Goal: Task Accomplishment & Management: Manage account settings

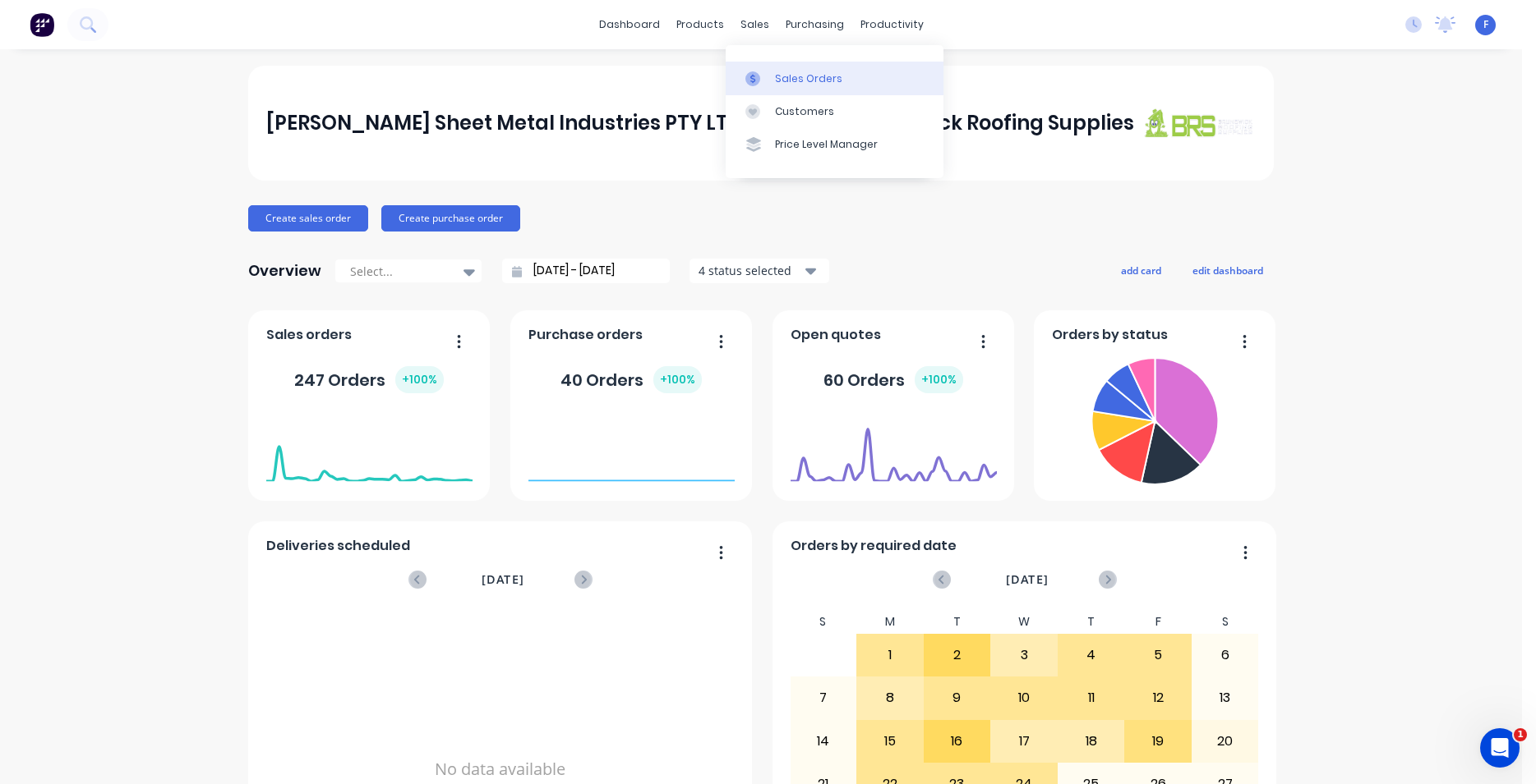
click at [814, 81] on div "Sales Orders" at bounding box center [809, 79] width 68 height 15
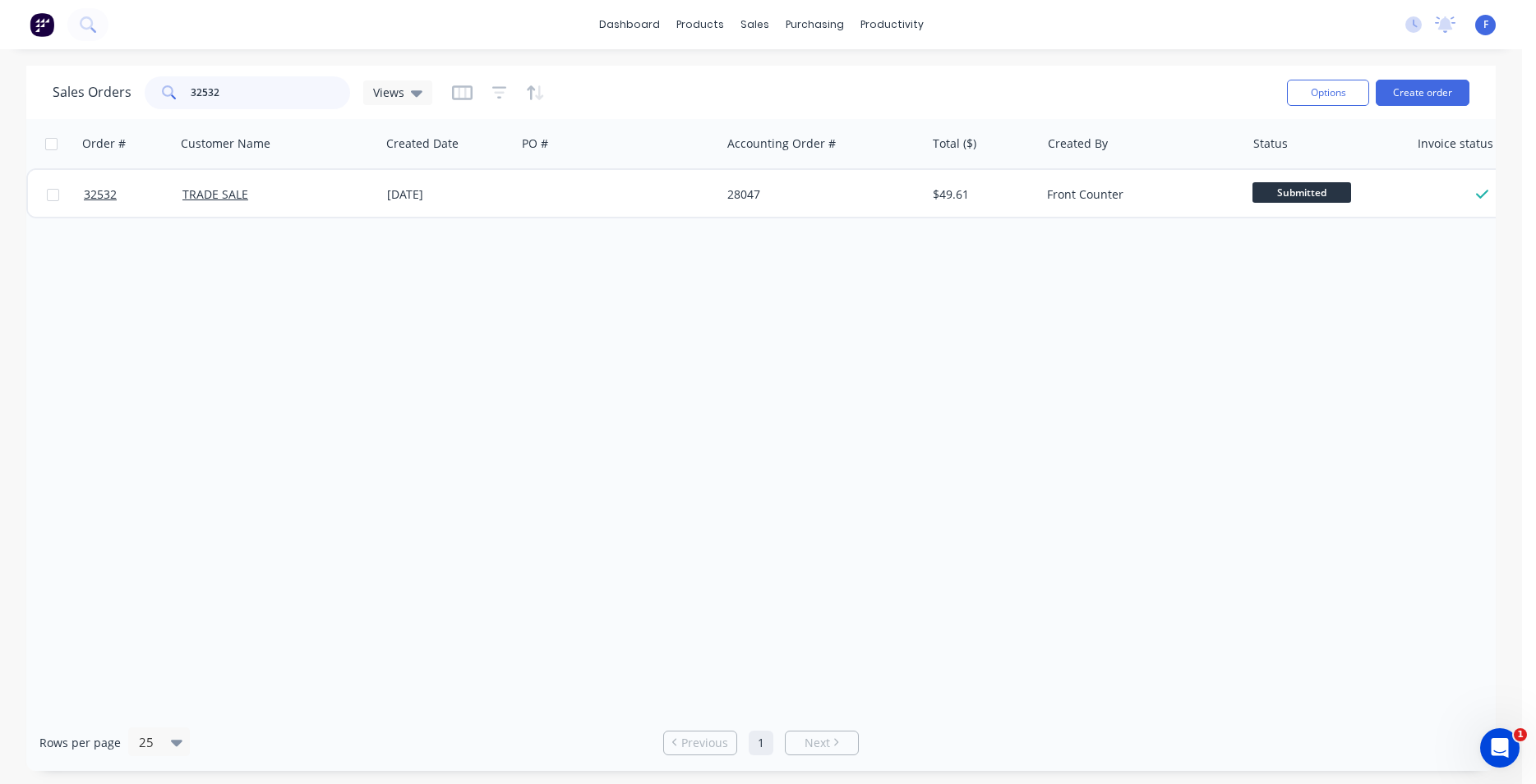
click at [269, 103] on input "32532" at bounding box center [270, 92] width 160 height 33
type input "3"
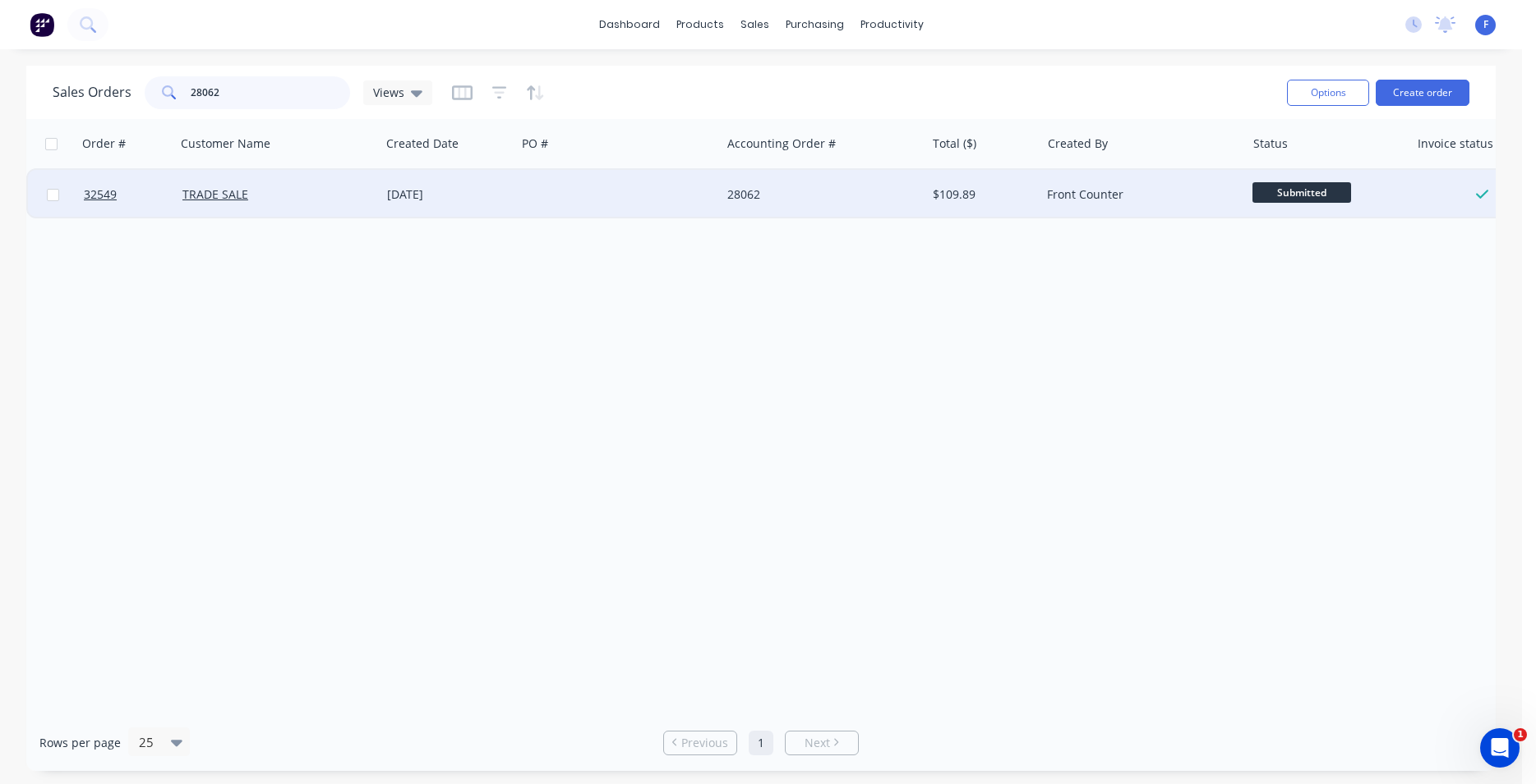
type input "28062"
click at [413, 184] on div "[DATE]" at bounding box center [448, 195] width 136 height 49
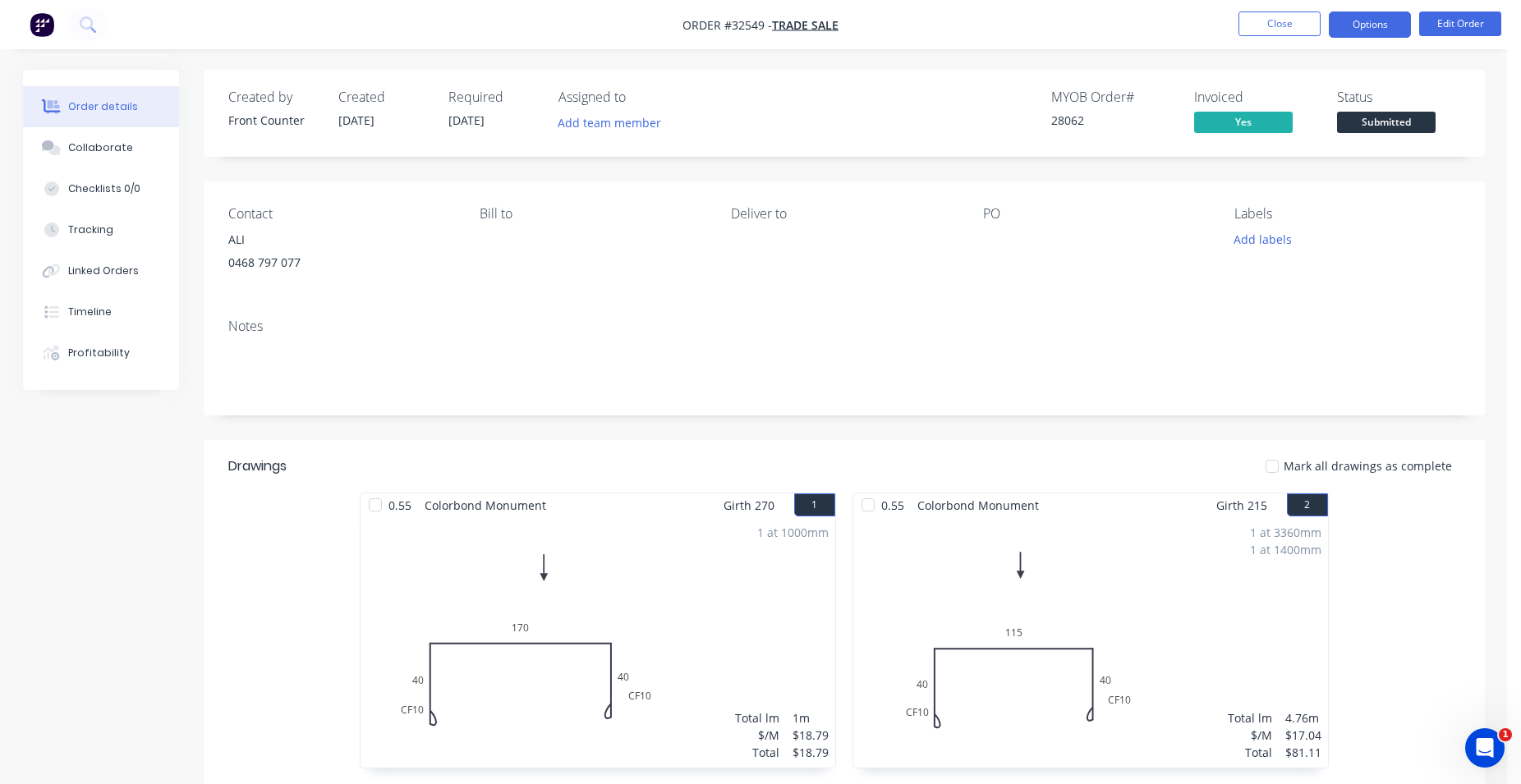
click at [1368, 16] on button "Options" at bounding box center [1369, 24] width 82 height 26
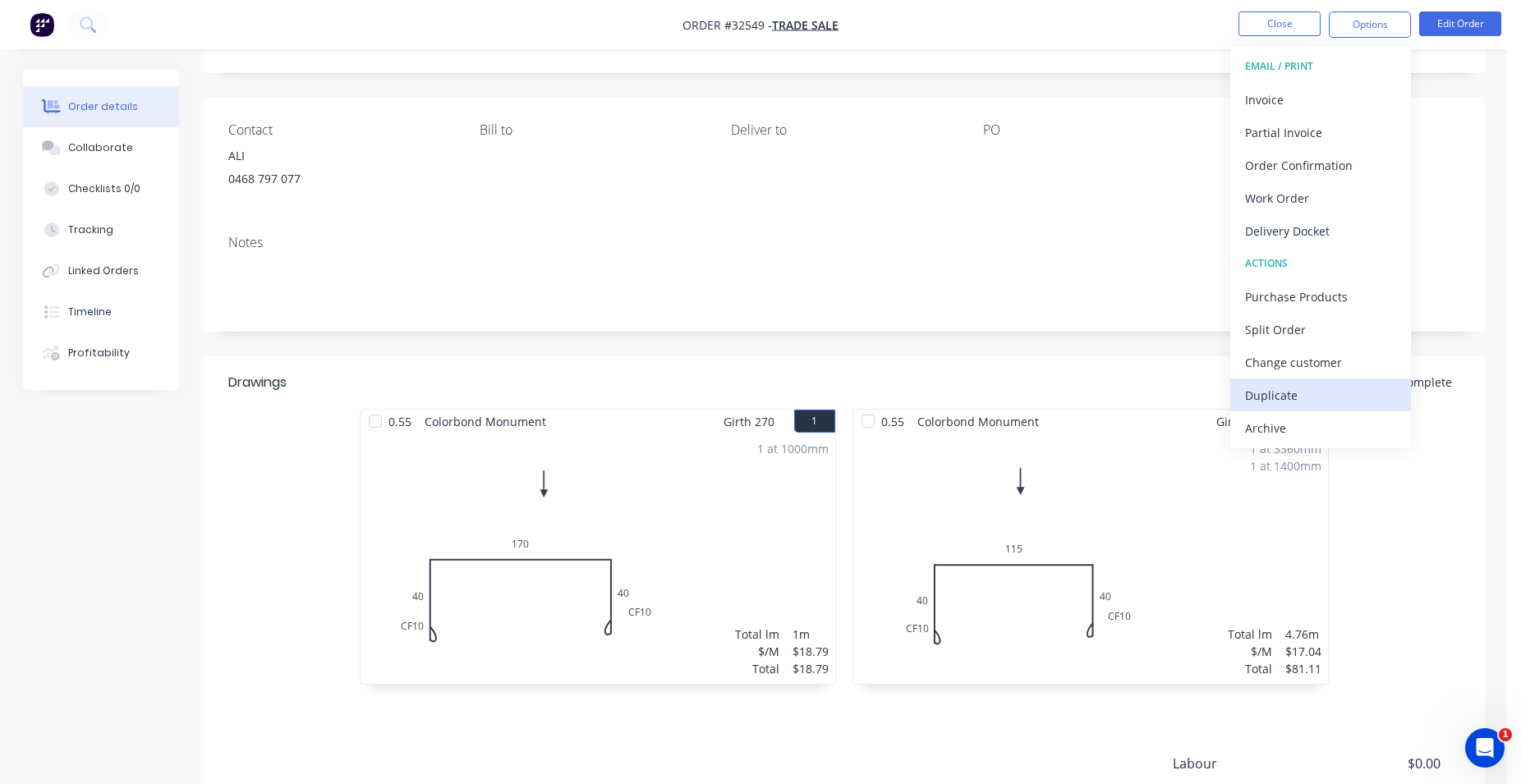
scroll to position [168, 0]
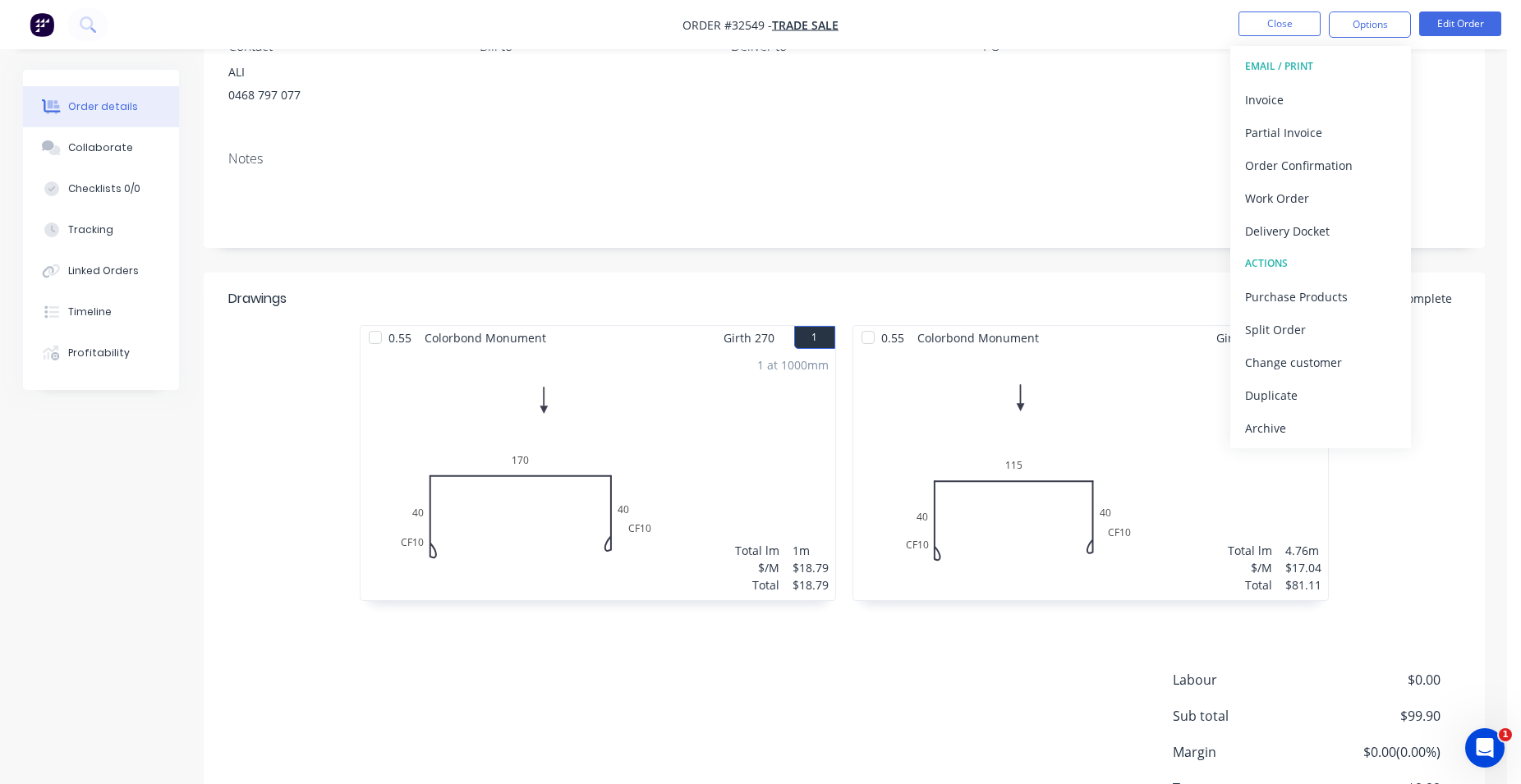
click at [1476, 128] on div "Contact ALI [PHONE_NUMBER] Bill to Deliver to PO Labels Add labels" at bounding box center [843, 76] width 1281 height 124
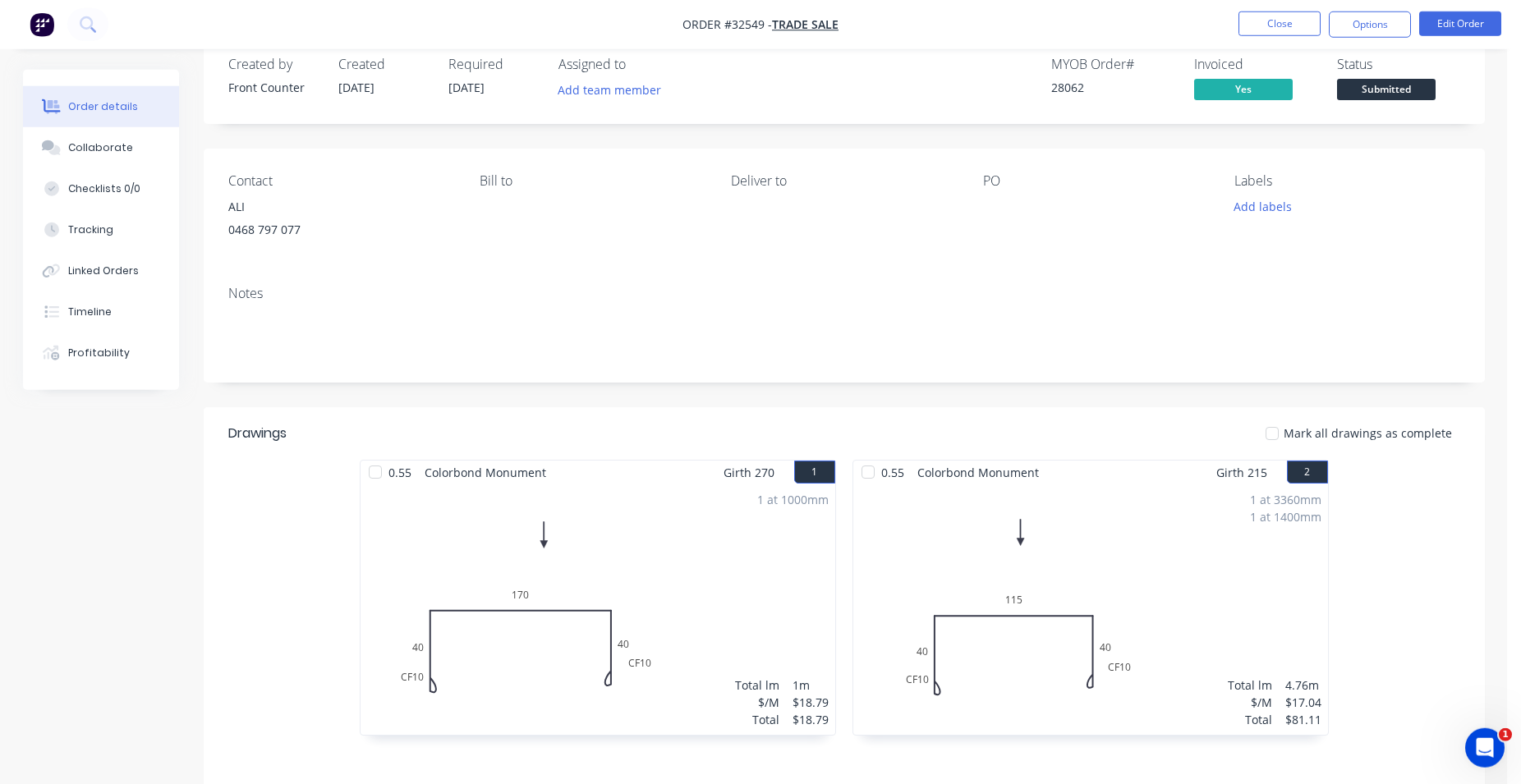
scroll to position [0, 0]
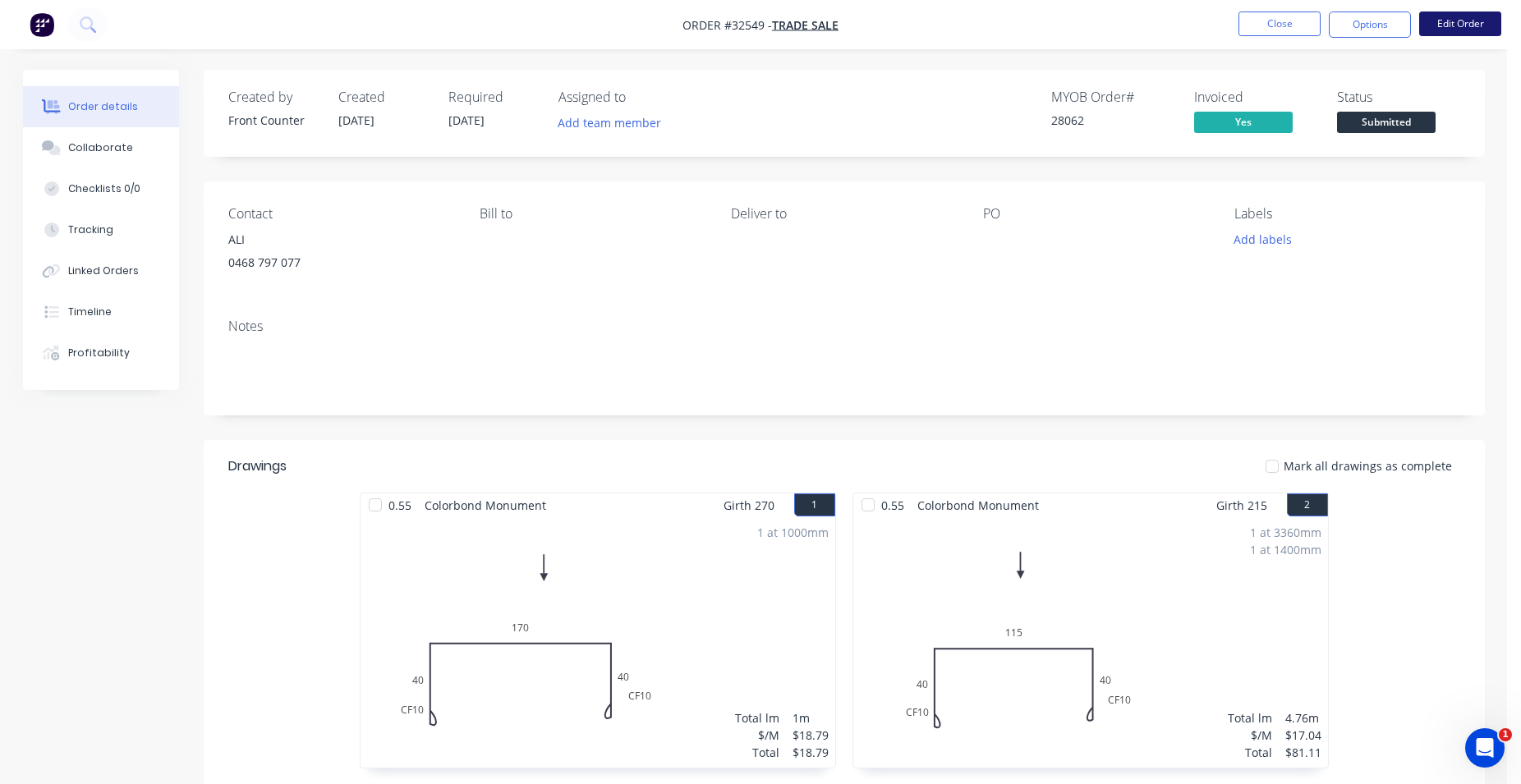
click at [1452, 24] on button "Edit Order" at bounding box center [1460, 24] width 82 height 24
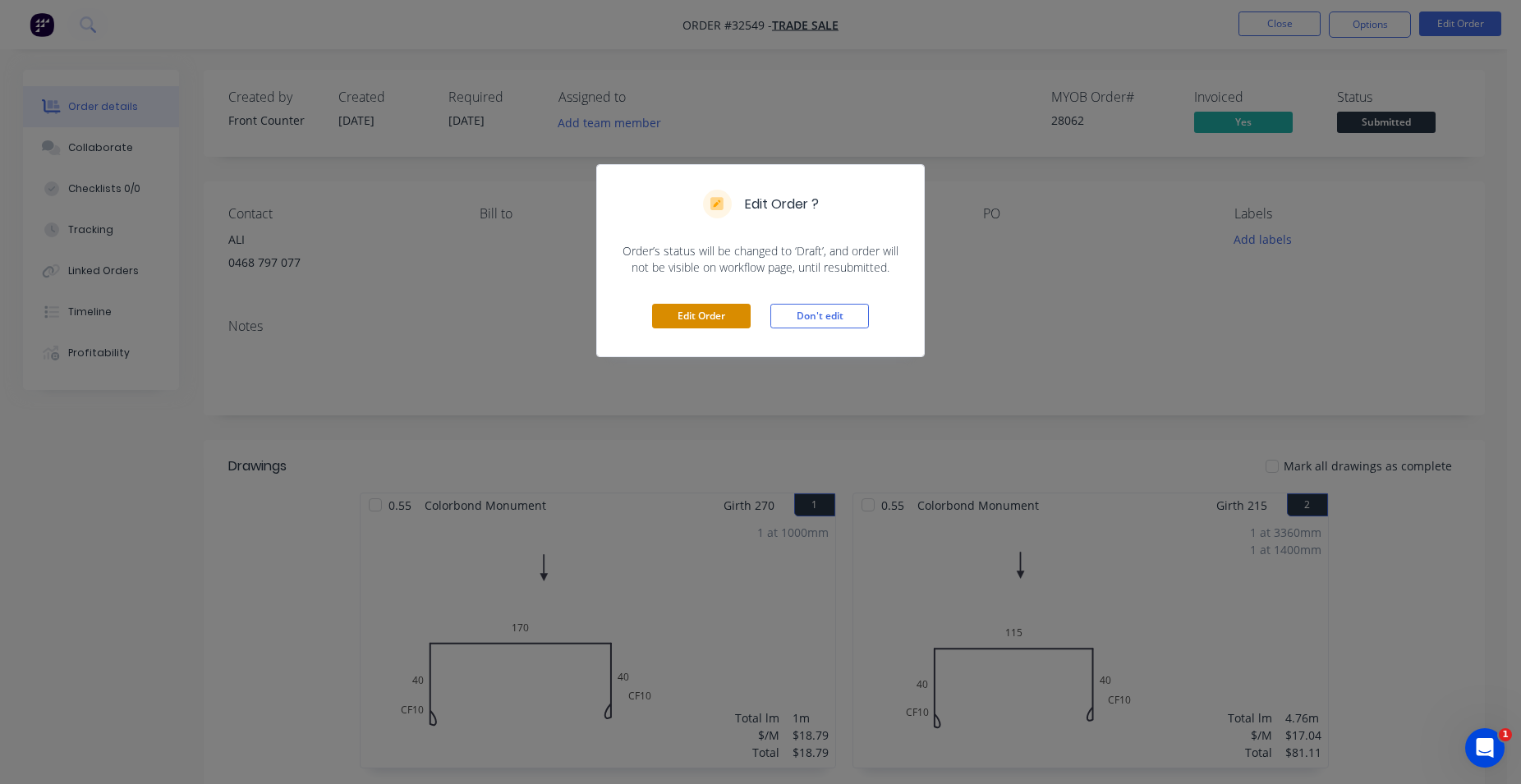
click at [708, 313] on button "Edit Order" at bounding box center [701, 316] width 99 height 24
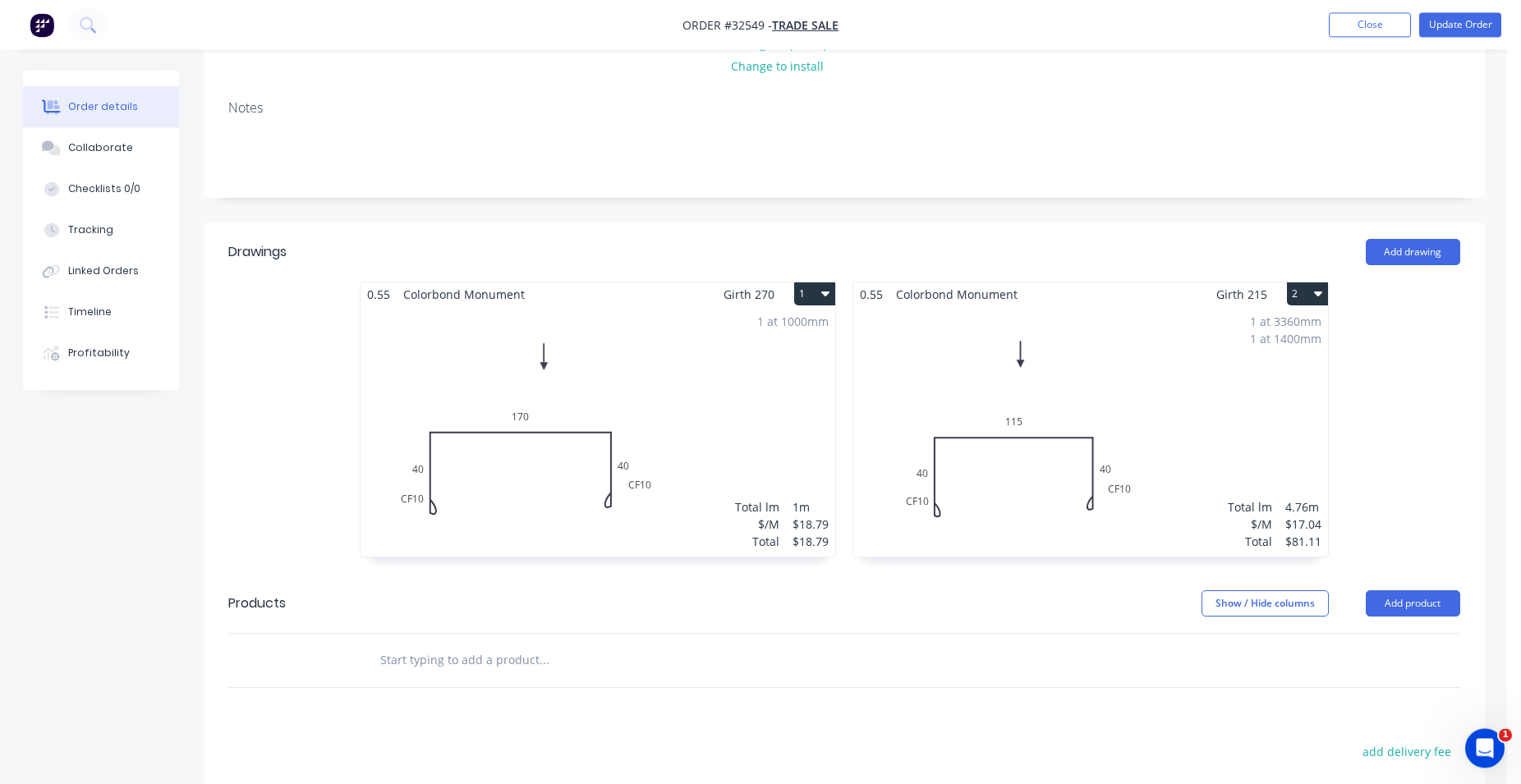
scroll to position [123, 0]
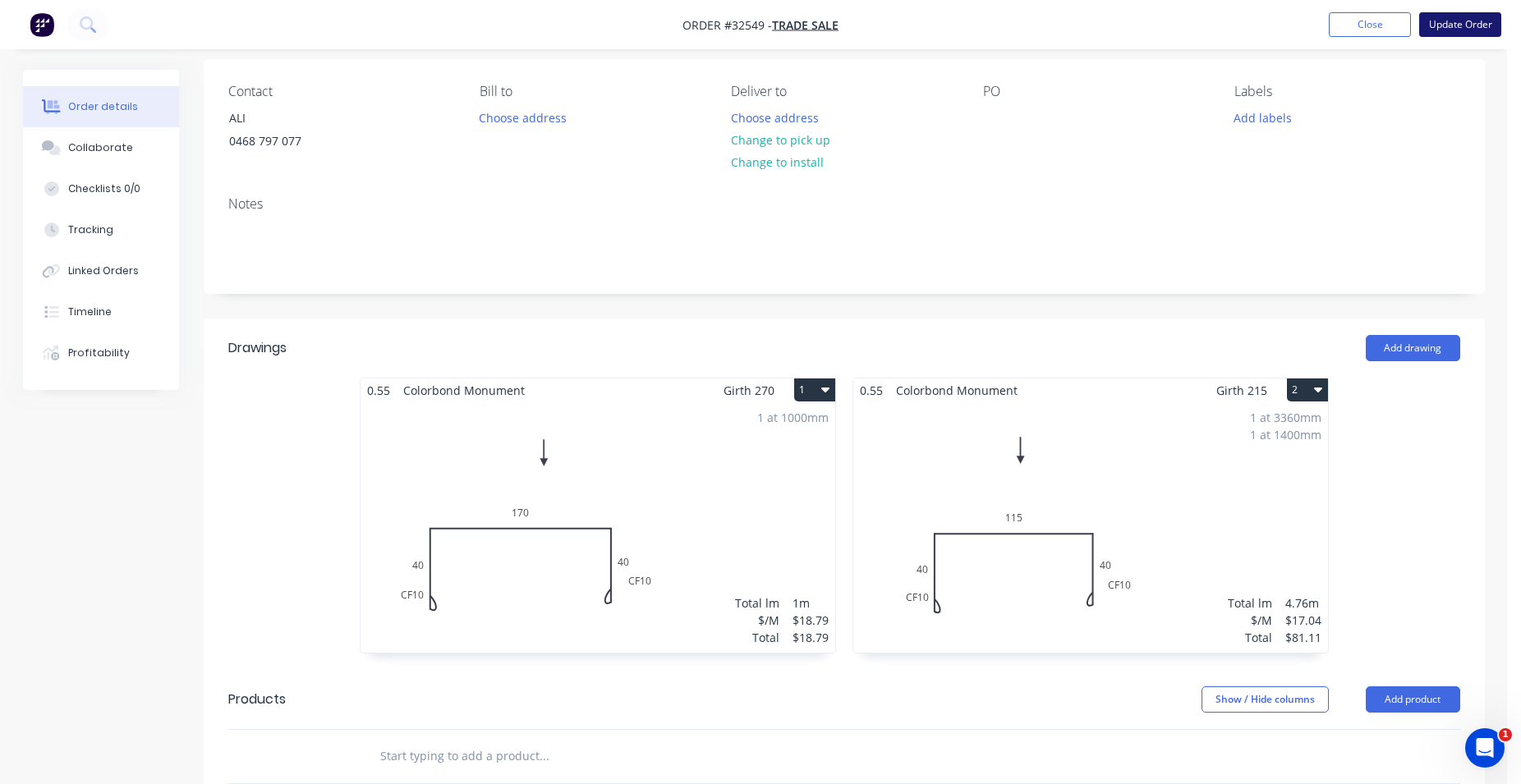
click at [1448, 24] on button "Update Order" at bounding box center [1460, 24] width 82 height 24
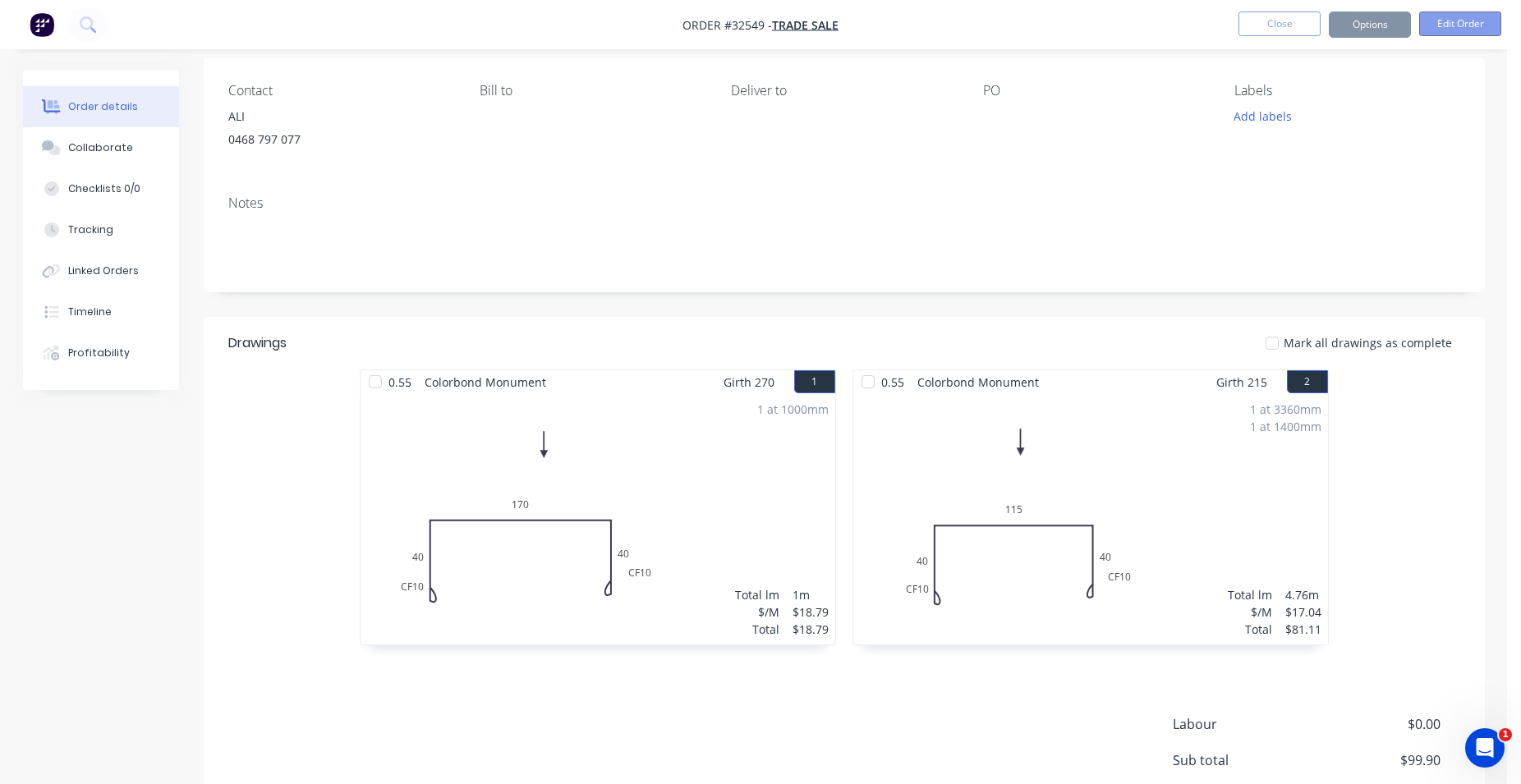
scroll to position [0, 0]
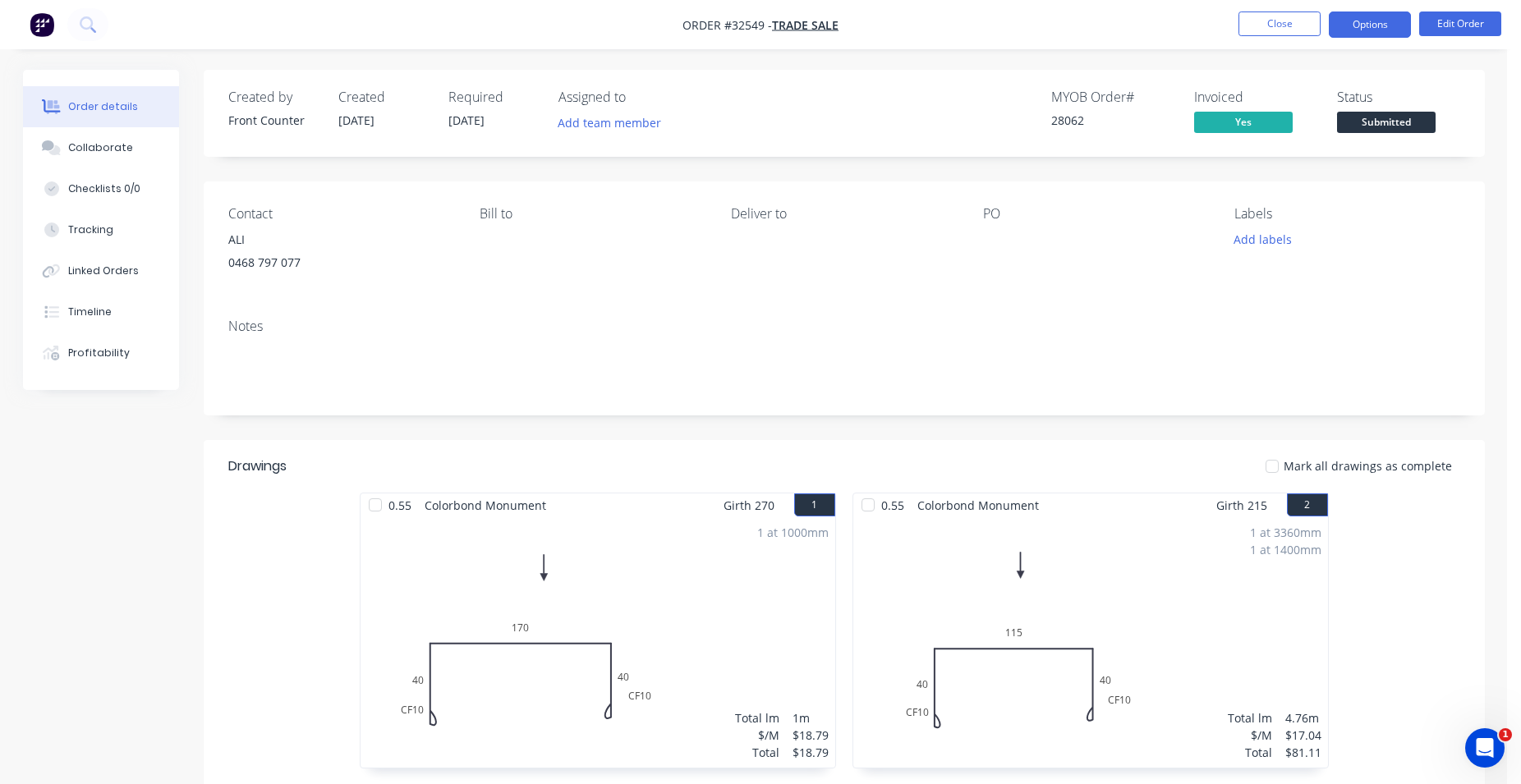
click at [1381, 34] on button "Options" at bounding box center [1369, 24] width 82 height 26
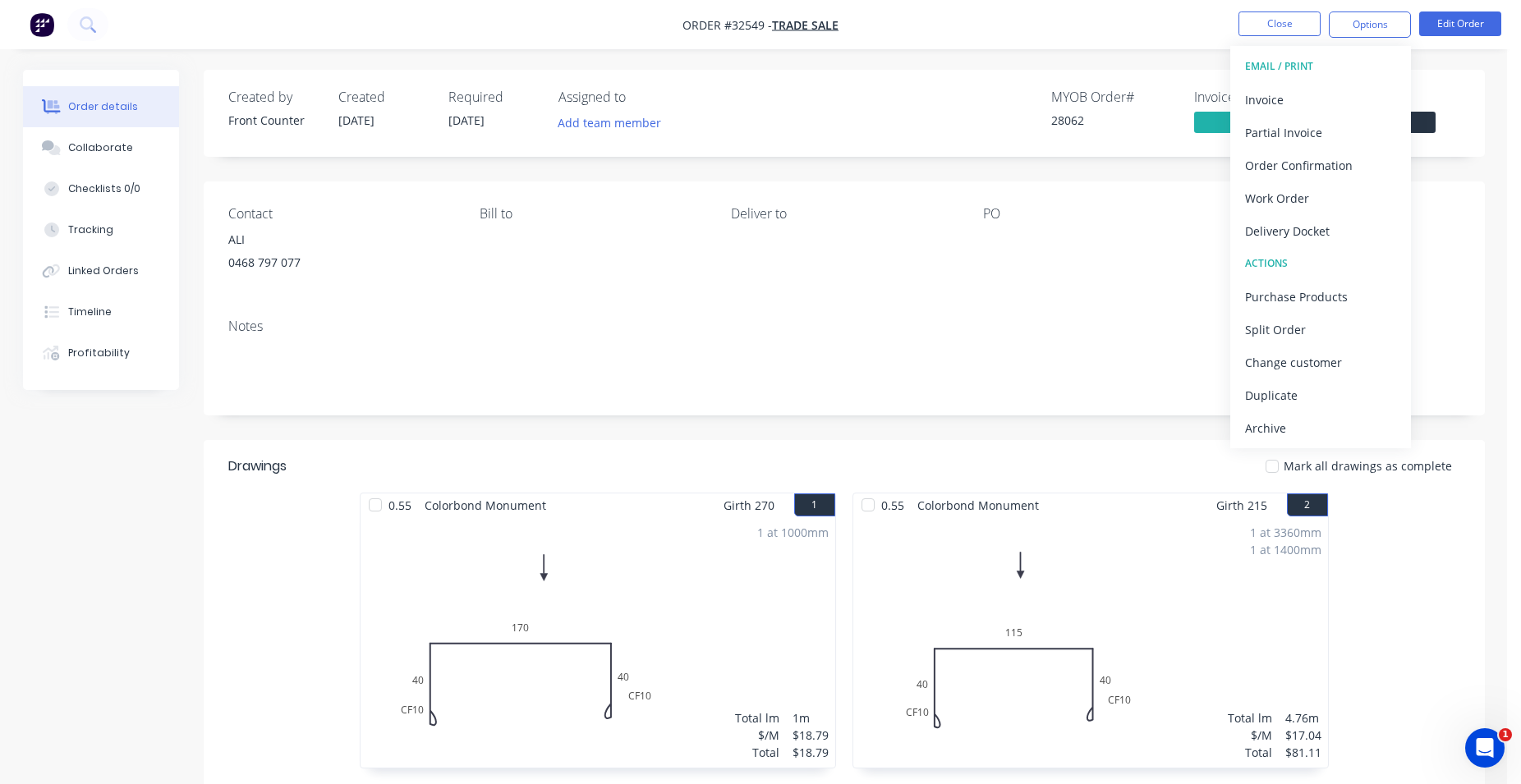
click at [1460, 79] on div "Created by Front Counter Created [DATE] Required [DATE] Assigned to Add team me…" at bounding box center [843, 113] width 1281 height 87
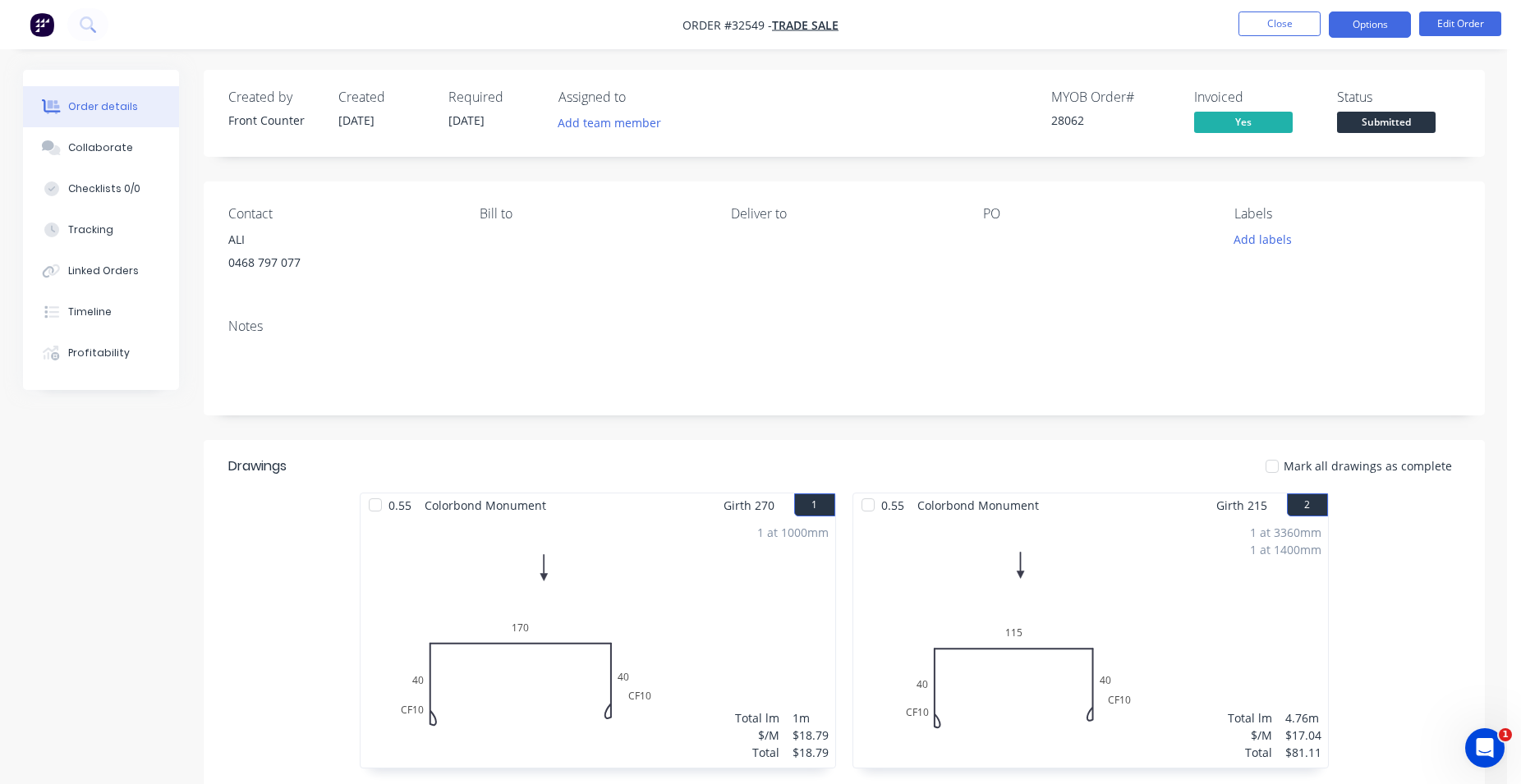
click at [1351, 20] on button "Options" at bounding box center [1369, 24] width 82 height 26
click at [1459, 24] on button "Edit Order" at bounding box center [1460, 24] width 82 height 24
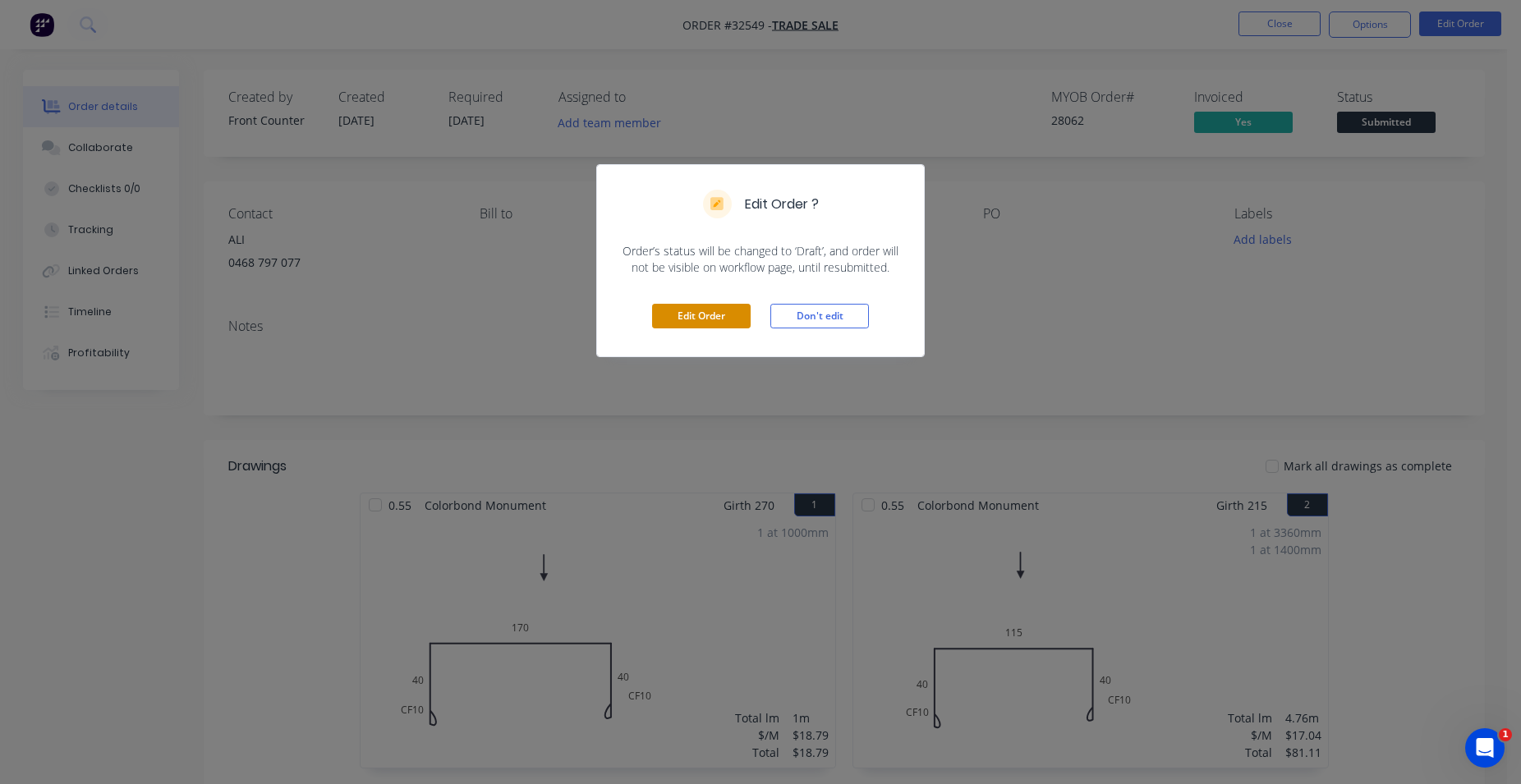
click at [739, 317] on button "Edit Order" at bounding box center [701, 316] width 99 height 24
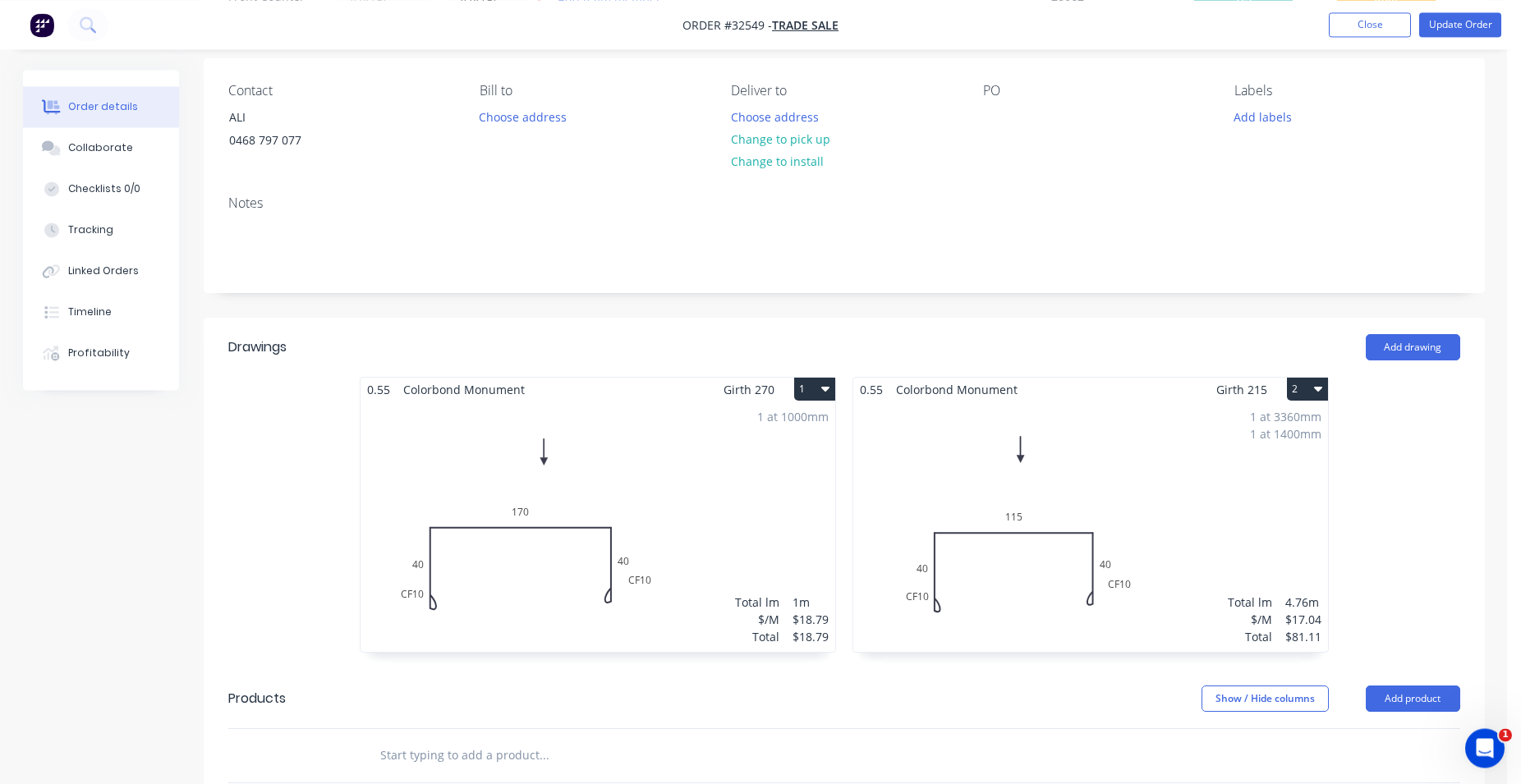
scroll to position [168, 0]
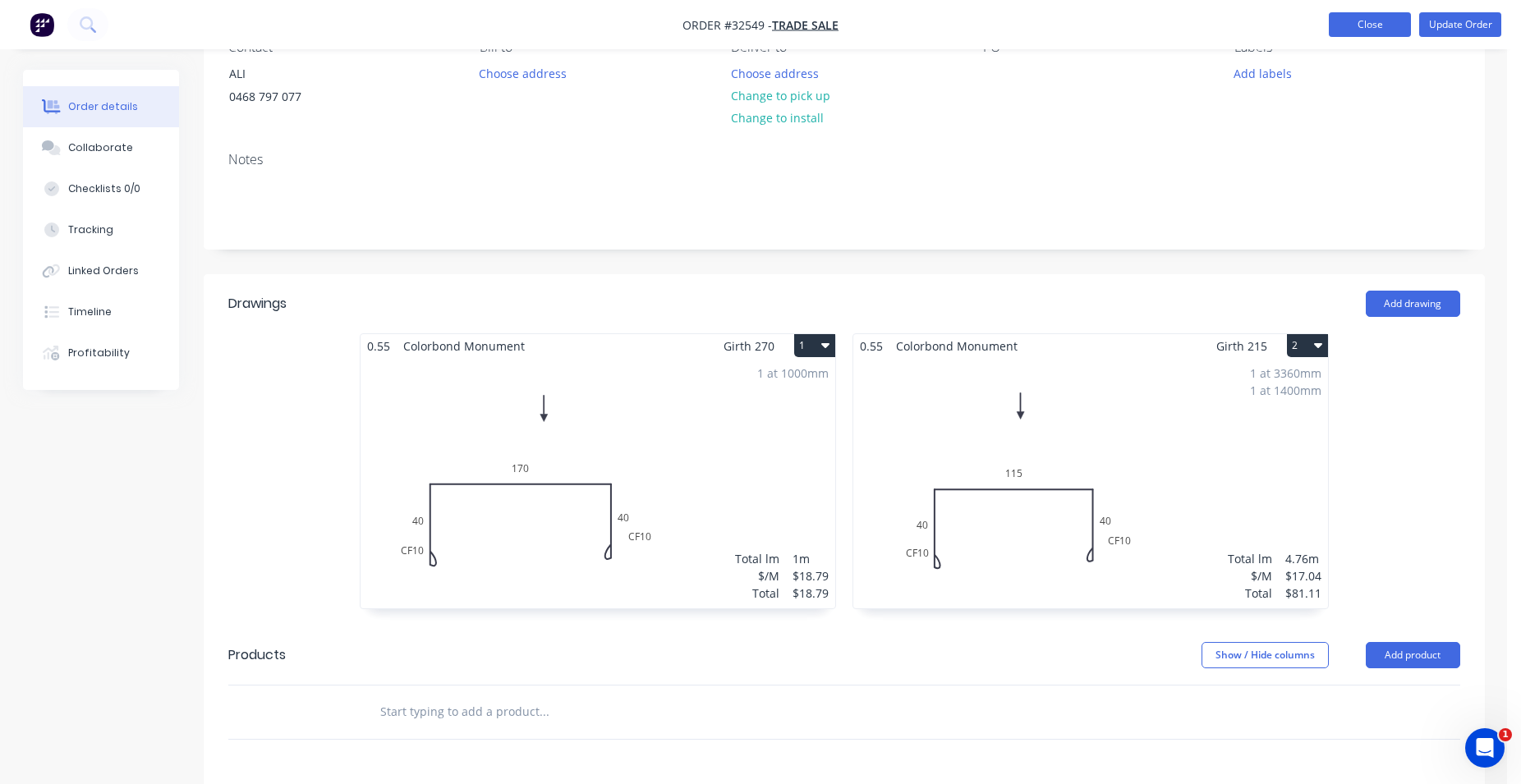
click at [1360, 25] on button "Close" at bounding box center [1369, 24] width 82 height 24
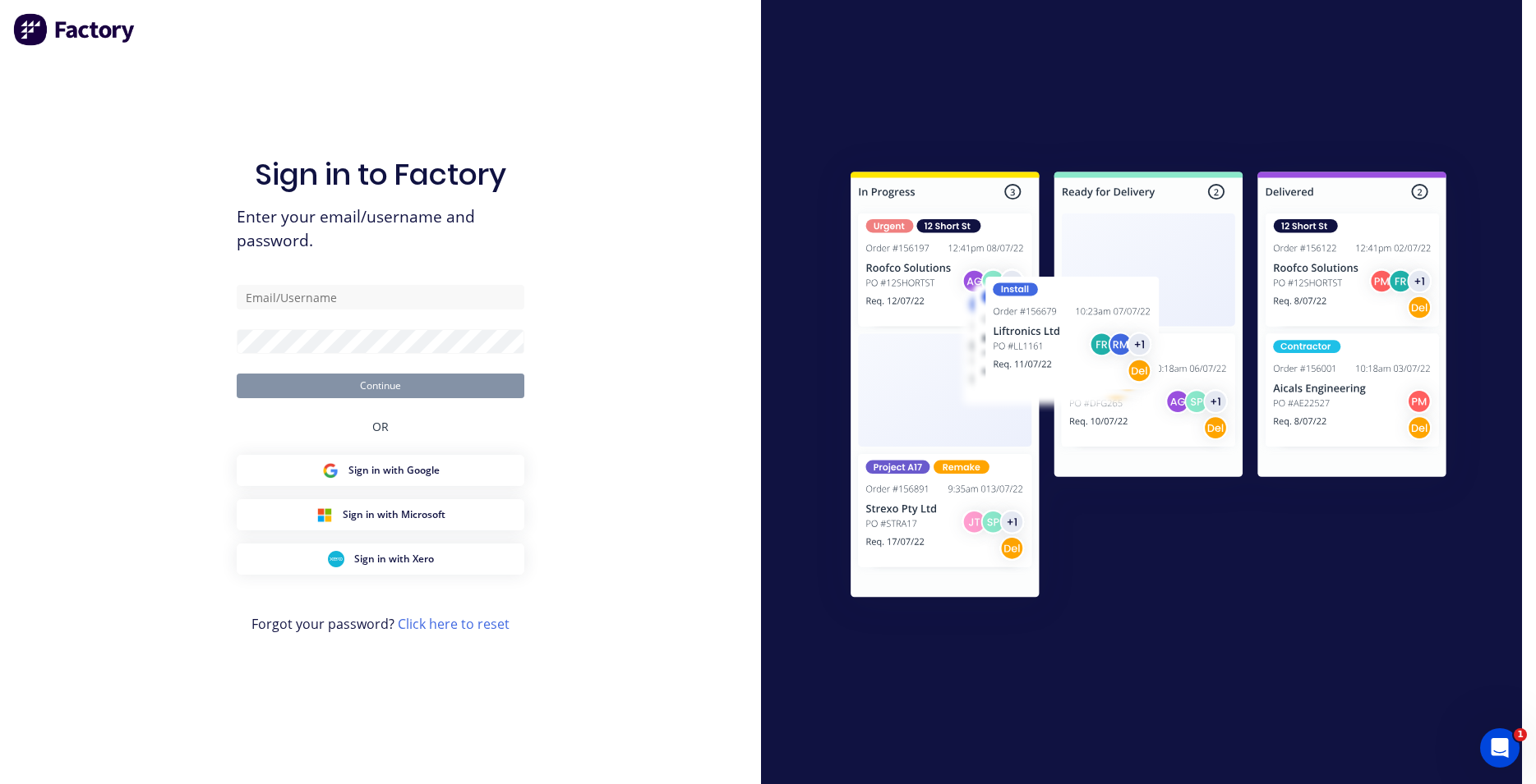
type input "[EMAIL_ADDRESS][DOMAIN_NAME]"
click at [482, 390] on button "Continue" at bounding box center [380, 386] width 287 height 24
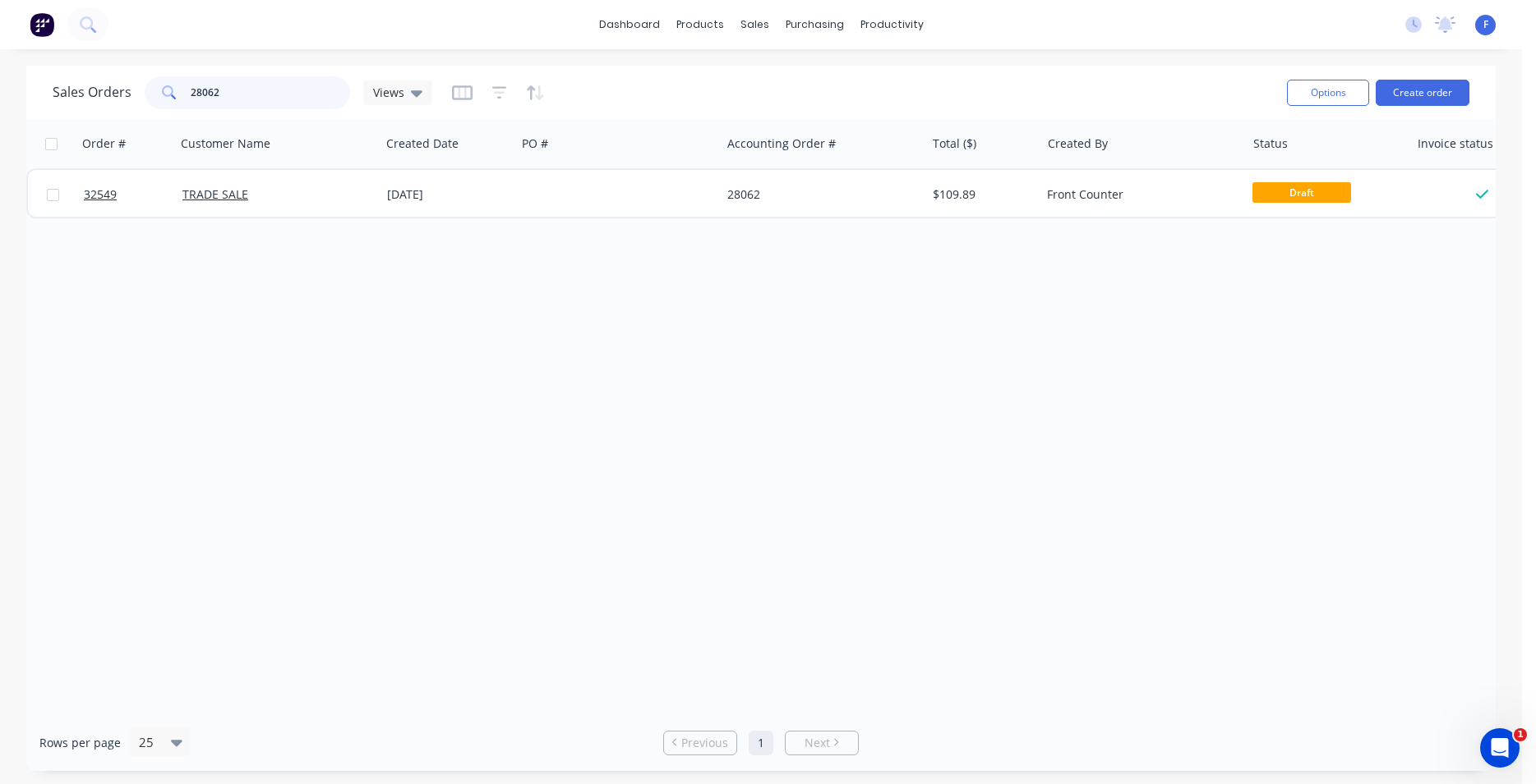
click at [265, 88] on input "28062" at bounding box center [270, 92] width 160 height 33
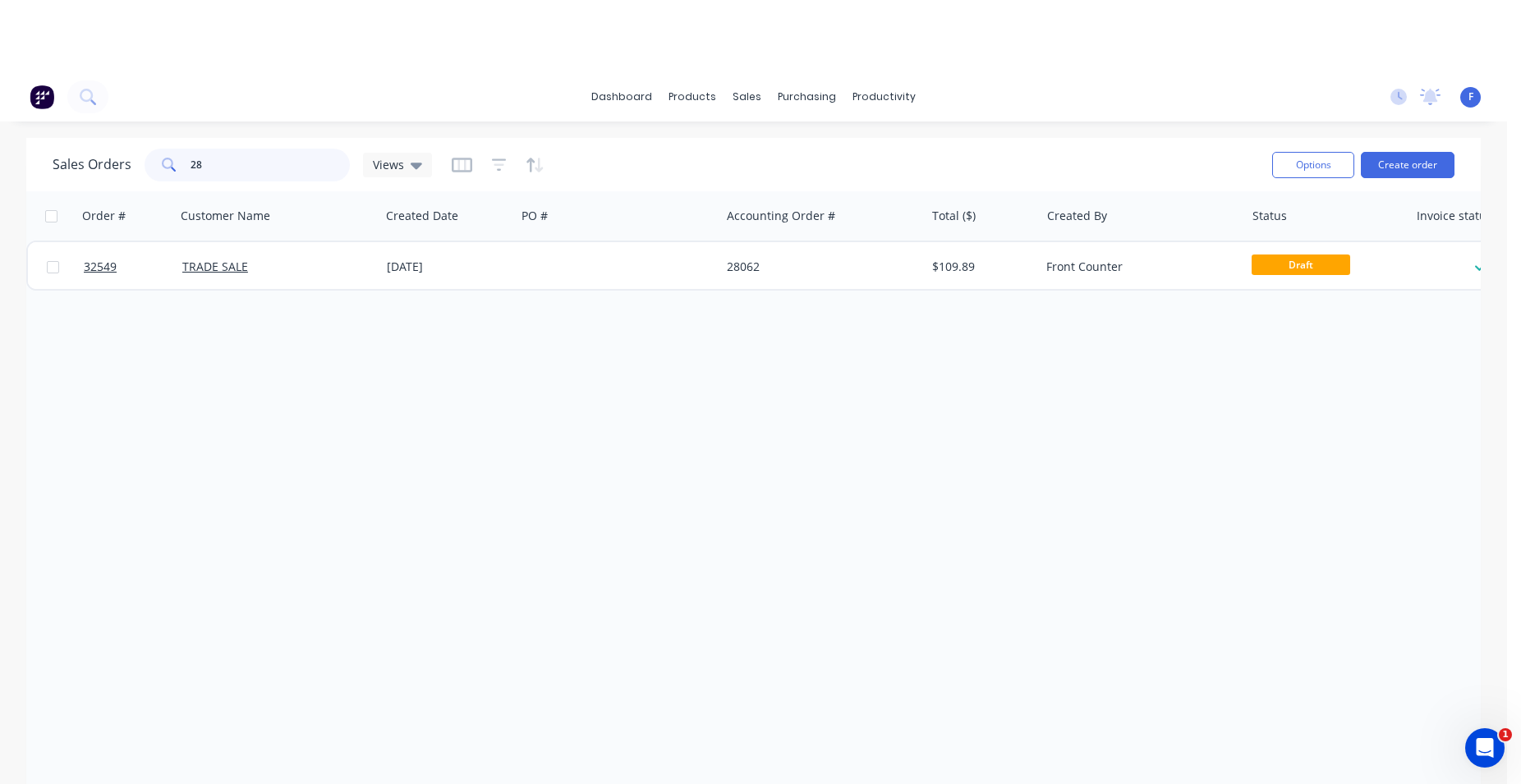
type input "2"
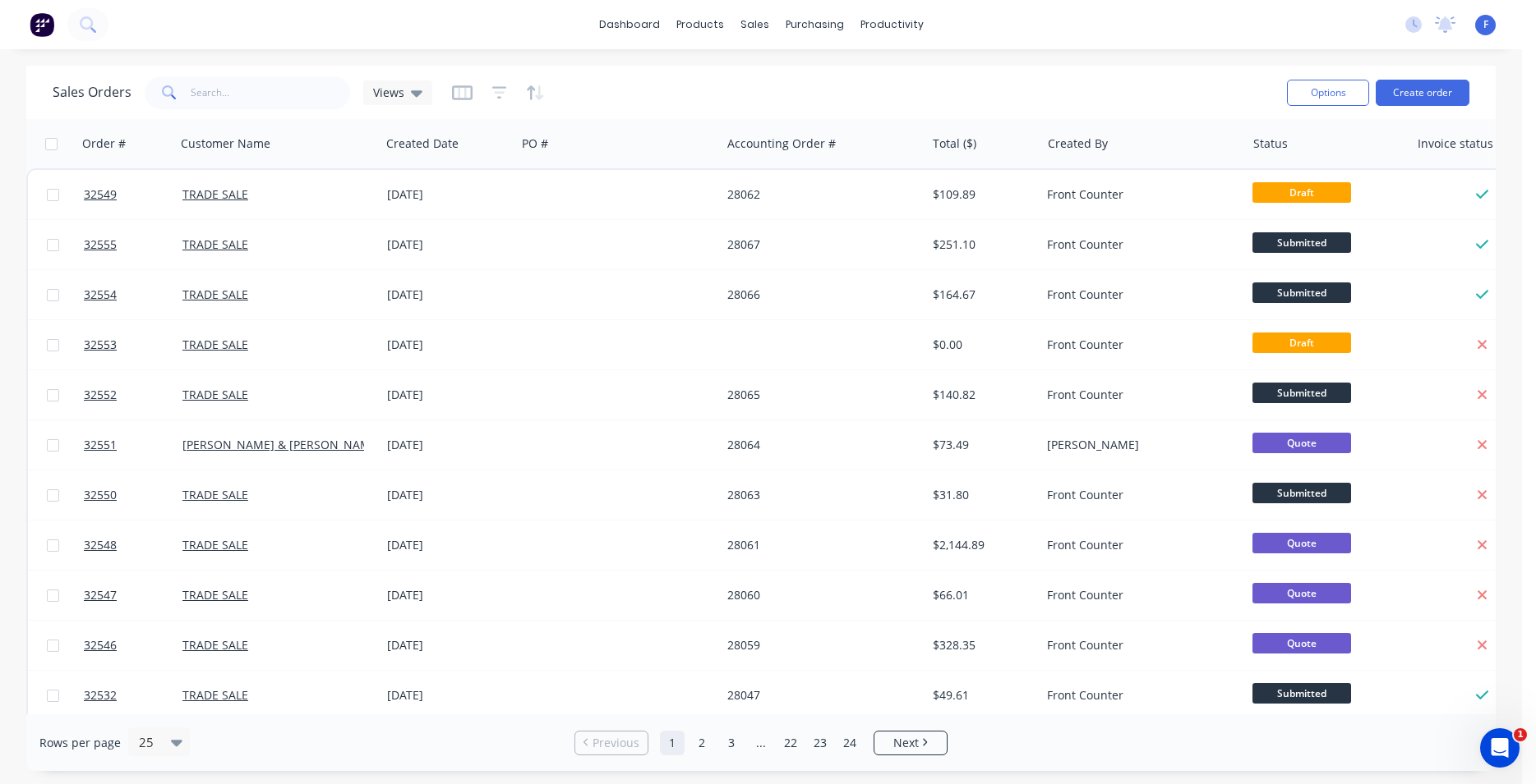
drag, startPoint x: 219, startPoint y: 68, endPoint x: 222, endPoint y: 81, distance: 13.3
click at [221, 72] on div "dashboard products sales purchasing productivity dashboard products Product Cat…" at bounding box center [761, 392] width 1522 height 784
click at [231, 96] on input "text" at bounding box center [270, 92] width 160 height 33
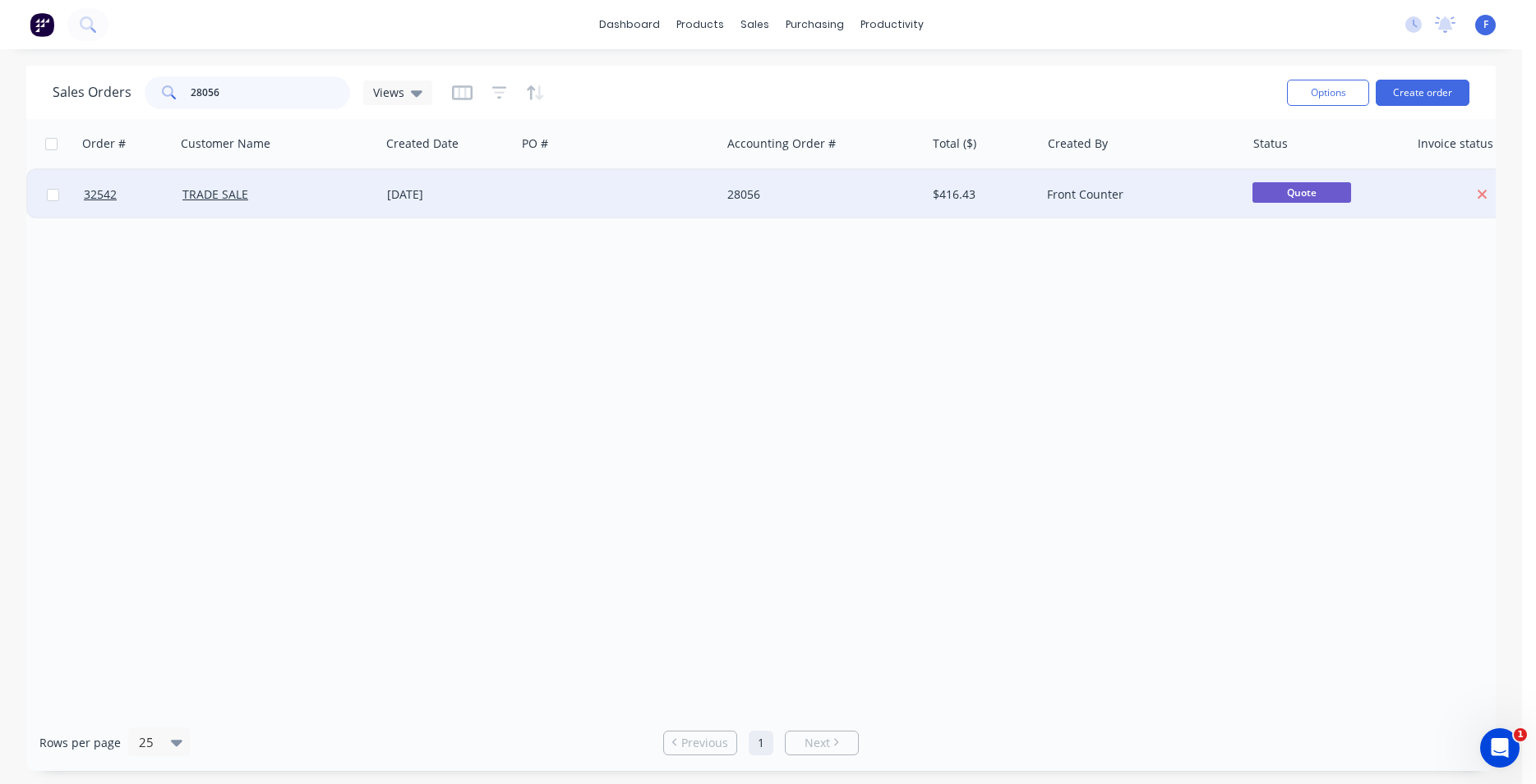
type input "28056"
click at [769, 199] on div "28056" at bounding box center [818, 194] width 183 height 16
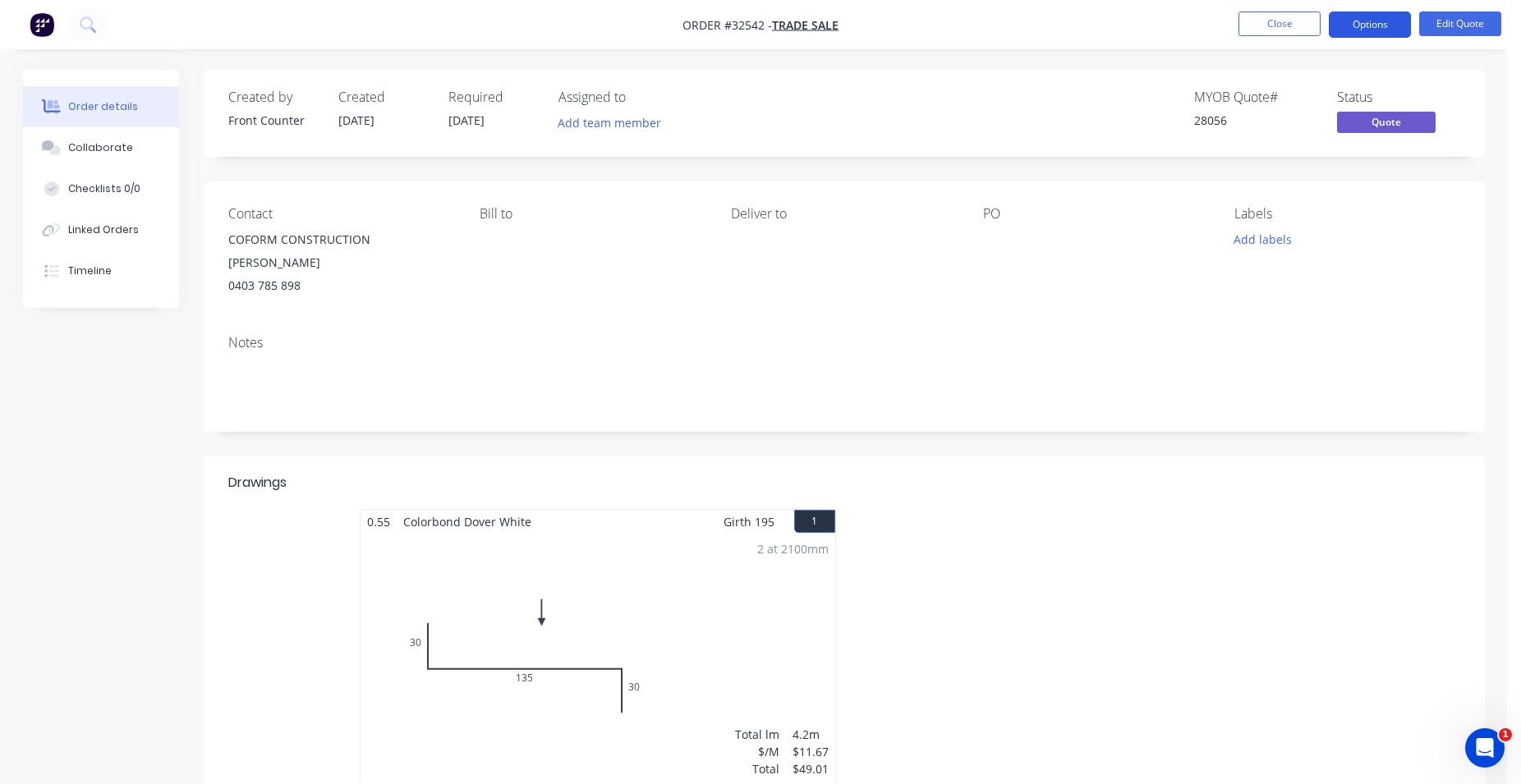
click at [1396, 31] on button "Options" at bounding box center [1369, 24] width 82 height 26
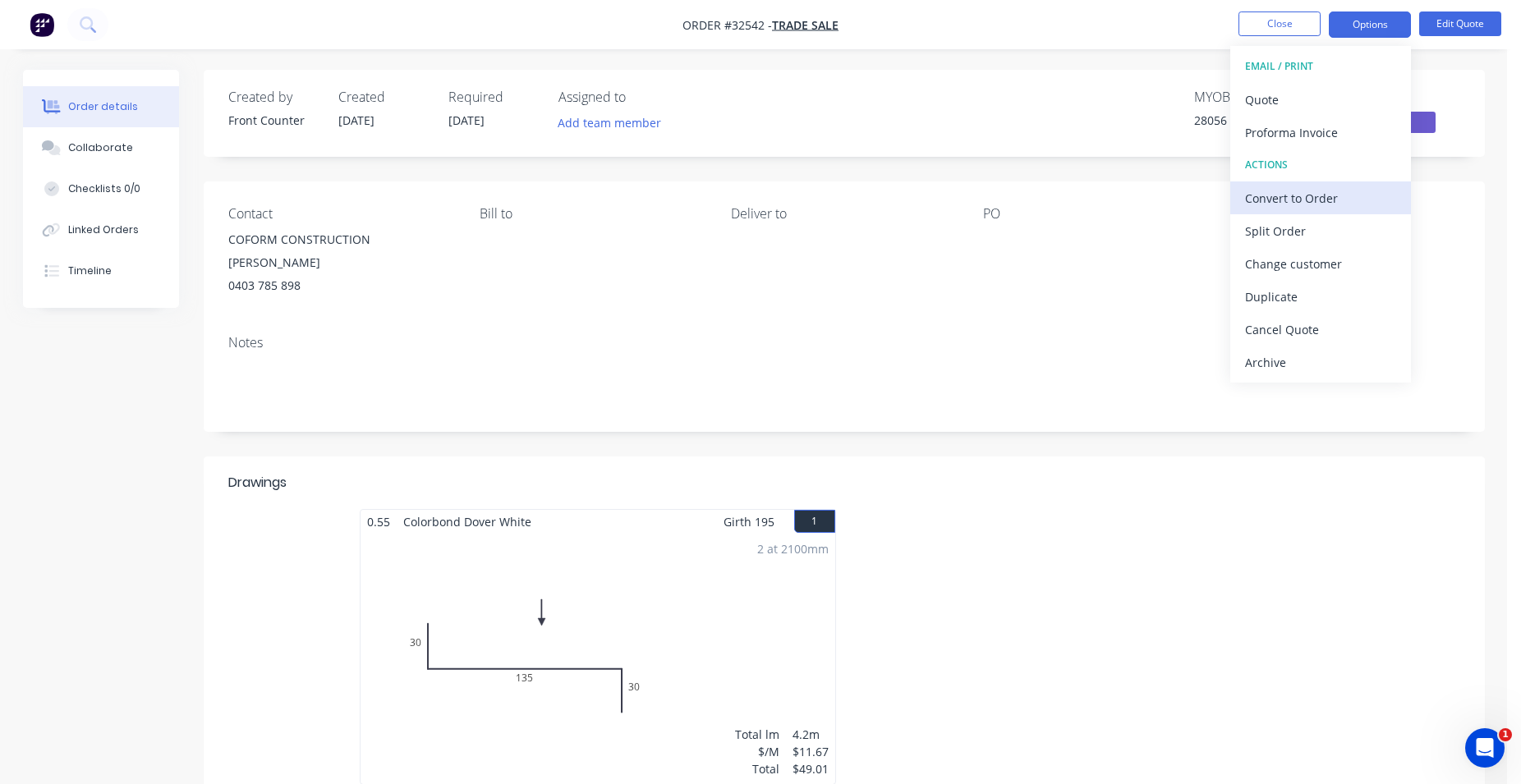
click at [1313, 199] on div "Convert to Order" at bounding box center [1321, 198] width 152 height 24
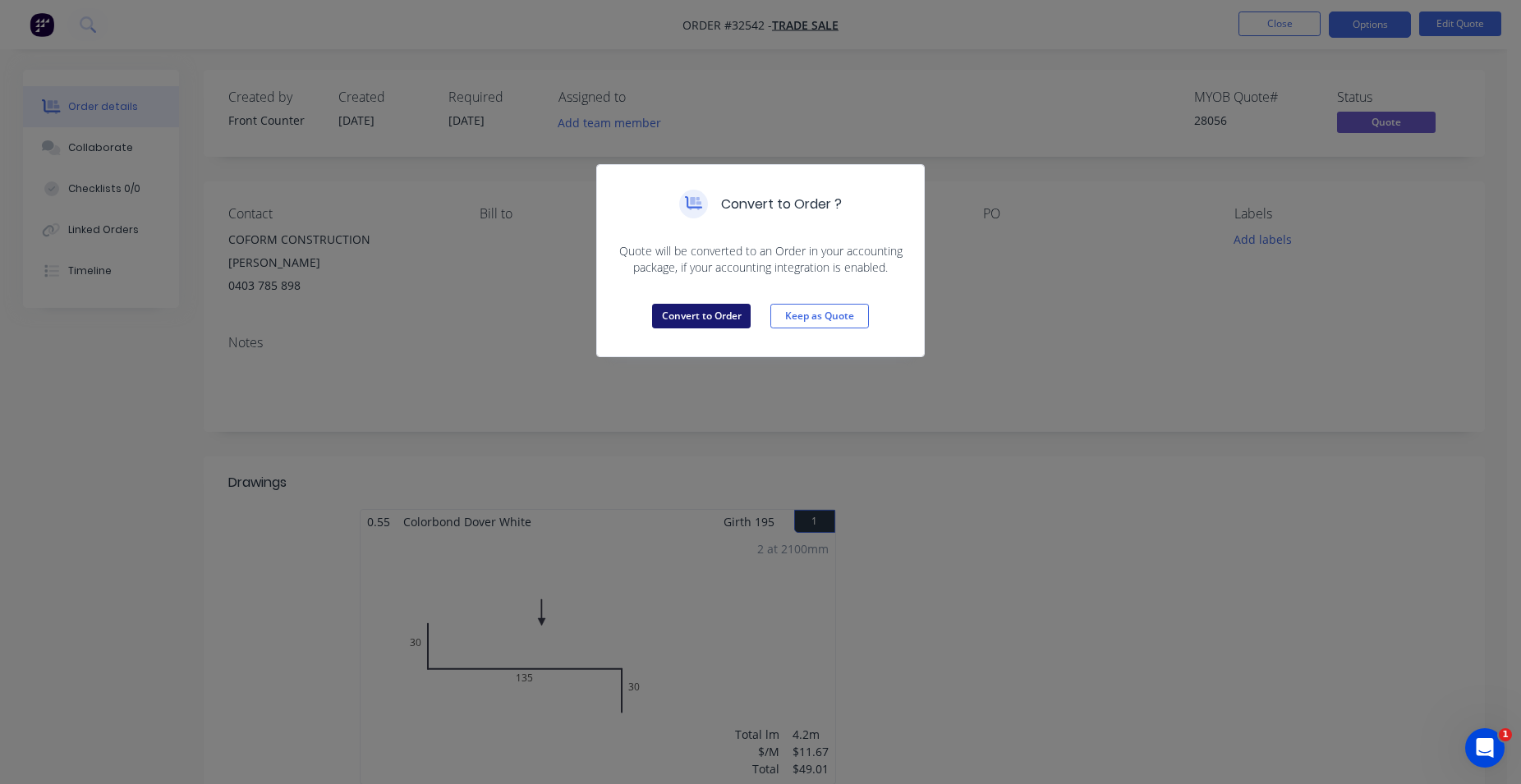
click at [703, 314] on button "Convert to Order" at bounding box center [701, 316] width 99 height 24
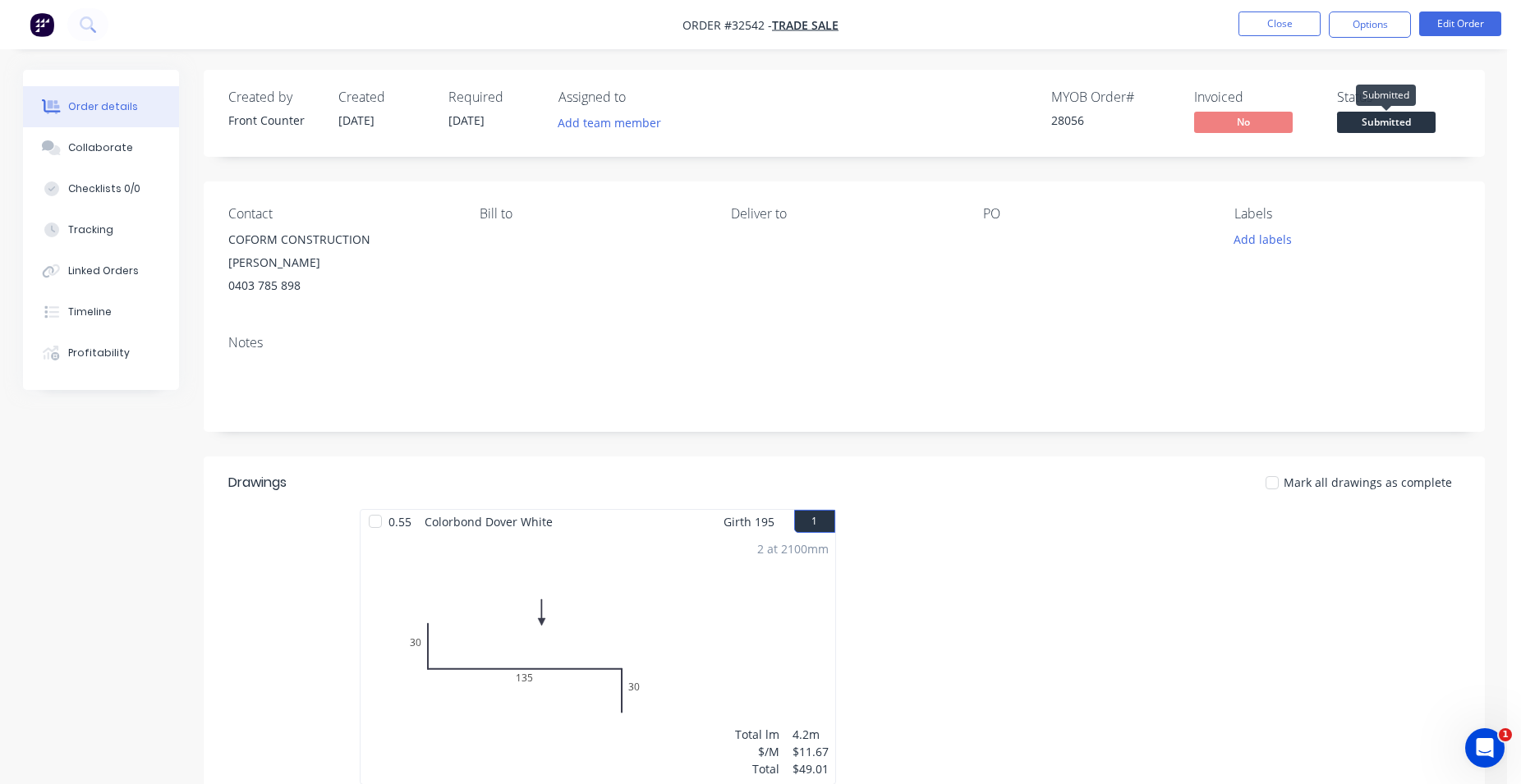
click at [1410, 121] on span "Submitted" at bounding box center [1386, 122] width 99 height 21
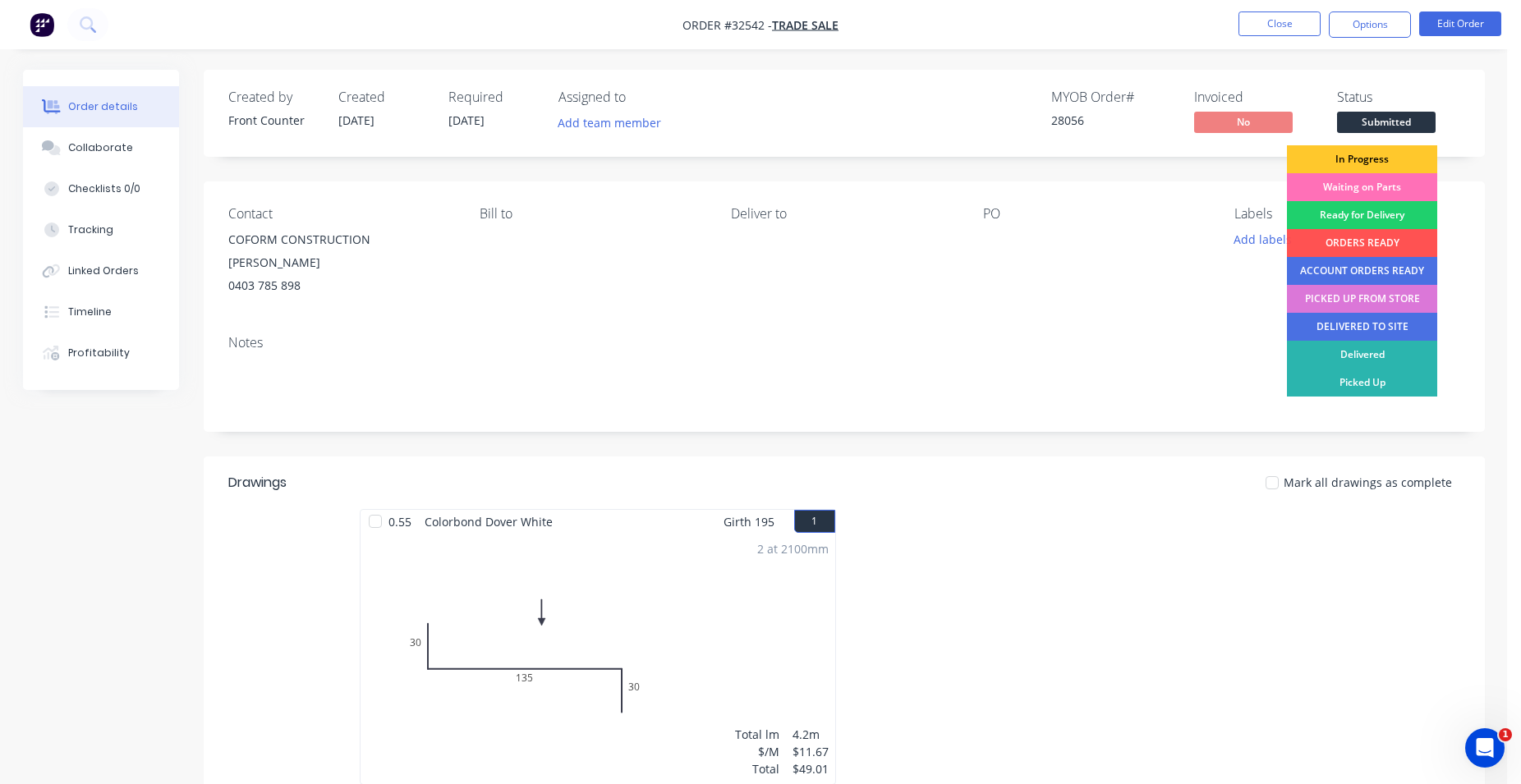
click at [1387, 157] on div "In Progress" at bounding box center [1362, 159] width 151 height 28
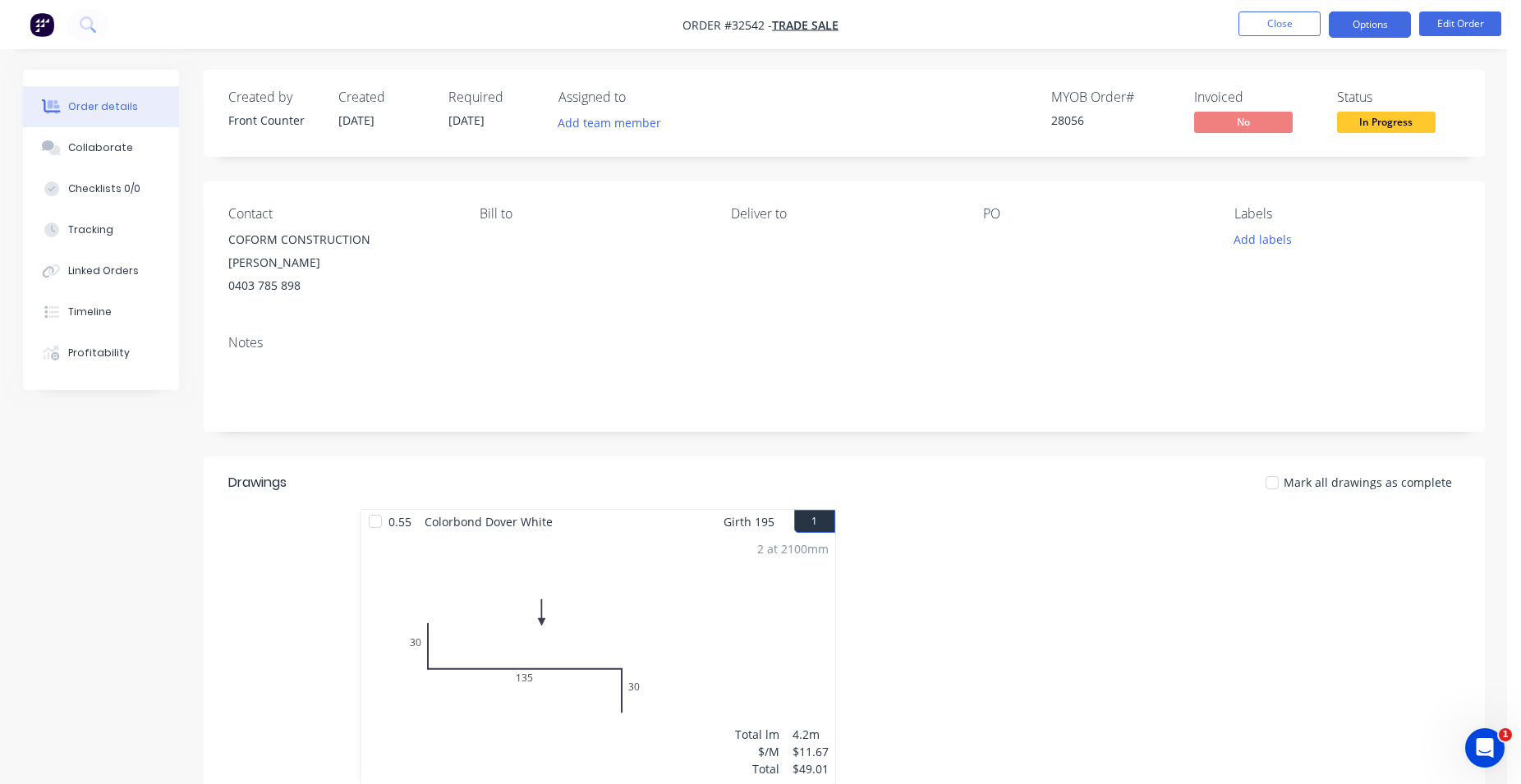
click at [1378, 23] on button "Options" at bounding box center [1369, 24] width 82 height 26
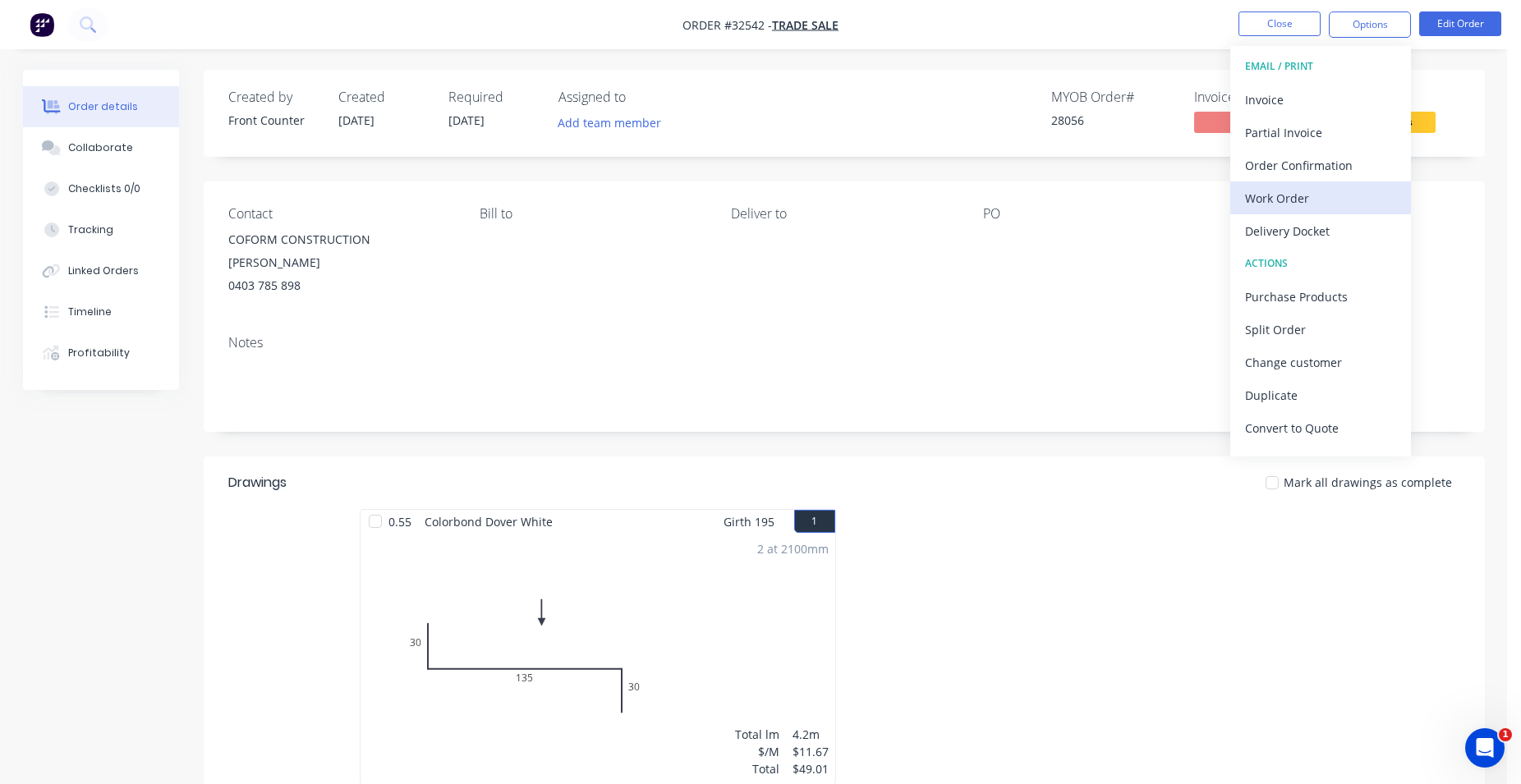
click at [1301, 198] on div "Work Order" at bounding box center [1321, 198] width 152 height 24
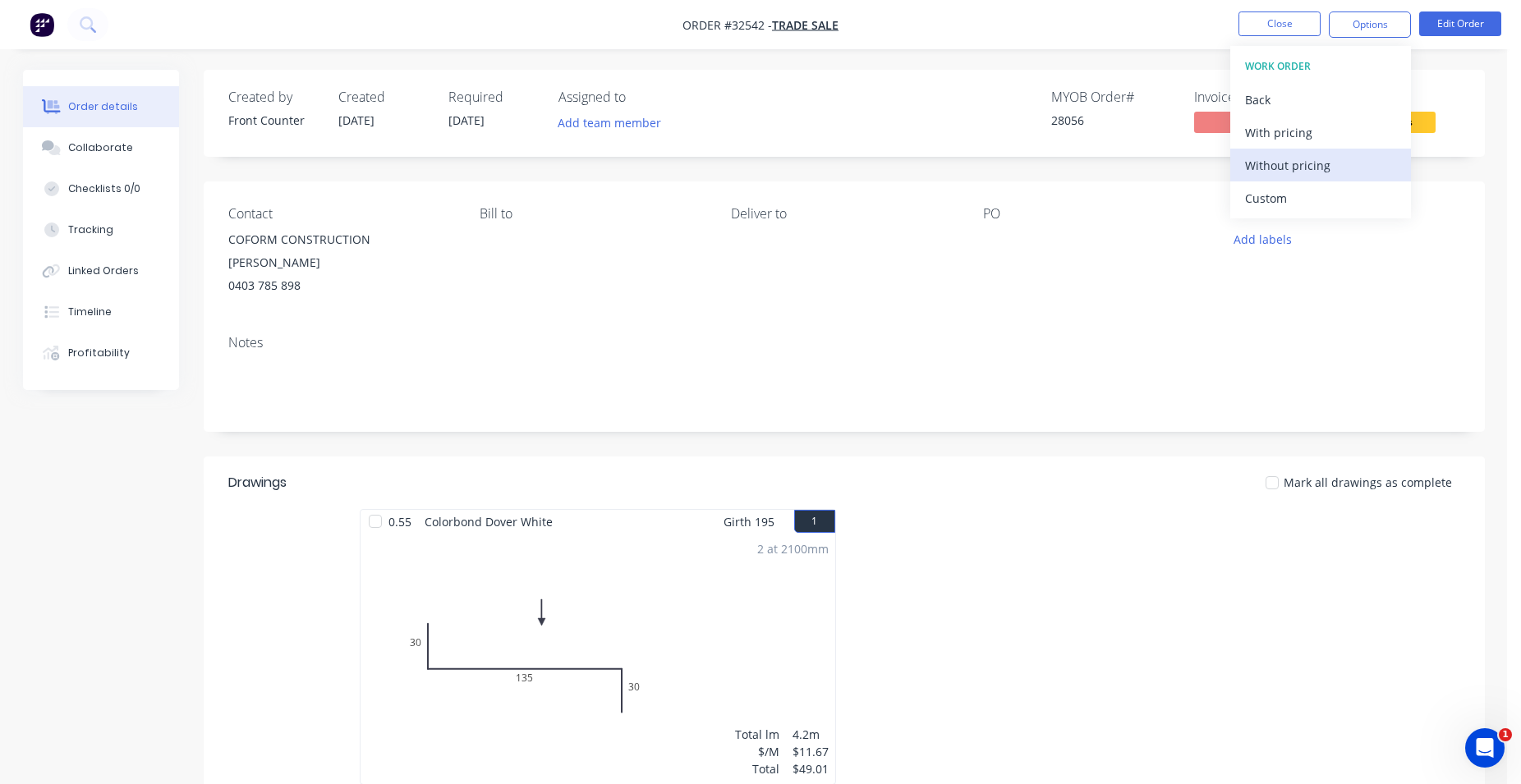
click at [1318, 170] on div "Without pricing" at bounding box center [1321, 165] width 152 height 24
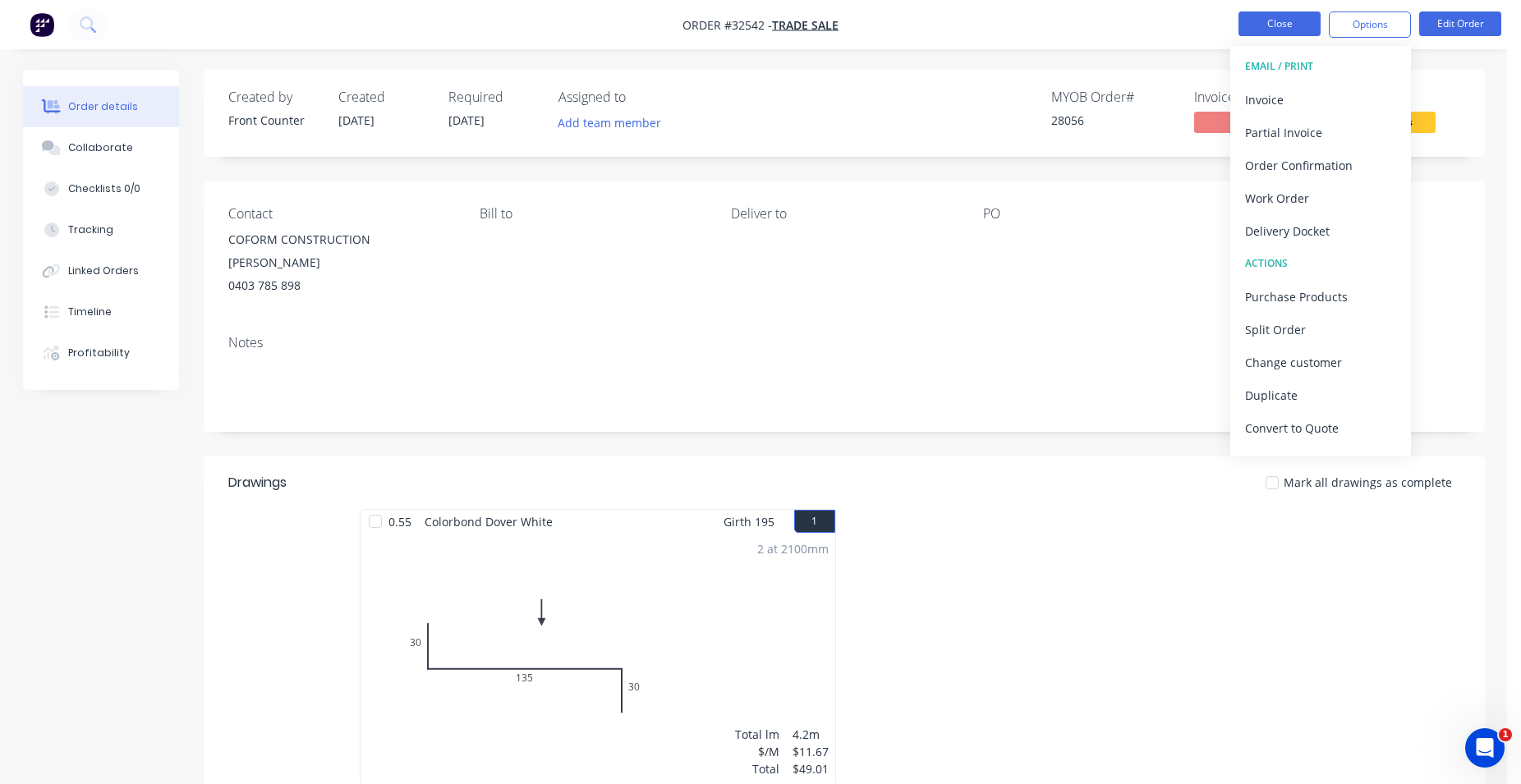
click at [1263, 28] on button "Close" at bounding box center [1279, 24] width 82 height 24
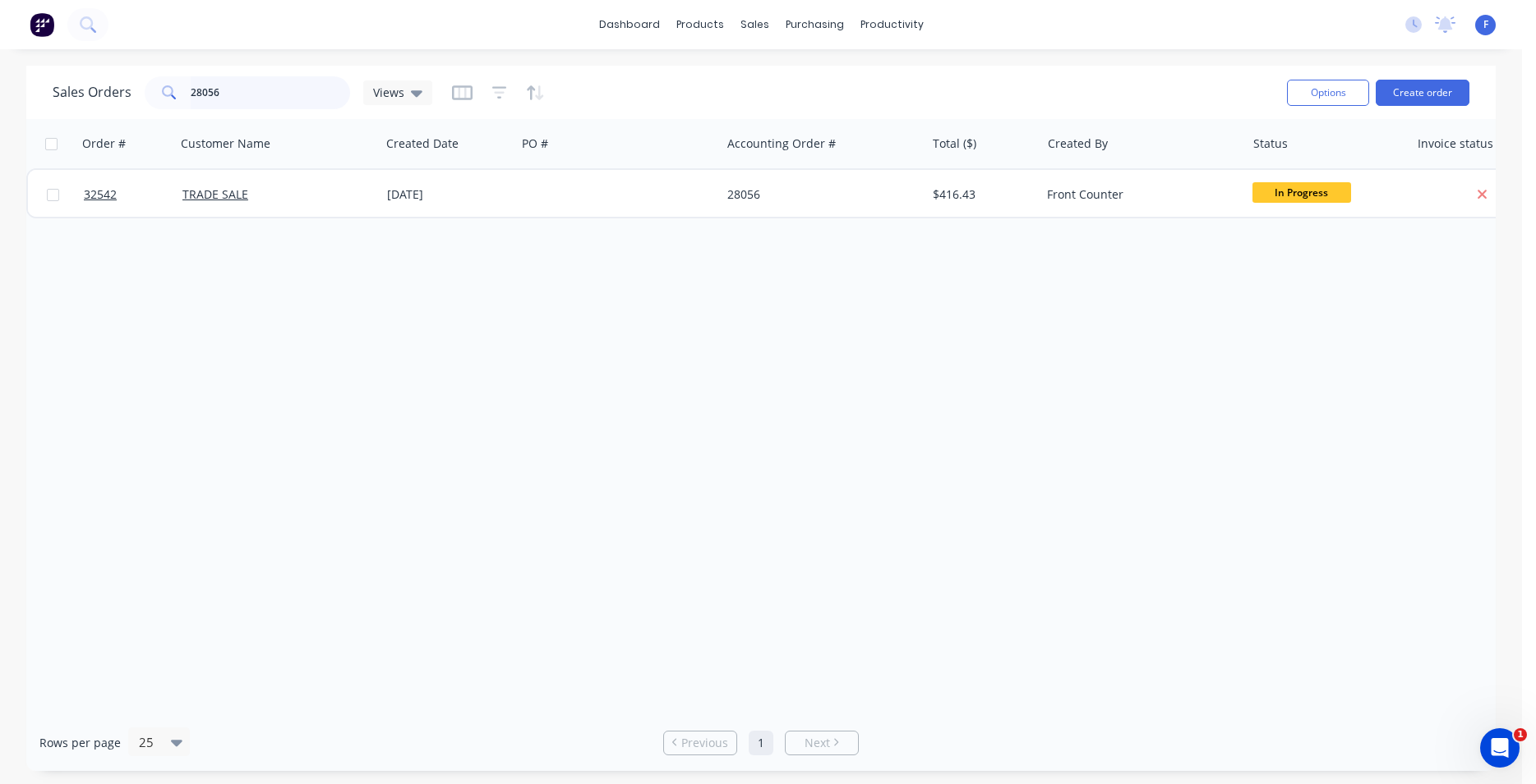
click at [275, 100] on input "28056" at bounding box center [270, 92] width 160 height 33
type input "2"
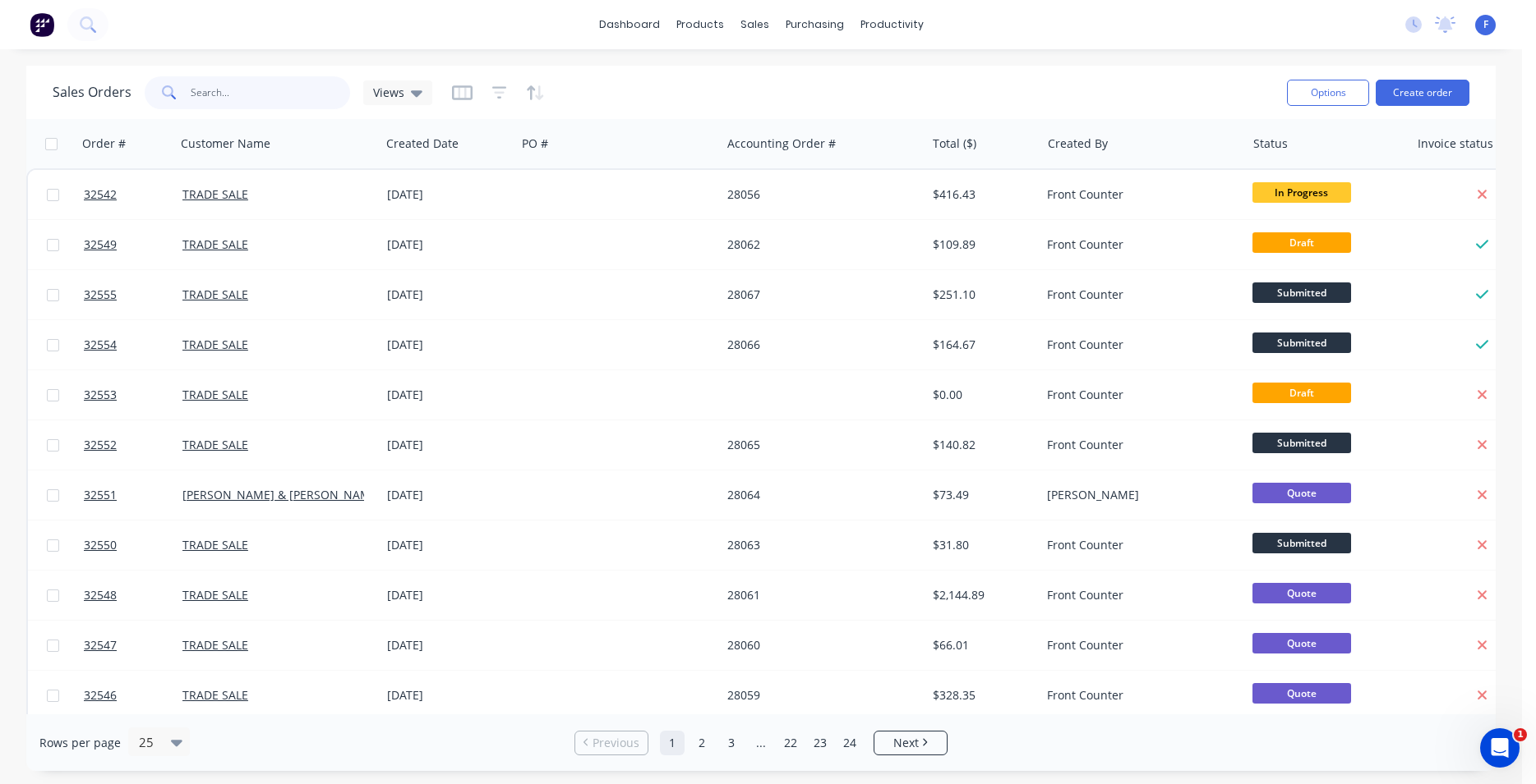
click at [254, 100] on input "text" at bounding box center [270, 92] width 160 height 33
click at [255, 92] on input "text" at bounding box center [270, 92] width 160 height 33
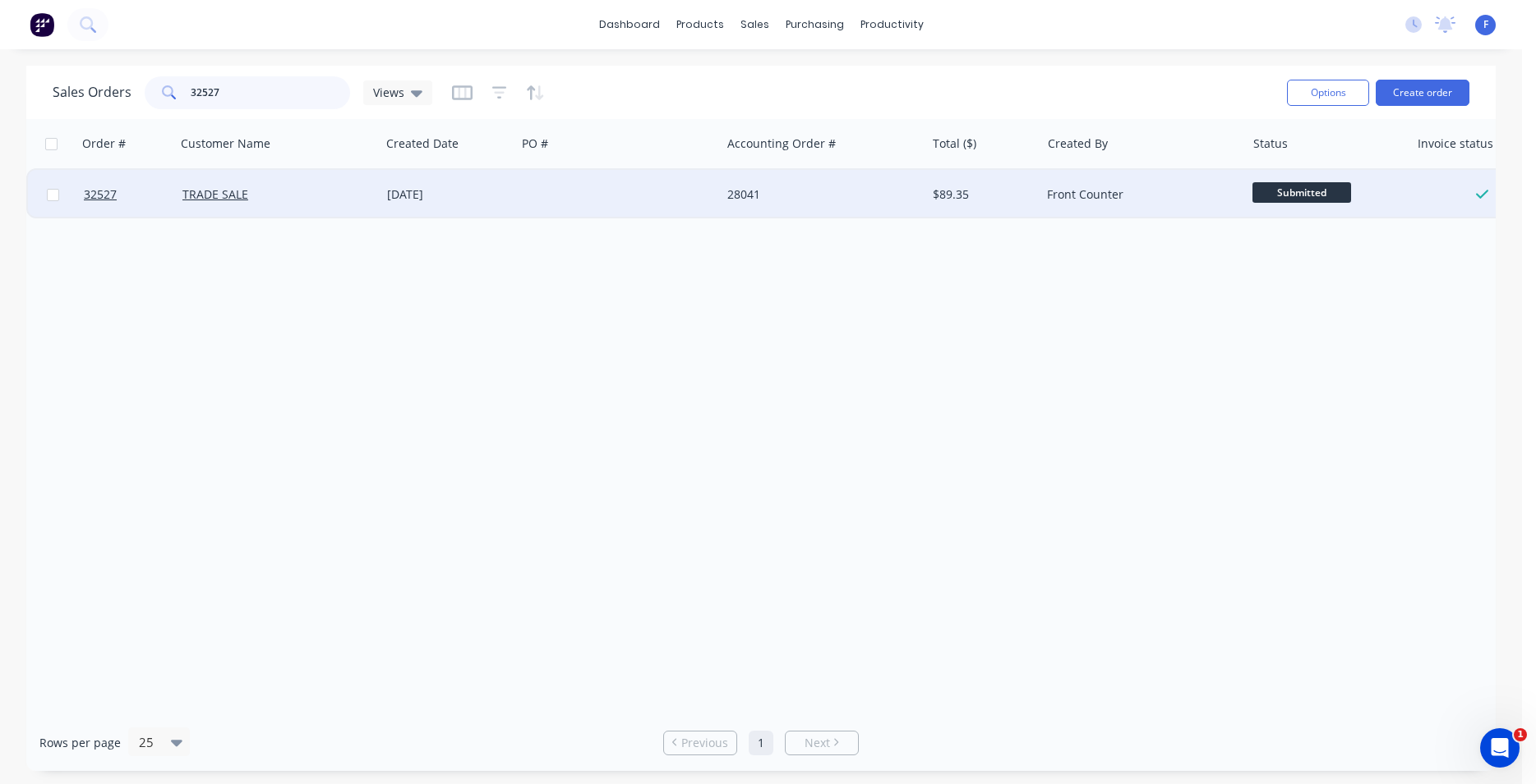
type input "32527"
click at [528, 194] on div at bounding box center [618, 195] width 204 height 49
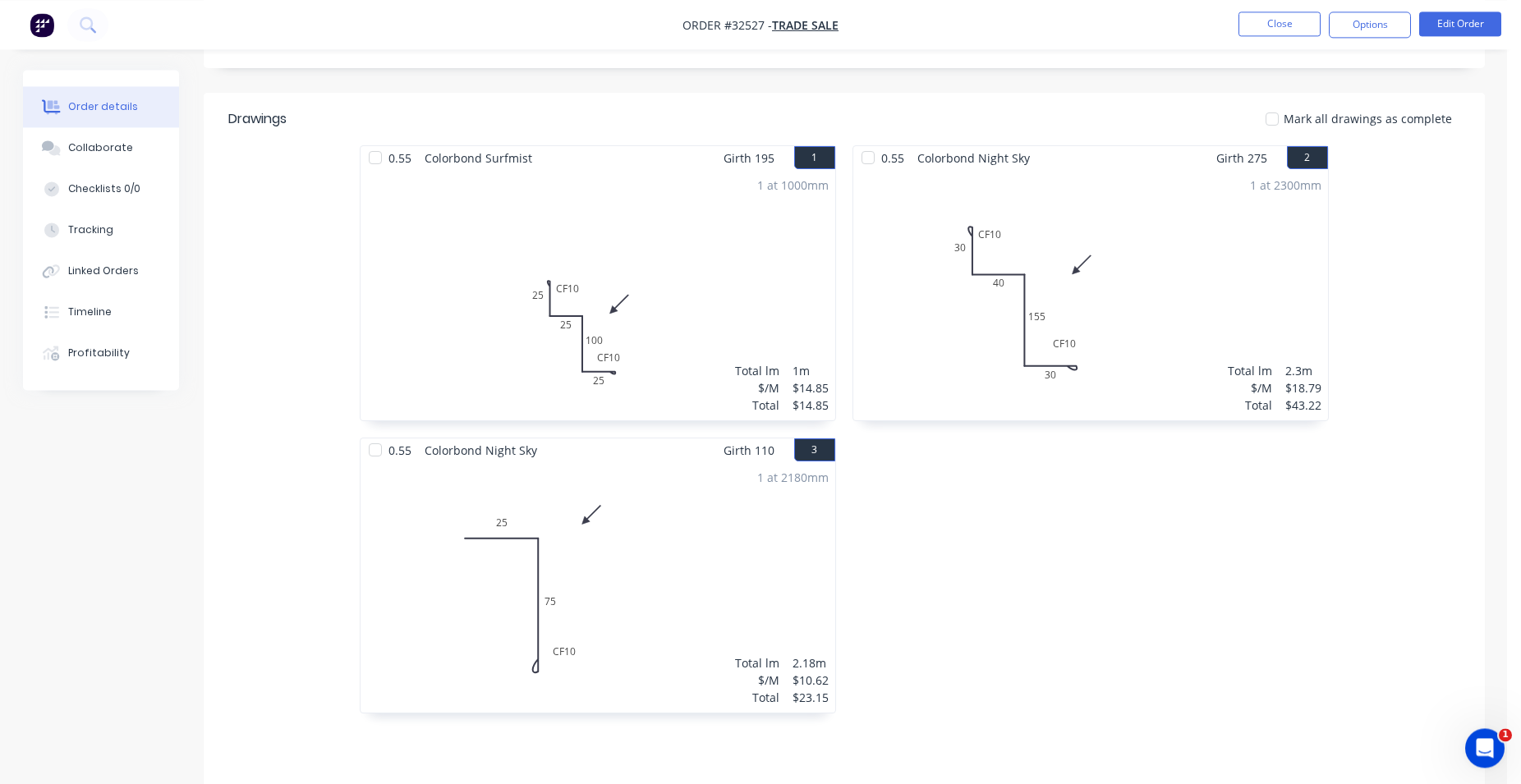
scroll to position [334, 0]
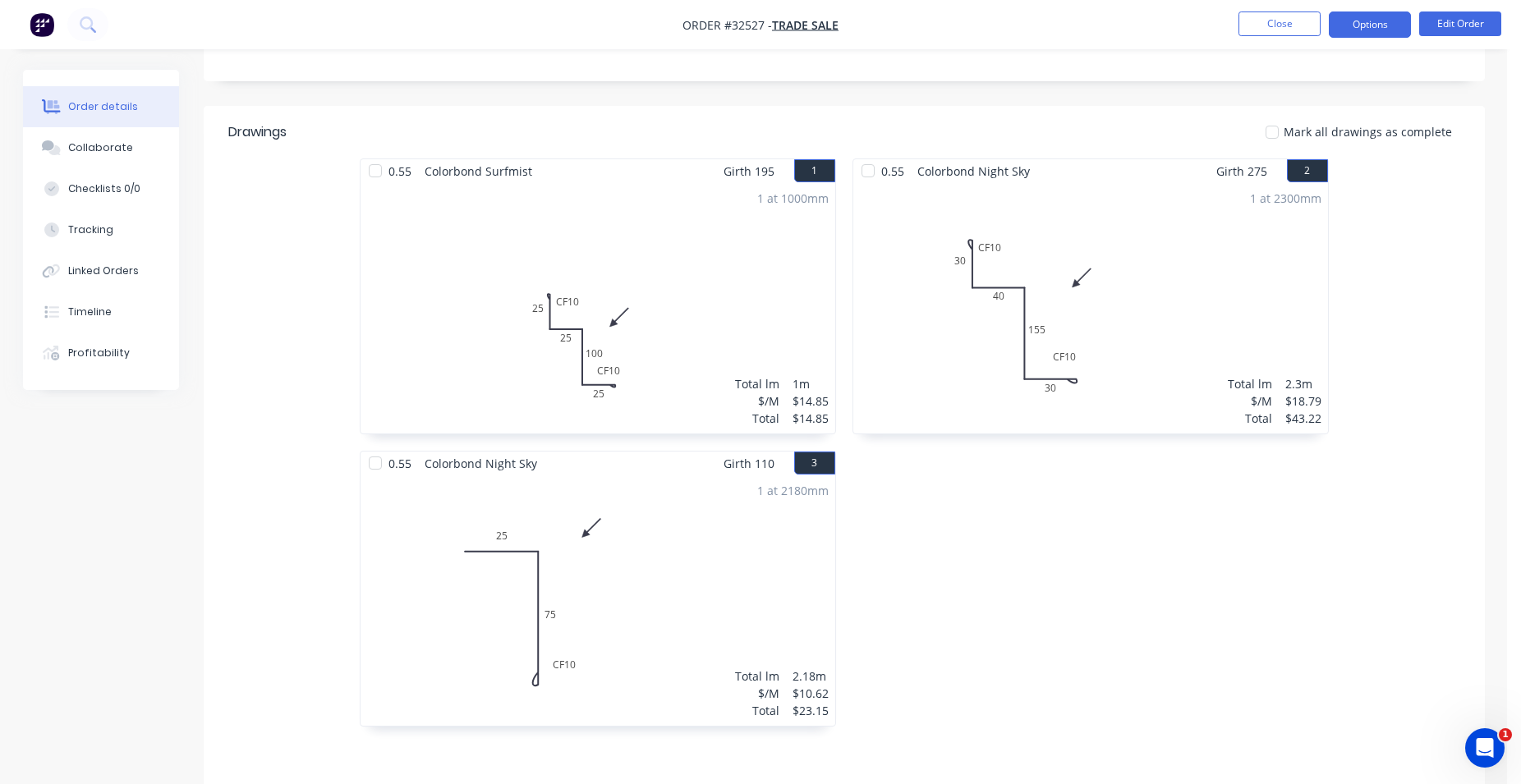
click at [1362, 12] on button "Options" at bounding box center [1369, 24] width 82 height 26
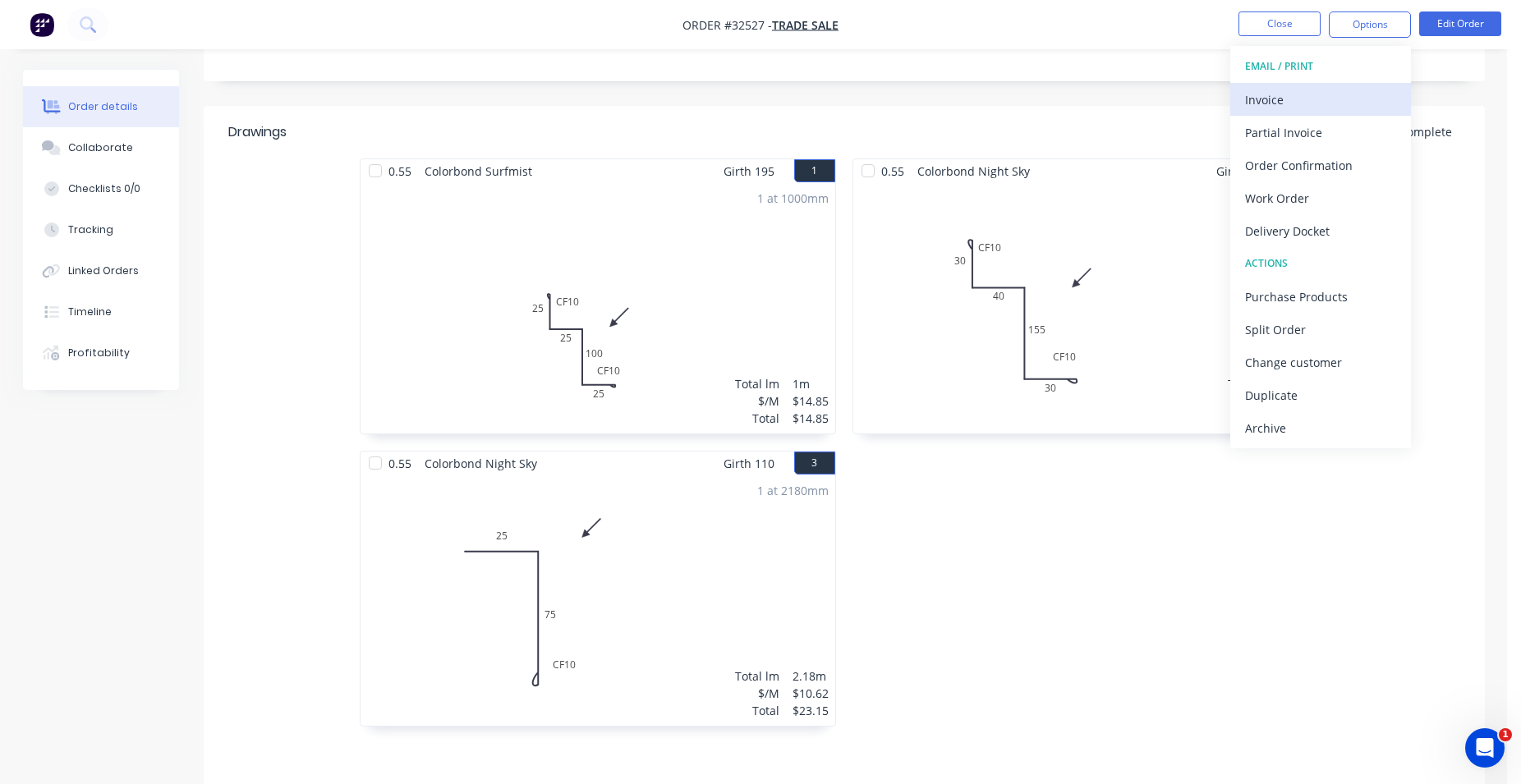
click at [1291, 93] on div "Invoice" at bounding box center [1321, 99] width 152 height 24
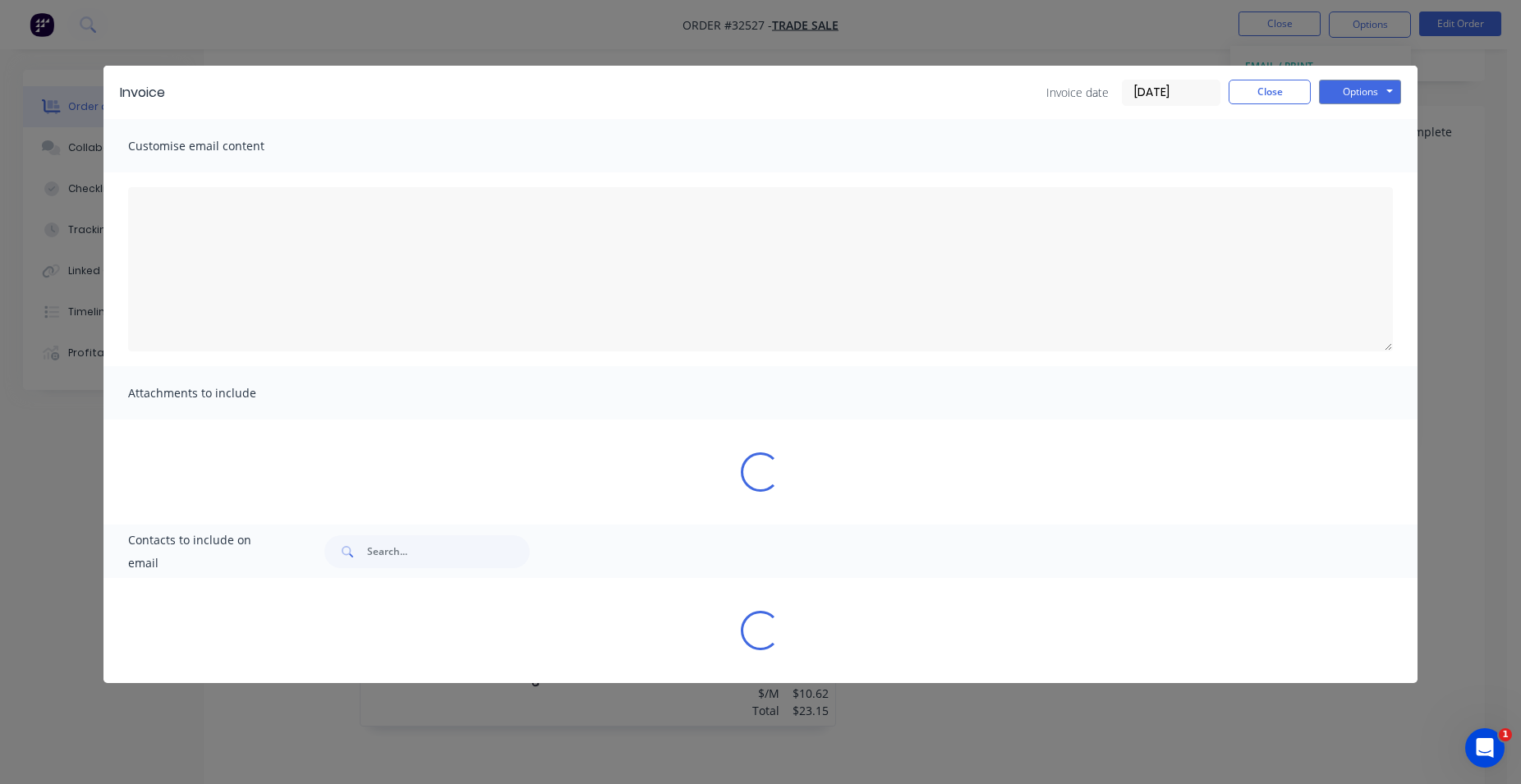
type textarea "A PDF copy of the order has been attached to this email. To view your order onl…"
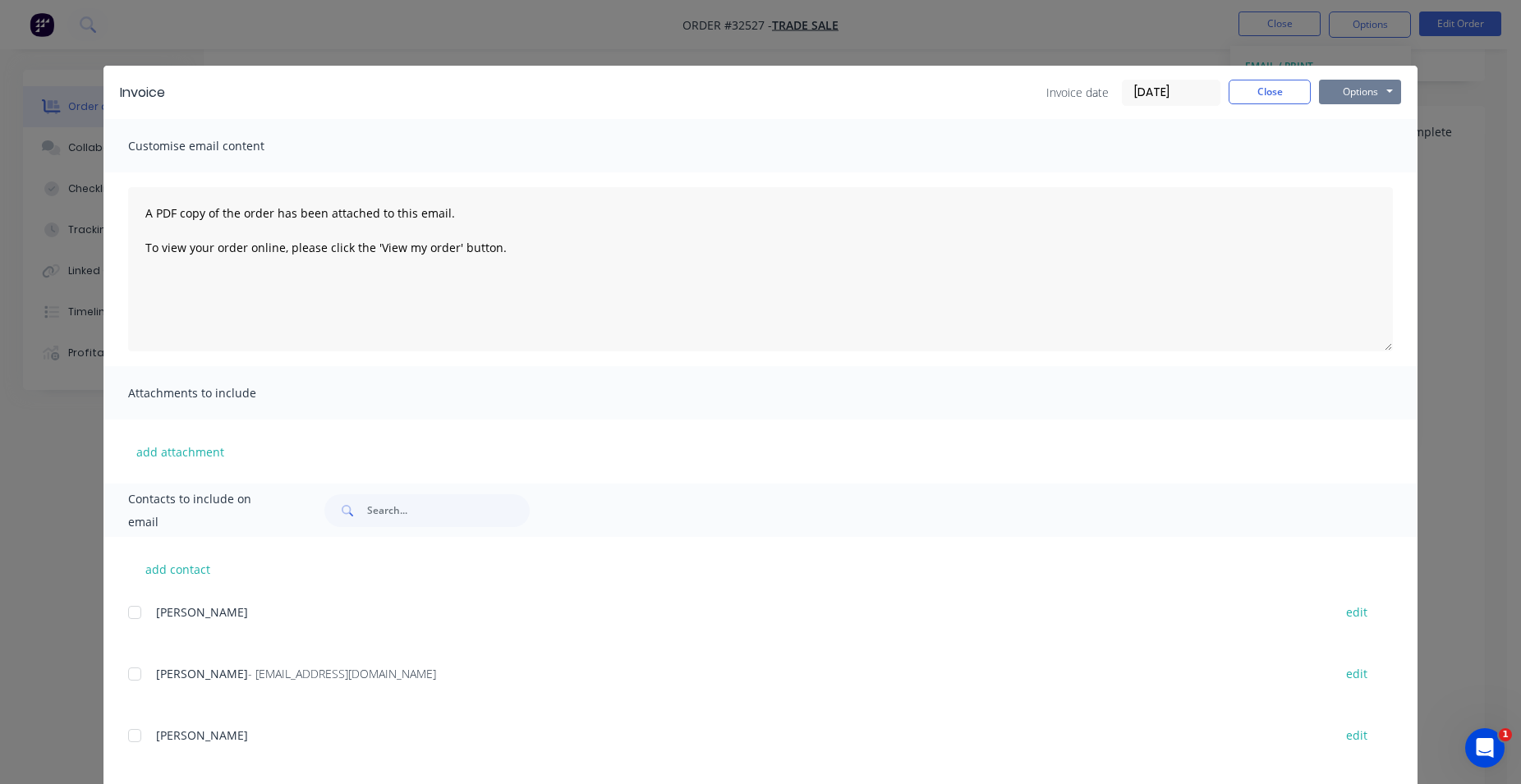
click at [1346, 92] on button "Options" at bounding box center [1359, 92] width 82 height 24
click at [1351, 152] on button "Print" at bounding box center [1371, 148] width 105 height 27
click at [1248, 95] on button "Close" at bounding box center [1269, 92] width 82 height 24
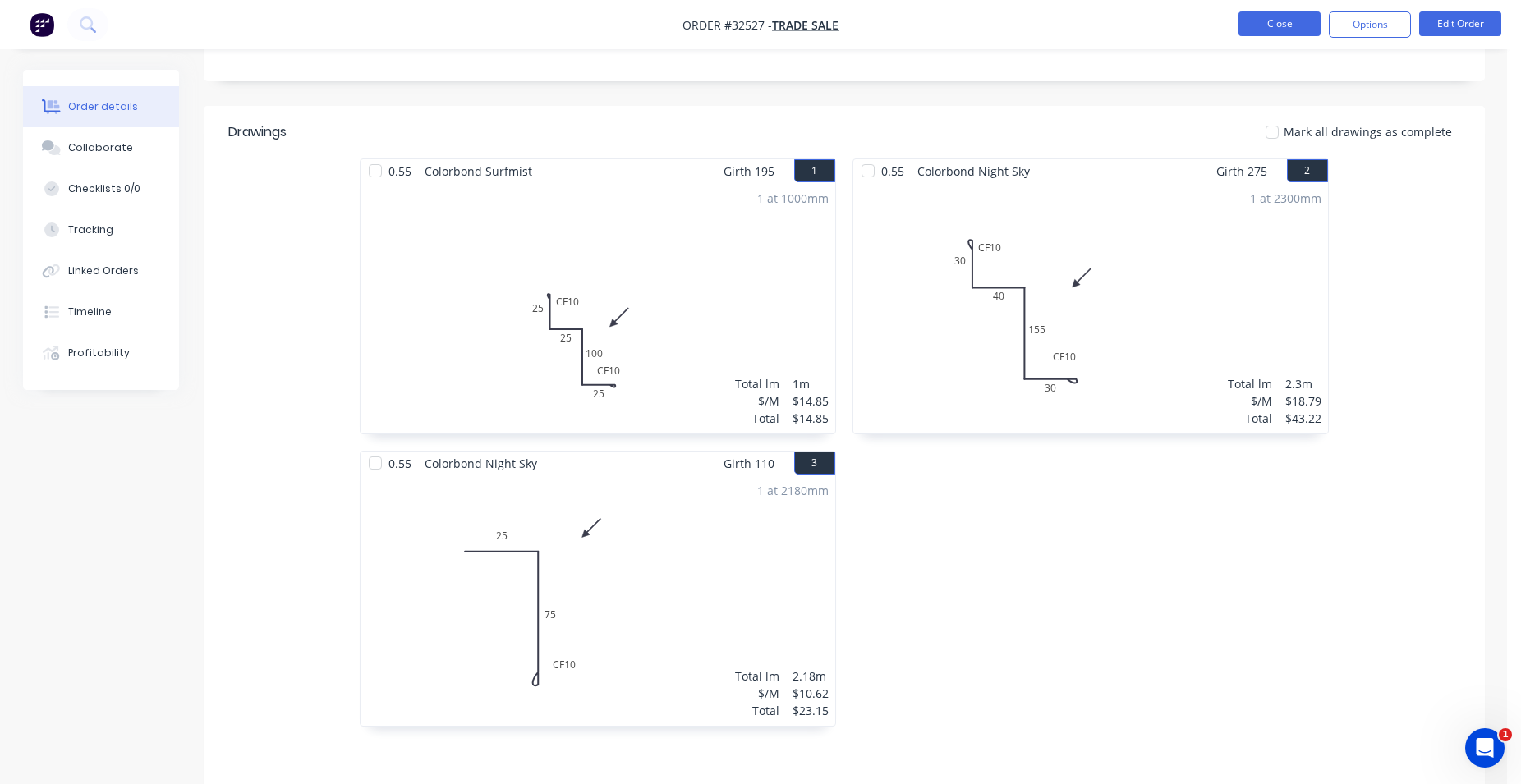
click at [1270, 24] on button "Close" at bounding box center [1279, 24] width 82 height 24
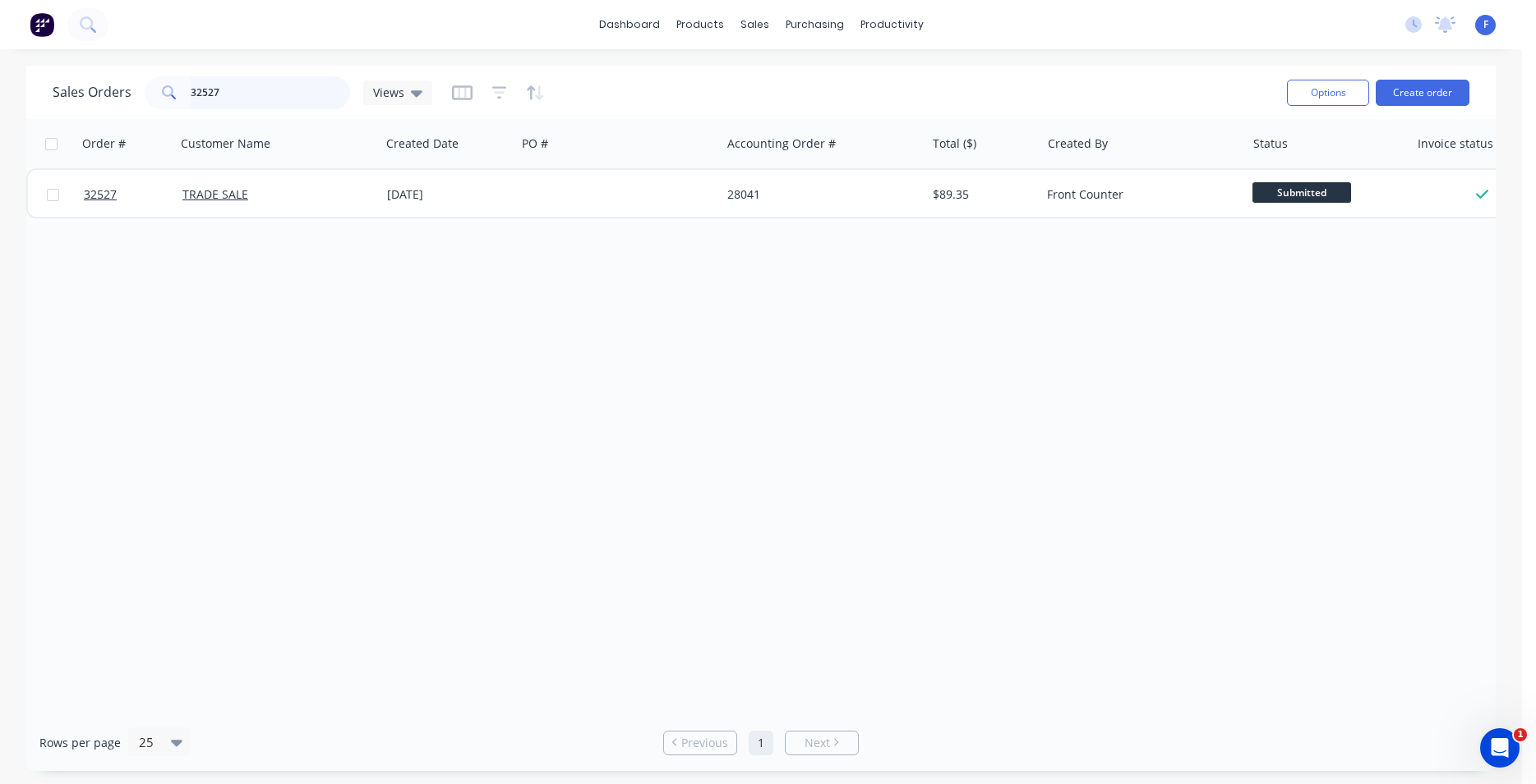
click at [270, 88] on input "32527" at bounding box center [270, 92] width 160 height 33
type input "3"
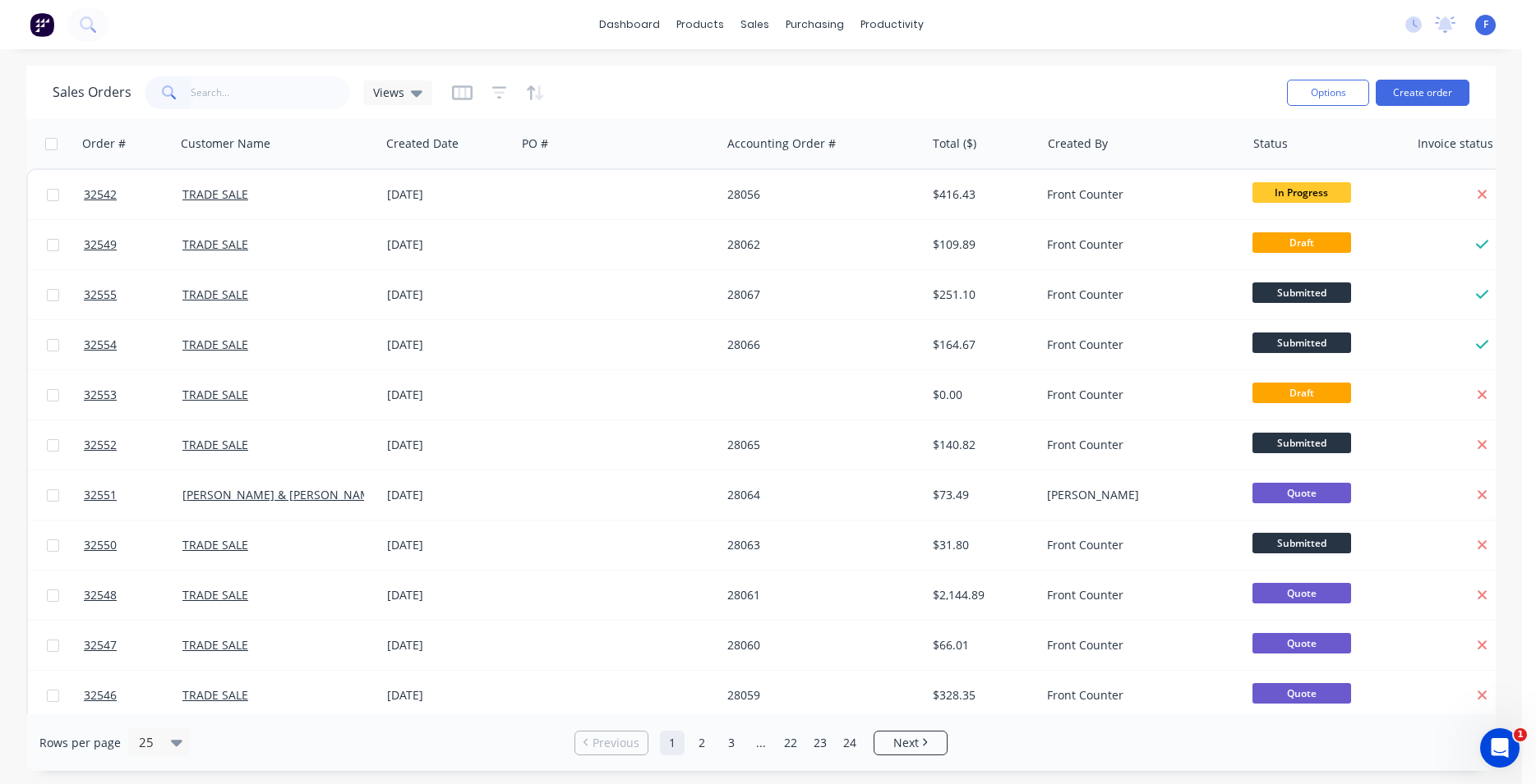
click at [35, 21] on img at bounding box center [41, 24] width 24 height 24
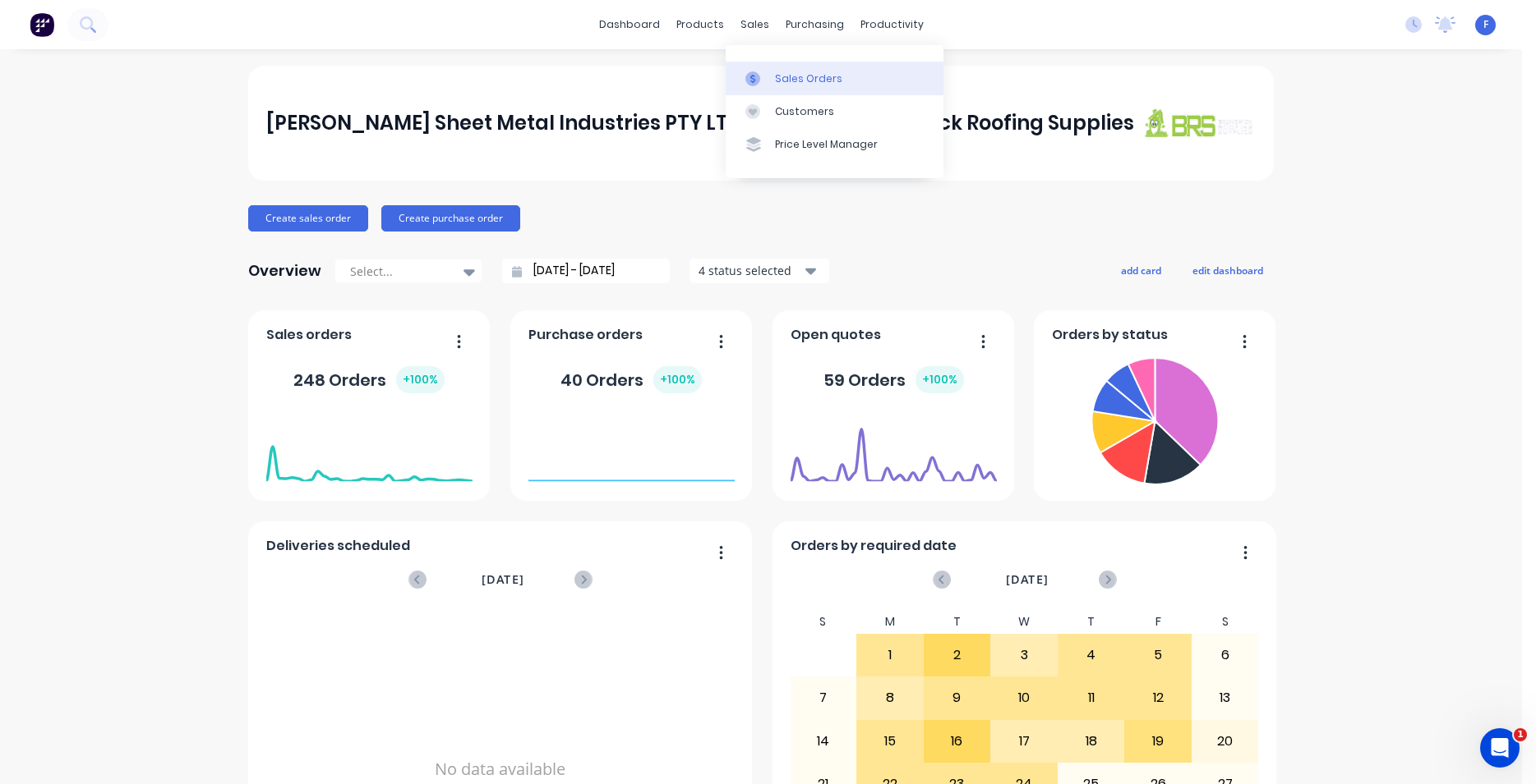
click at [796, 77] on div "Sales Orders" at bounding box center [809, 79] width 68 height 15
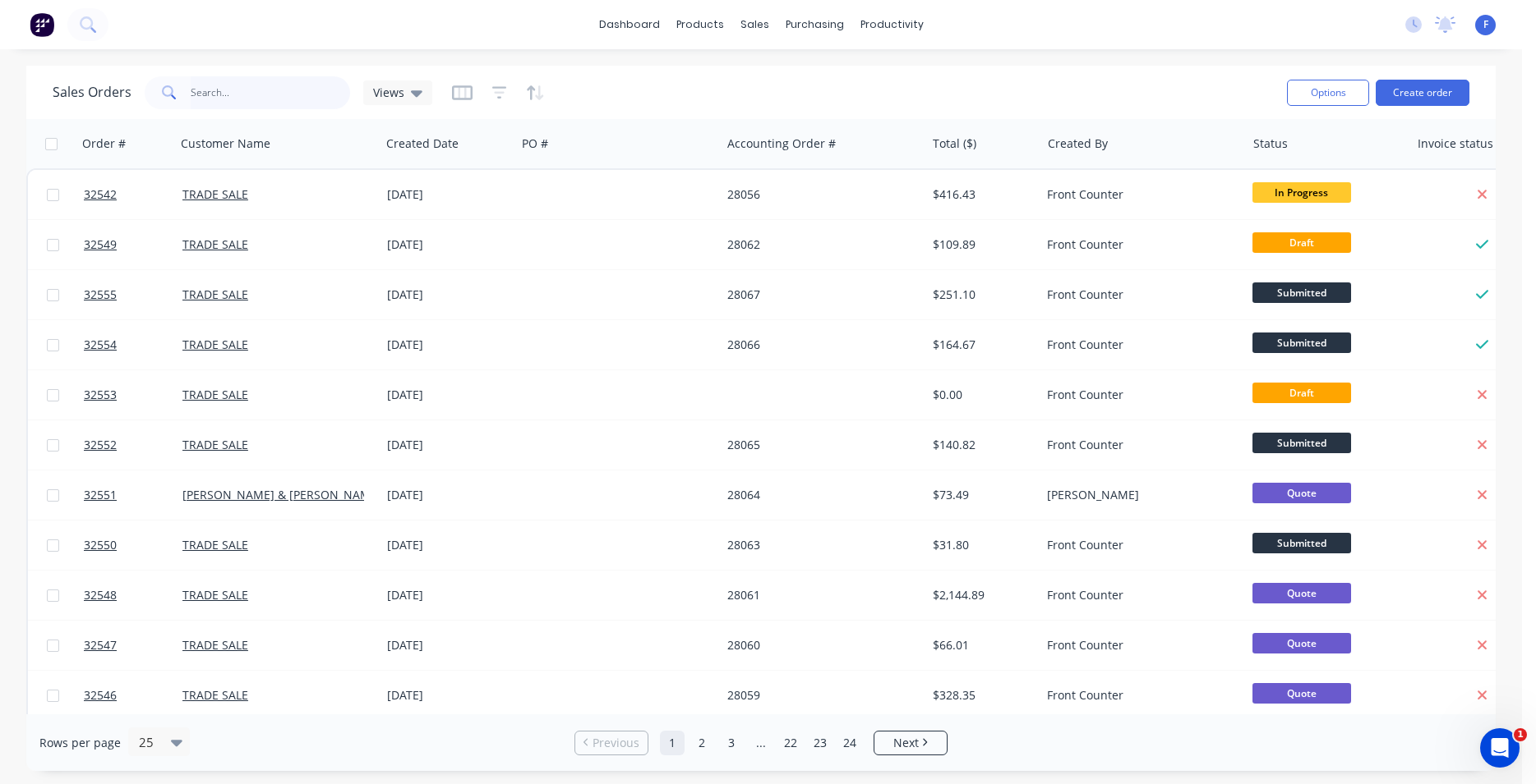
click at [240, 93] on input "text" at bounding box center [270, 92] width 160 height 33
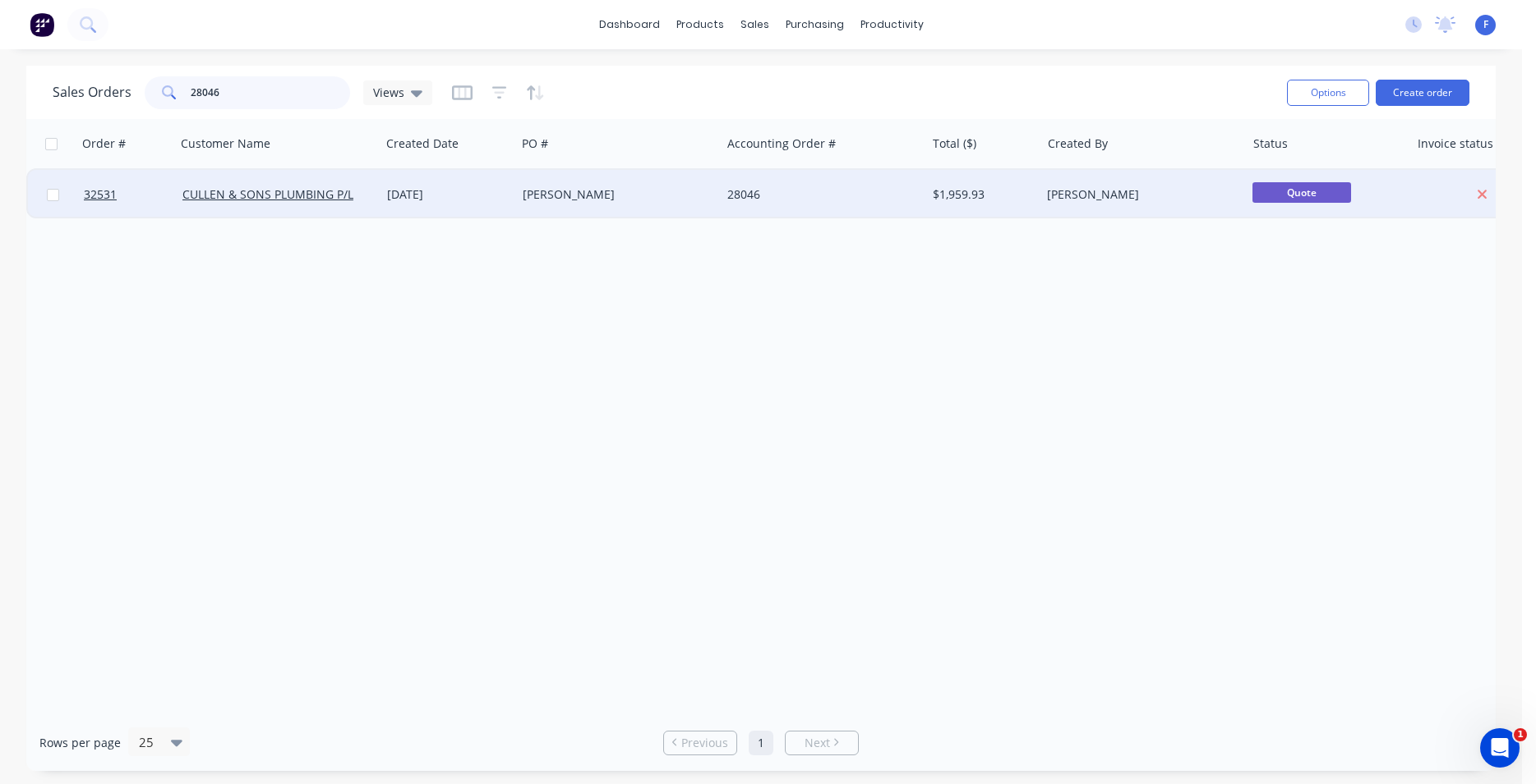
type input "28046"
click at [674, 192] on div "[PERSON_NAME]" at bounding box center [614, 194] width 183 height 16
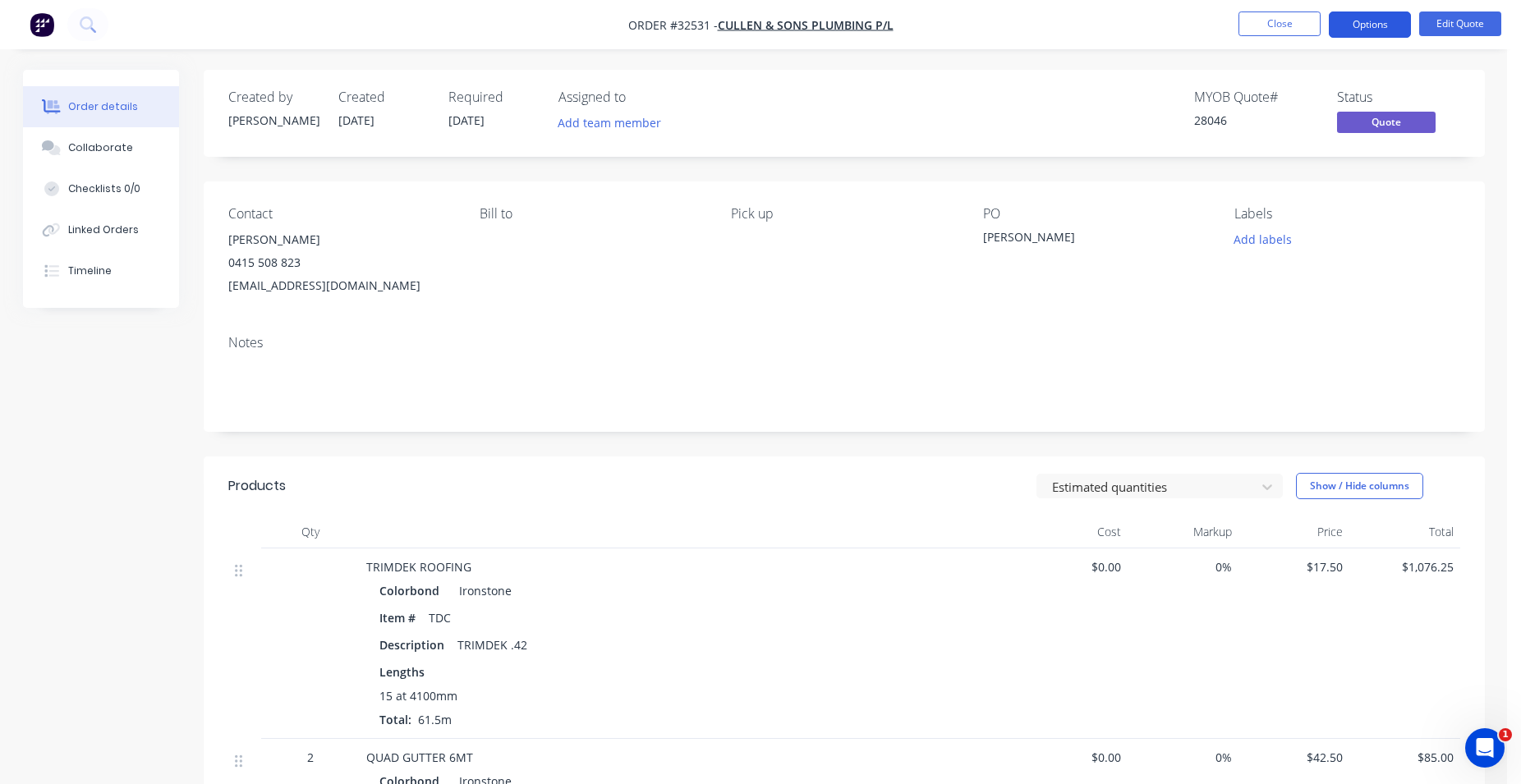
click at [1389, 26] on button "Options" at bounding box center [1369, 24] width 82 height 26
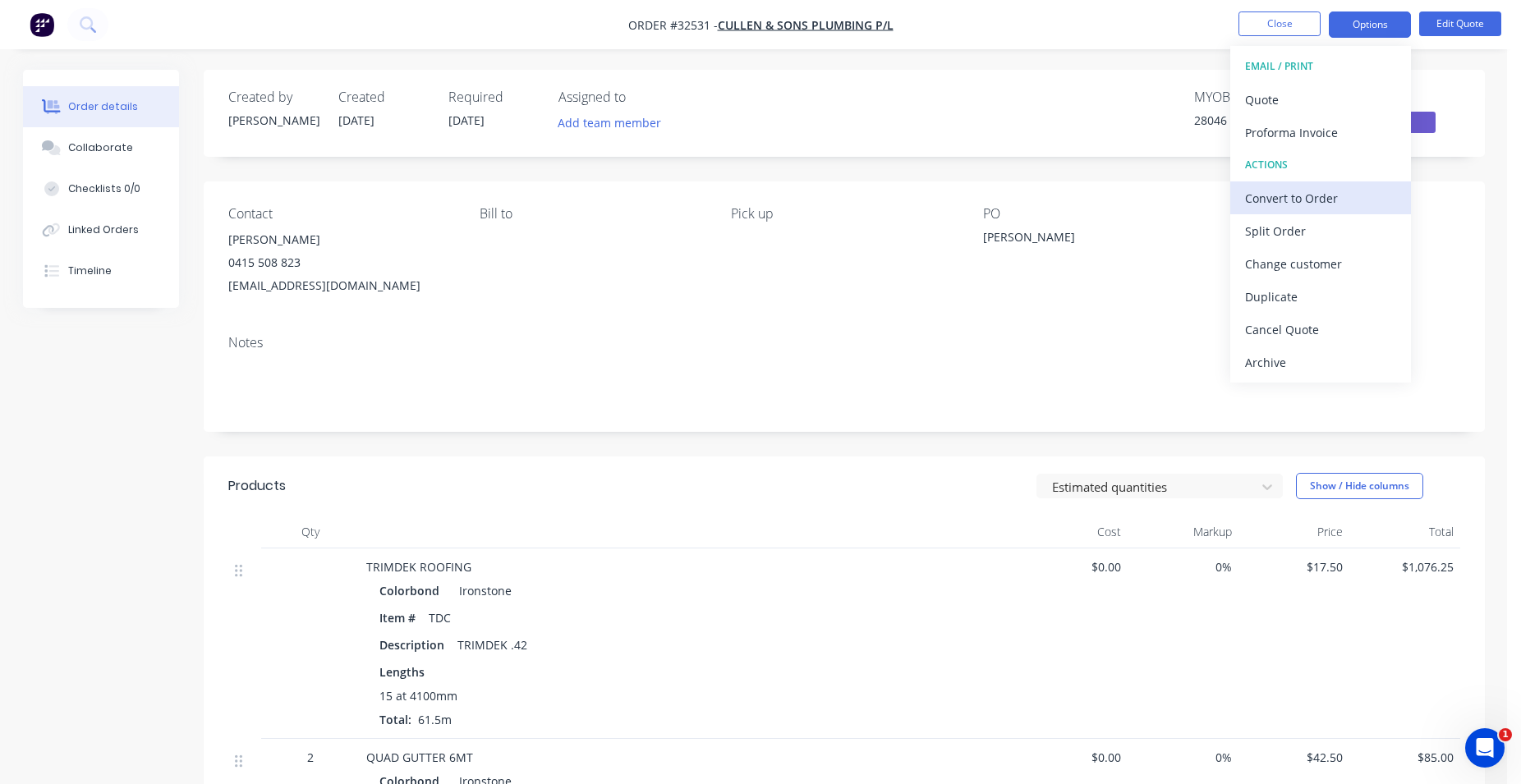
click at [1328, 203] on div "Convert to Order" at bounding box center [1321, 198] width 152 height 24
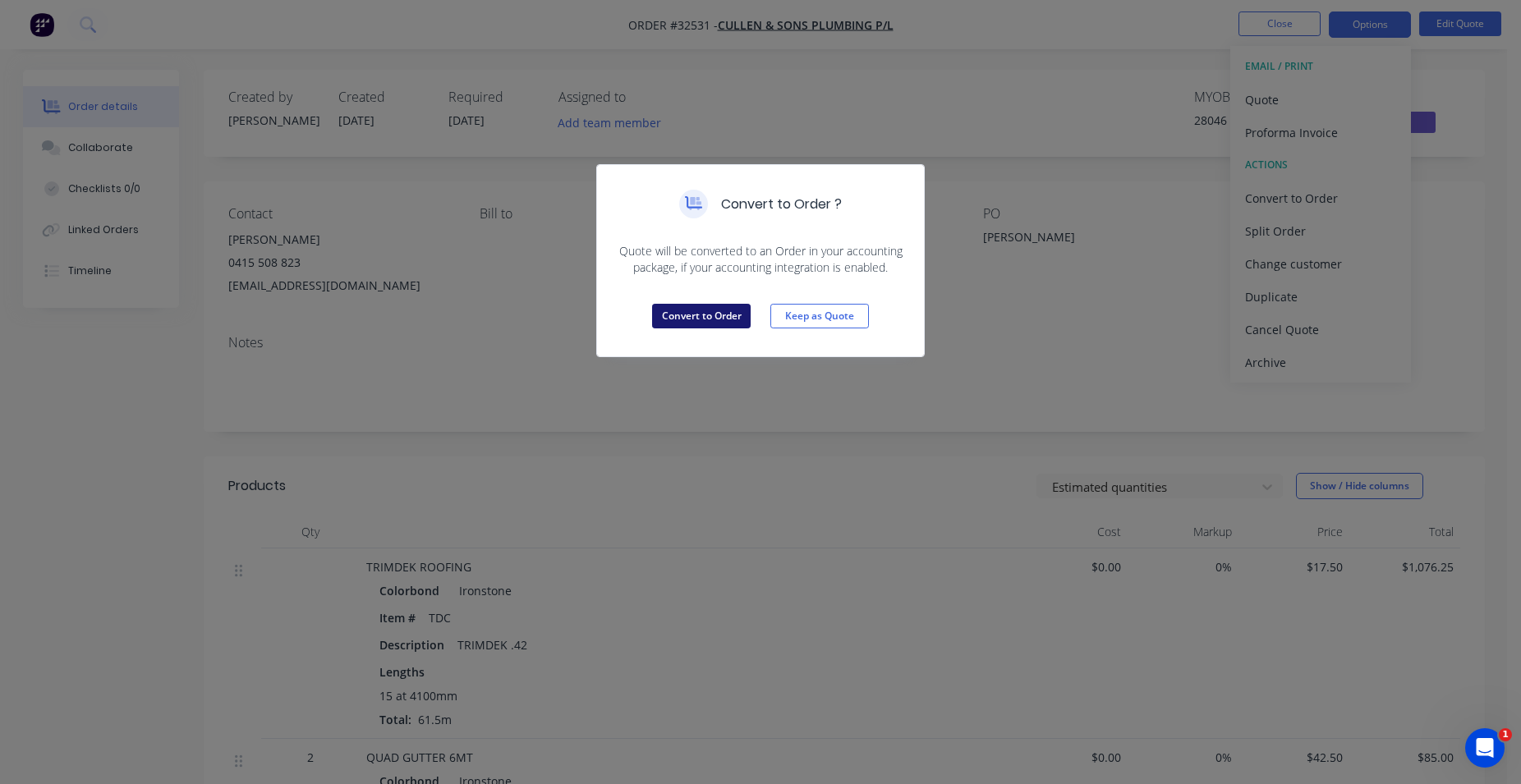
click at [702, 317] on button "Convert to Order" at bounding box center [701, 316] width 99 height 24
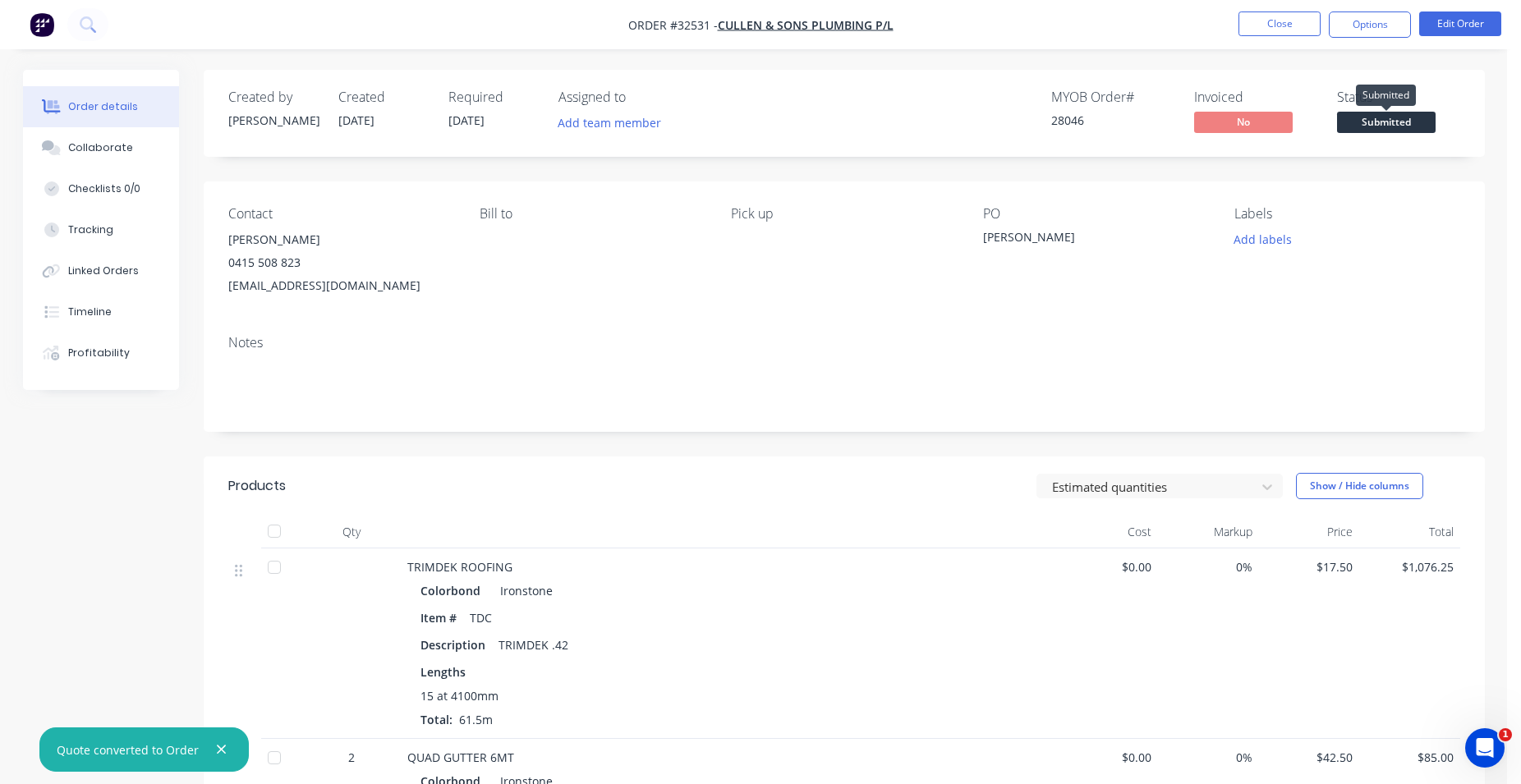
click at [1400, 127] on span "Submitted" at bounding box center [1386, 122] width 99 height 21
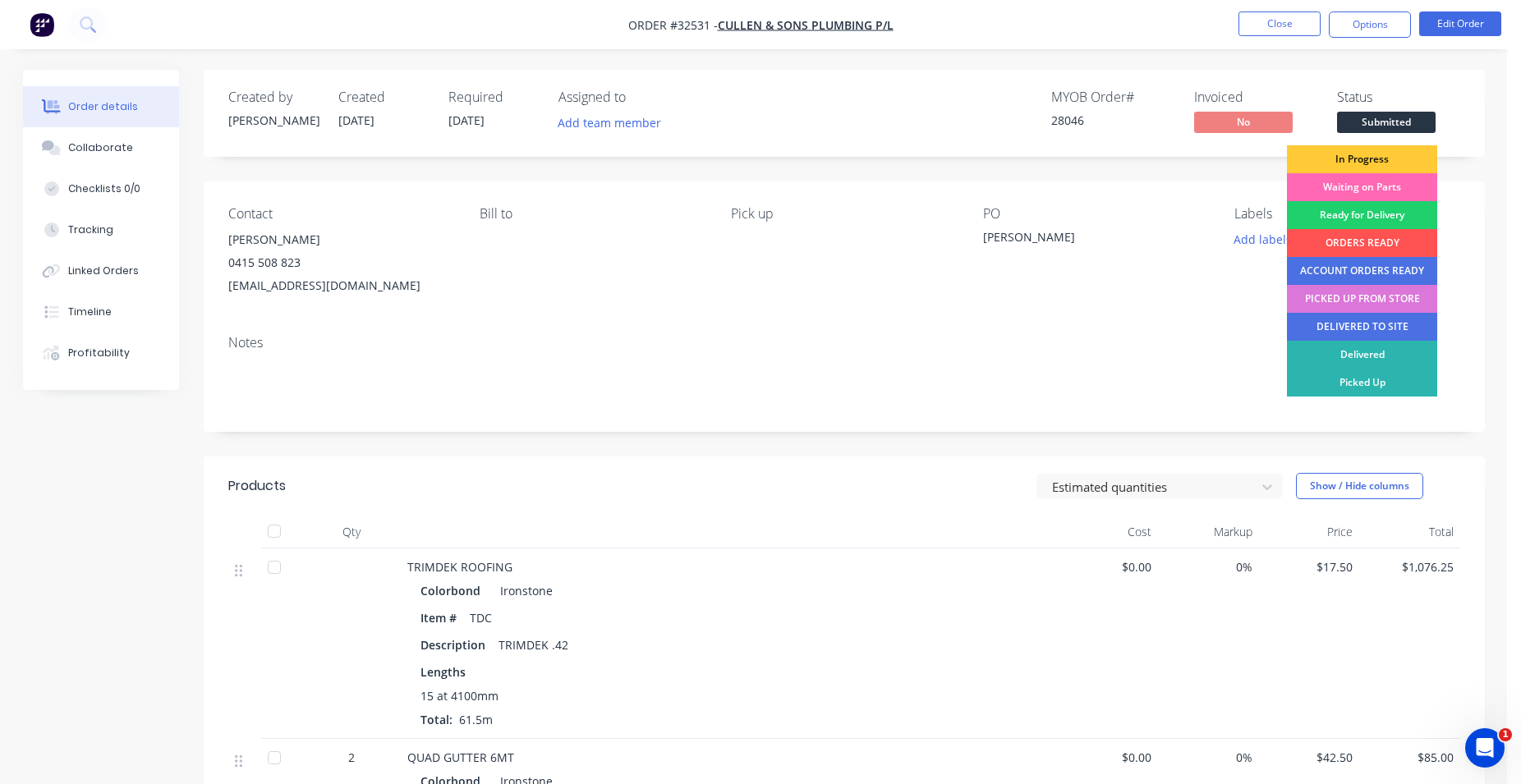
click at [1389, 191] on div "Waiting on Parts" at bounding box center [1362, 187] width 151 height 28
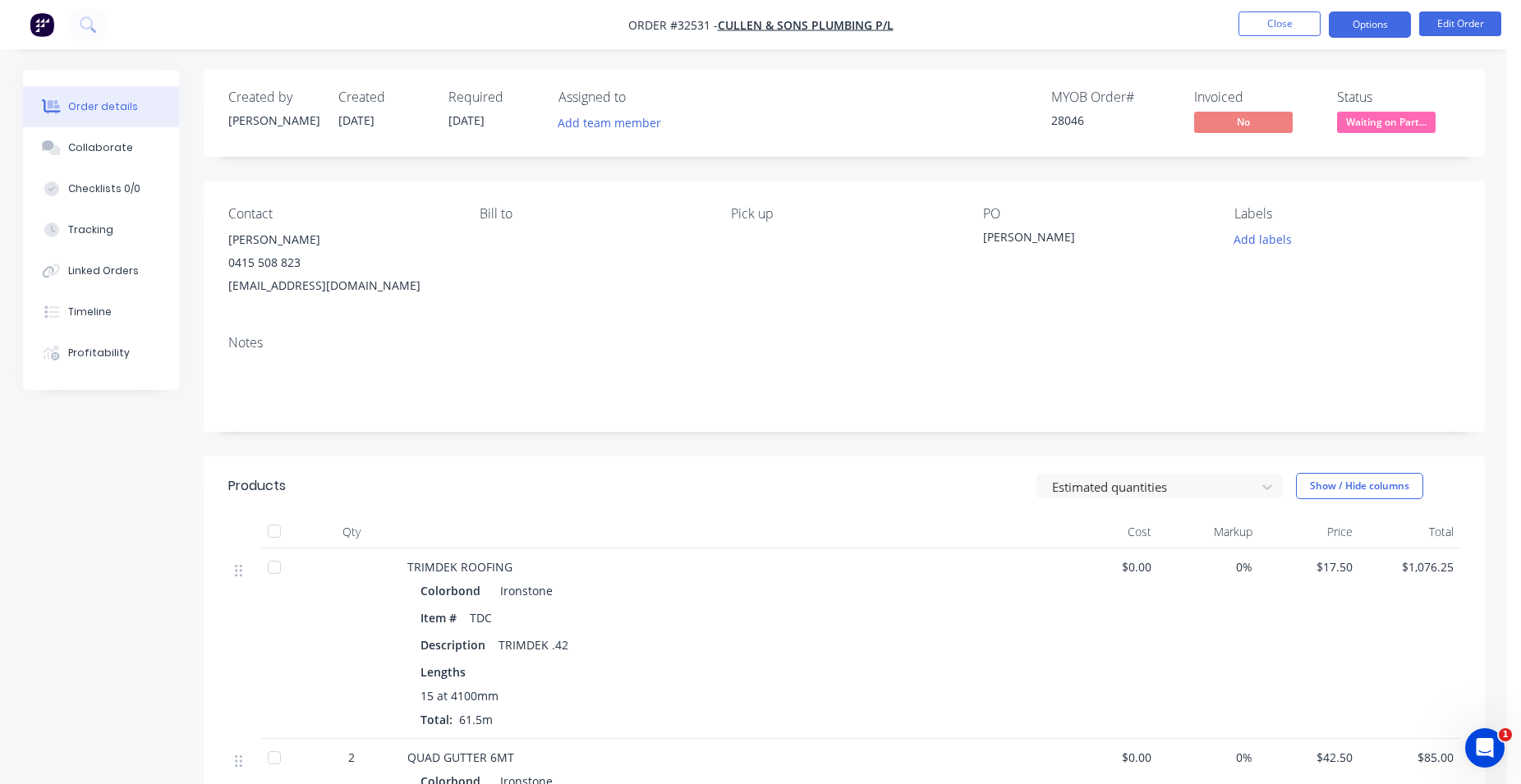
click at [1381, 34] on button "Options" at bounding box center [1369, 24] width 82 height 26
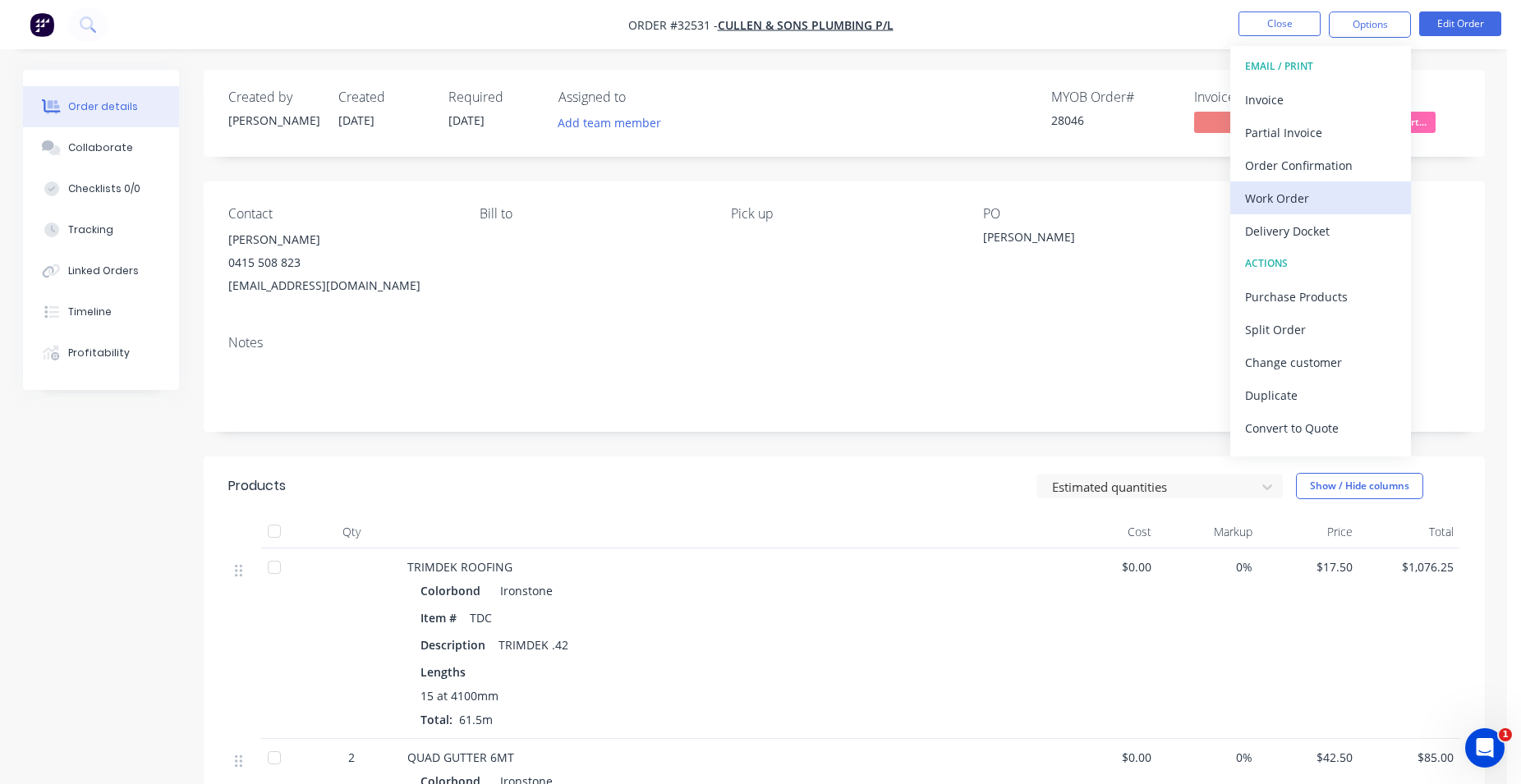
click at [1320, 195] on div "Work Order" at bounding box center [1321, 198] width 152 height 24
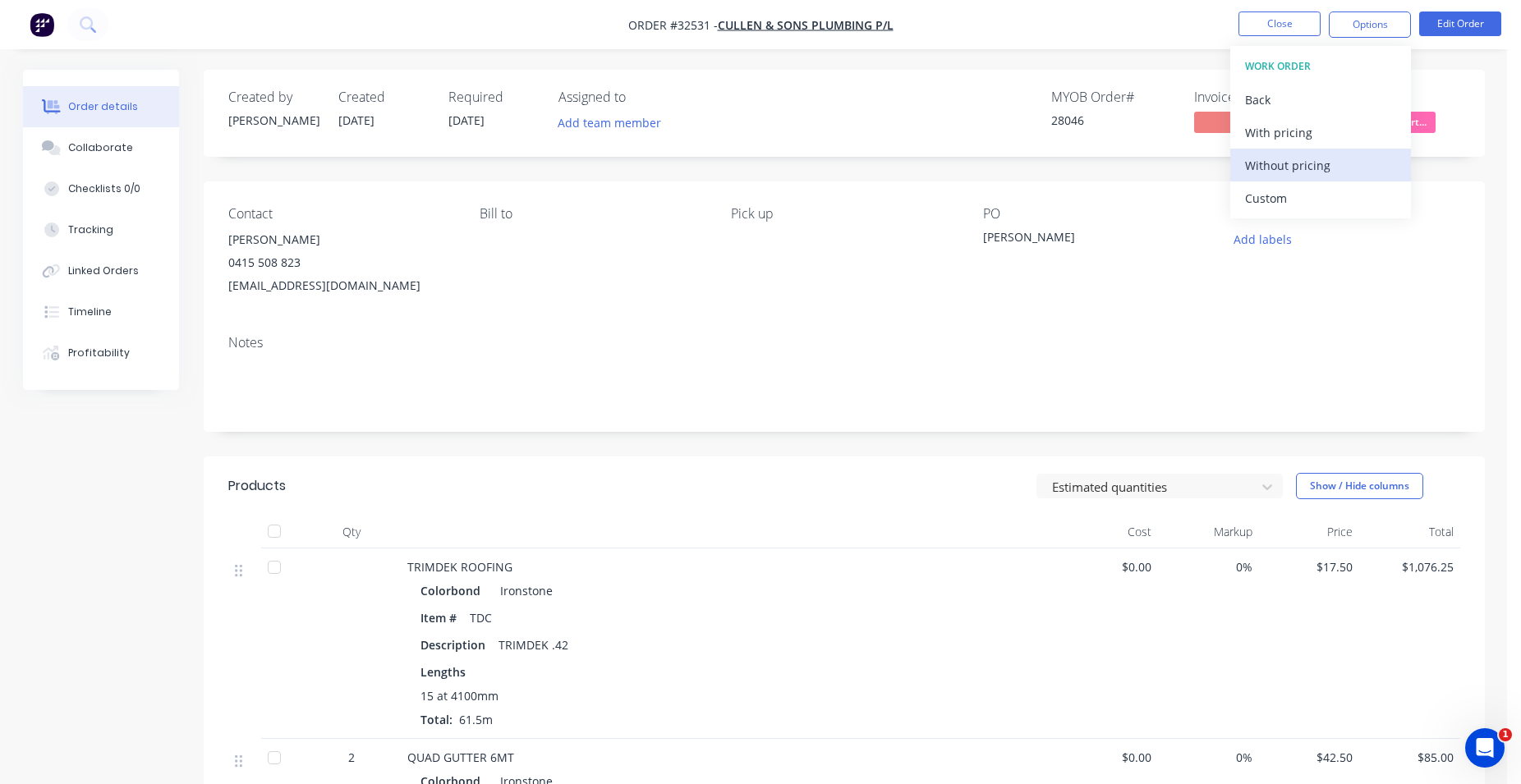
click at [1327, 171] on div "Without pricing" at bounding box center [1321, 165] width 152 height 24
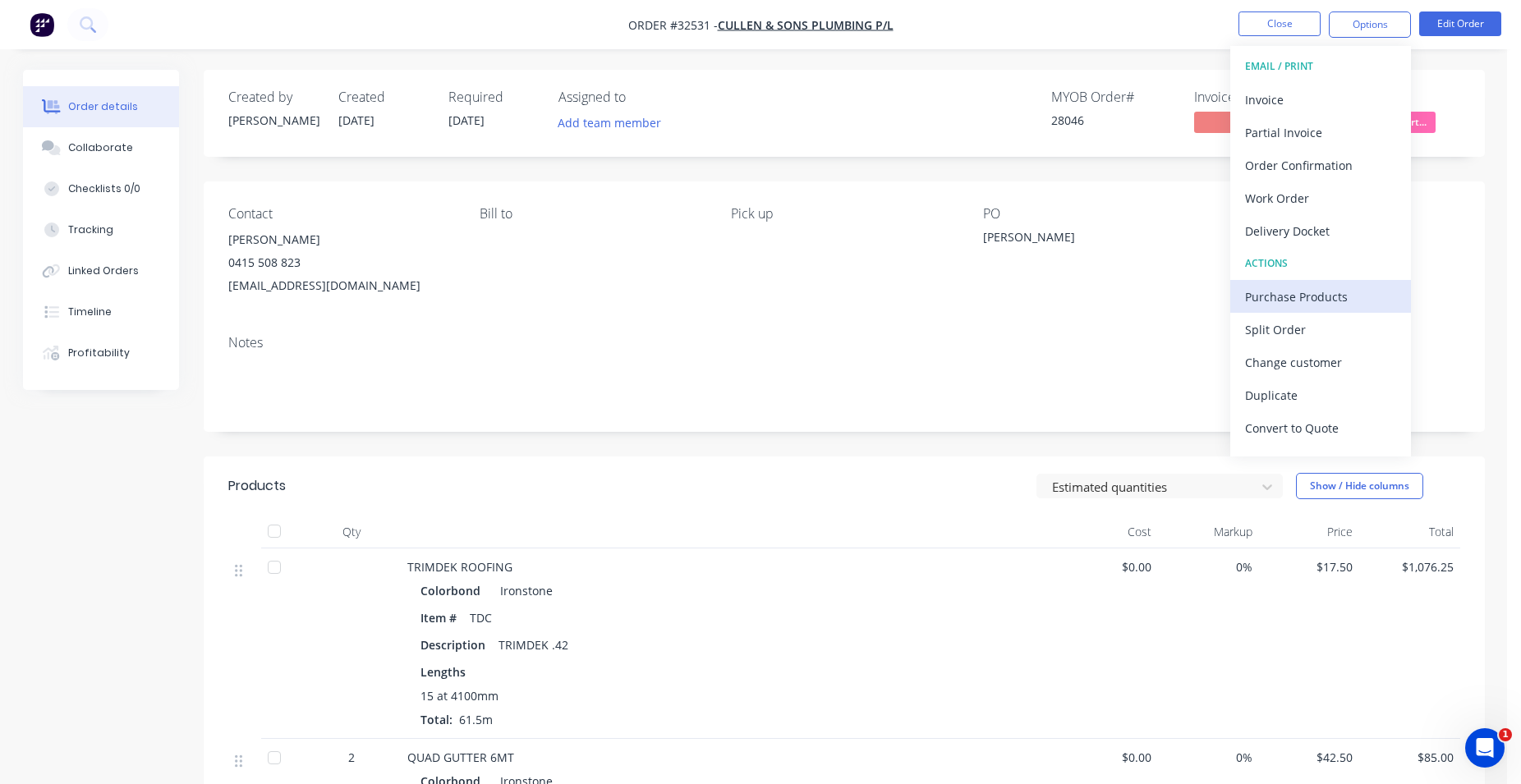
click at [1324, 302] on div "Purchase Products" at bounding box center [1321, 296] width 152 height 24
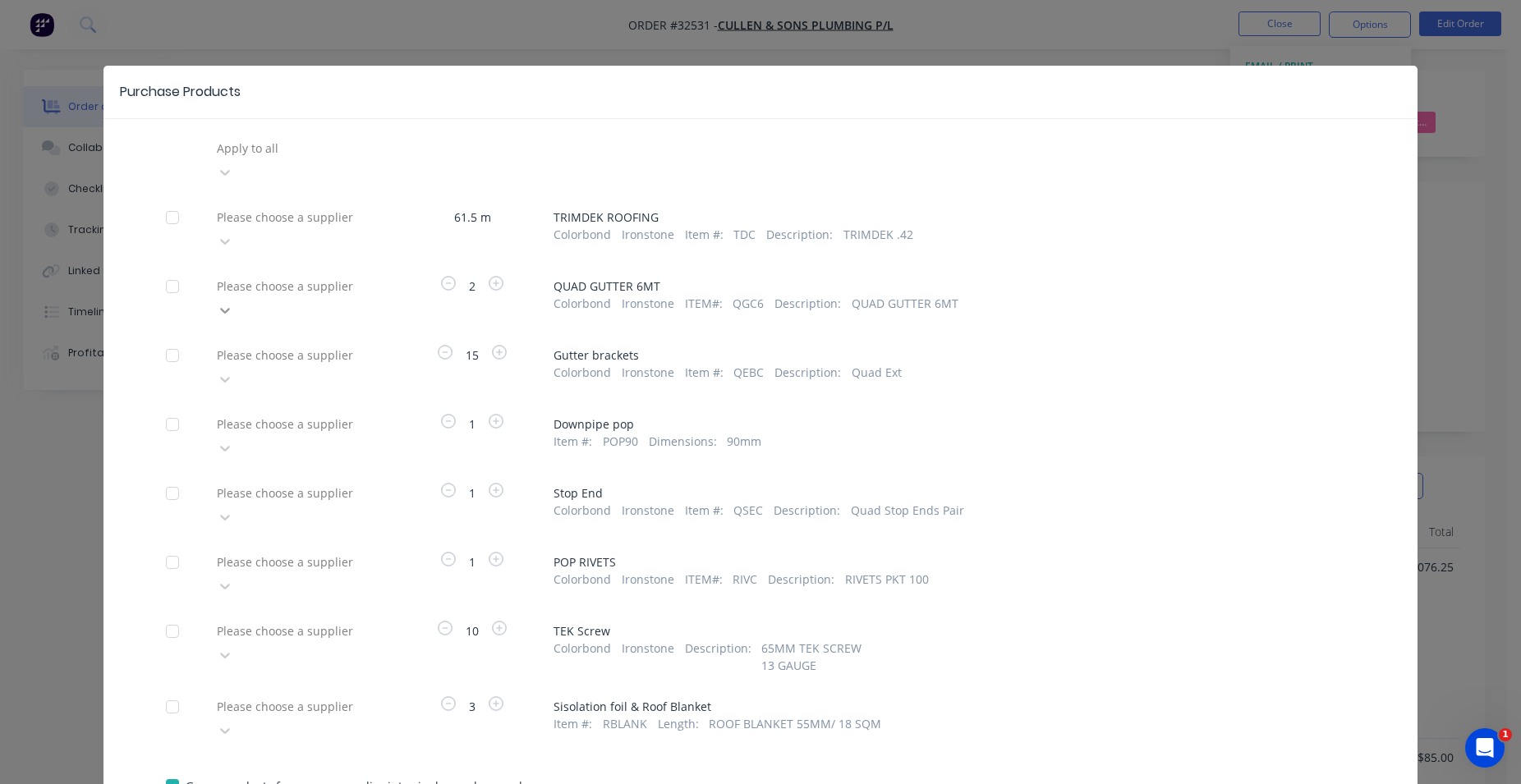
click at [230, 308] on icon at bounding box center [225, 311] width 9 height 6
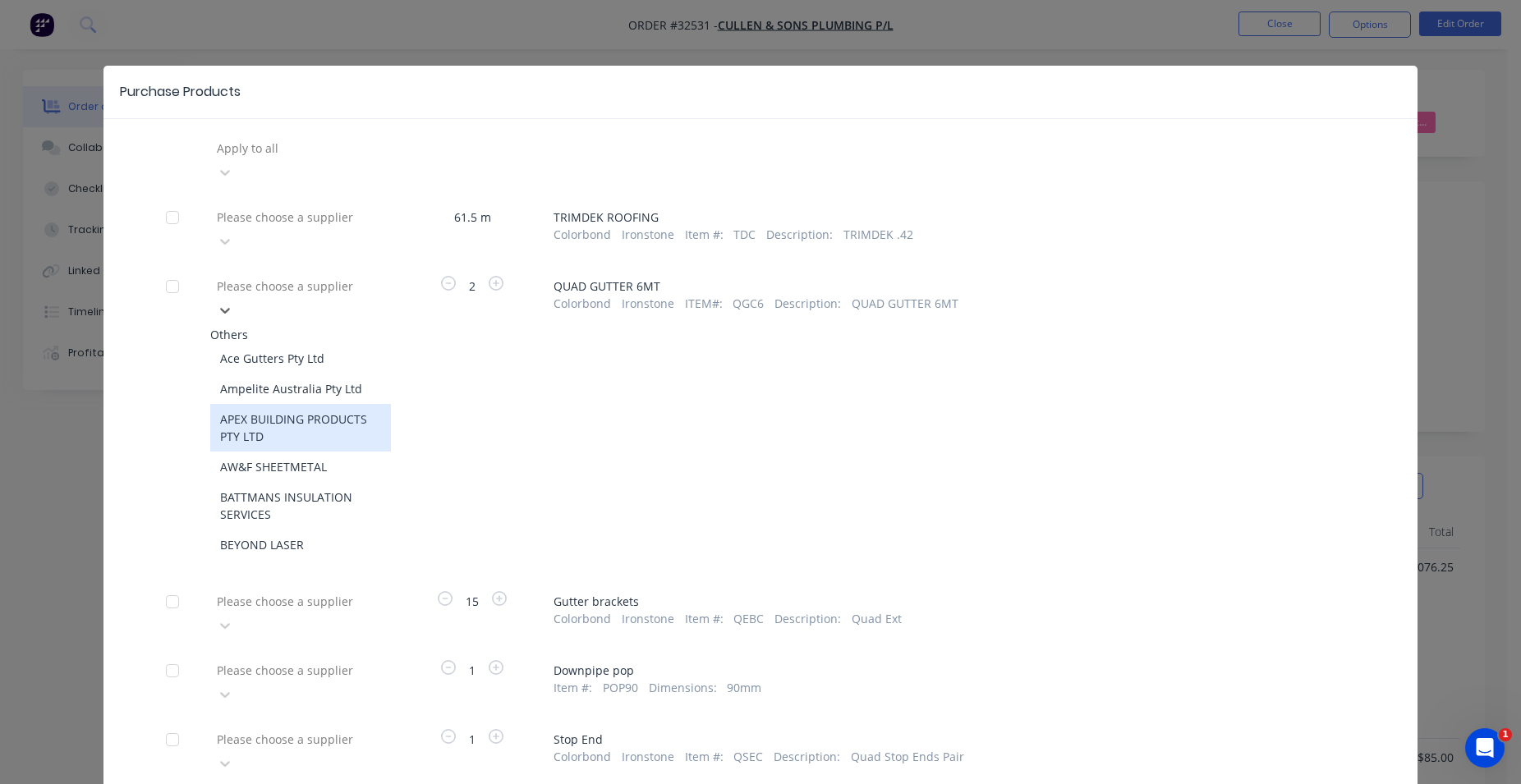
click at [331, 404] on div "APEX BUILDING PRODUCTS PTY LTD" at bounding box center [300, 427] width 181 height 48
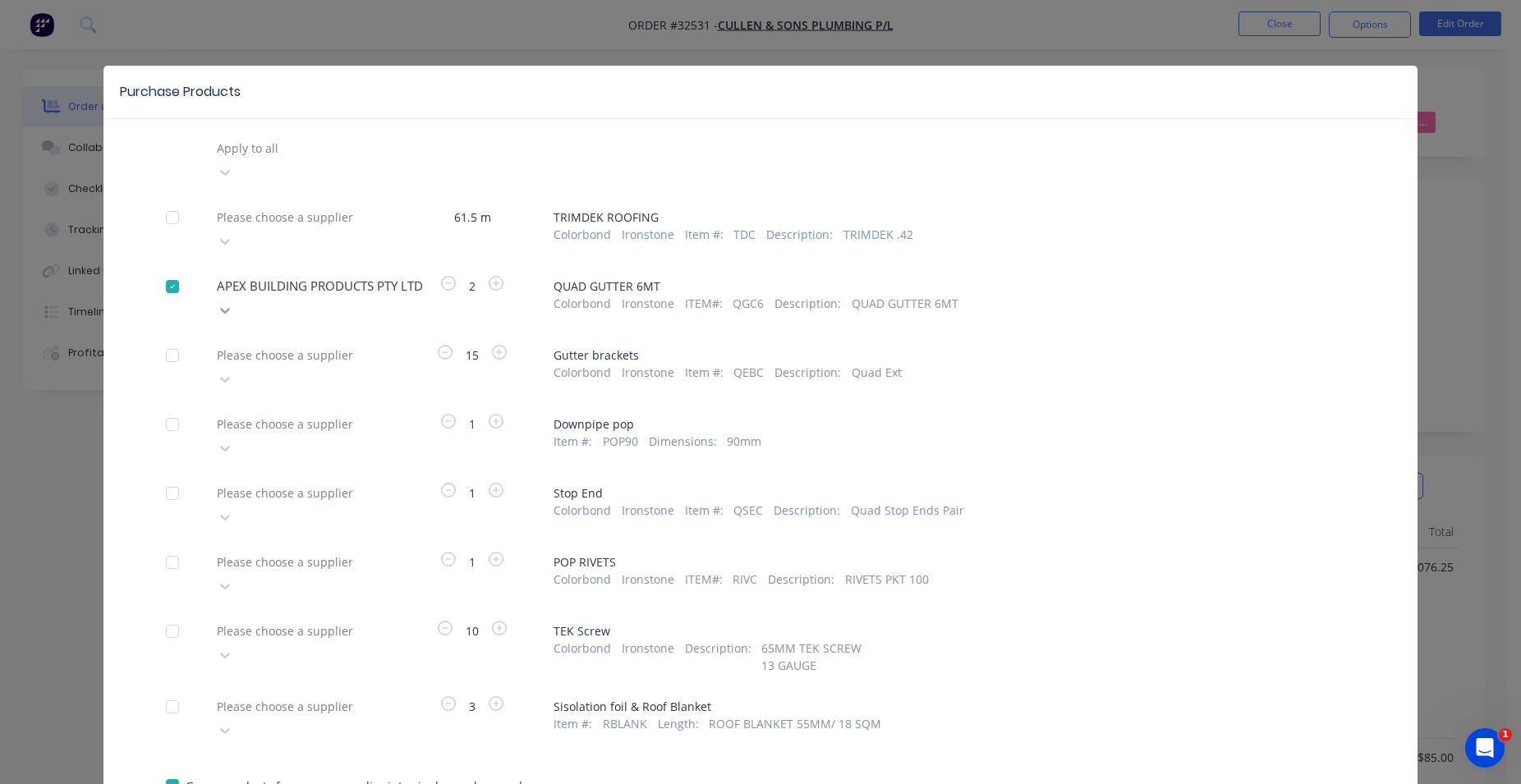
click at [233, 302] on icon at bounding box center [224, 310] width 16 height 16
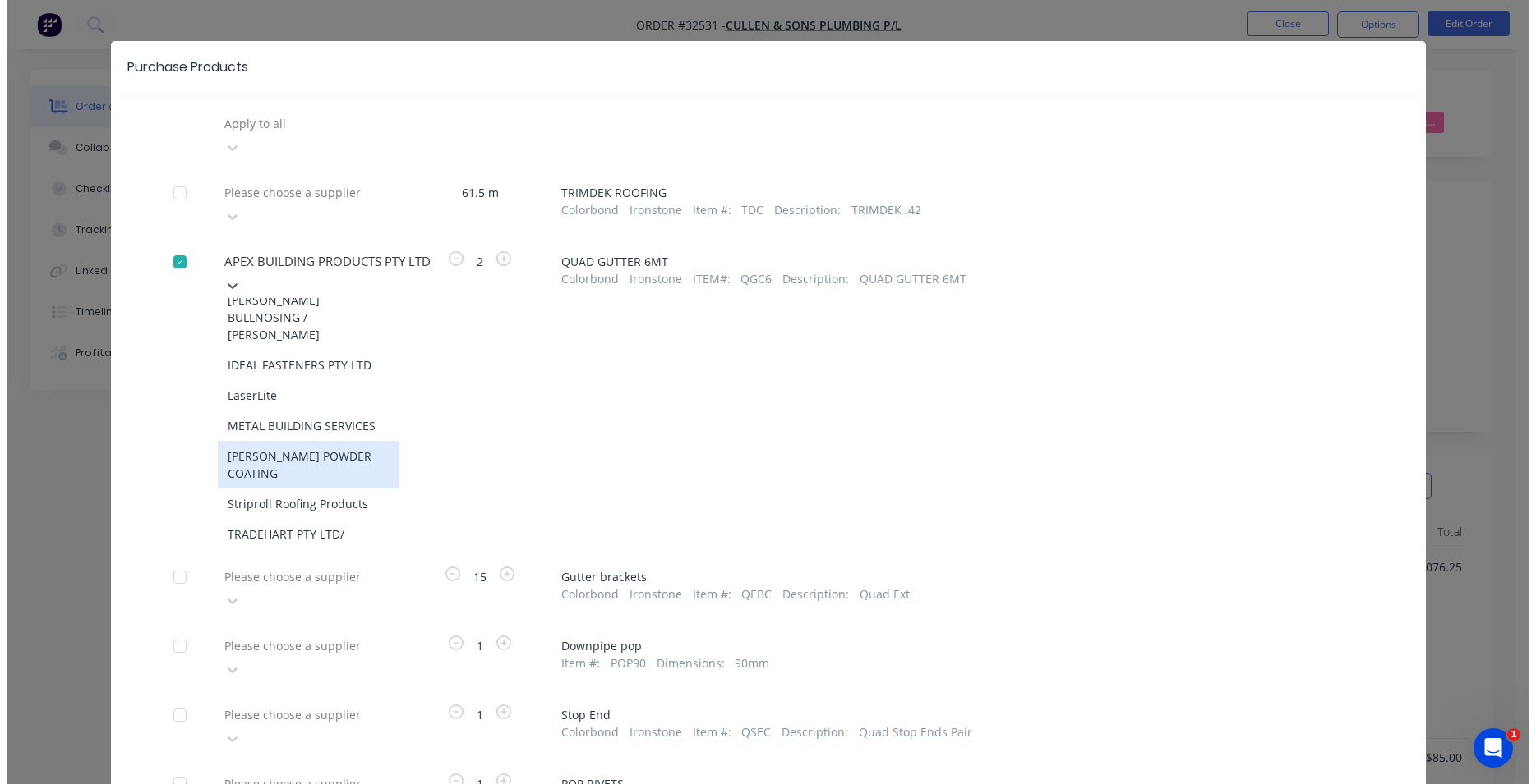
scroll to position [35, 0]
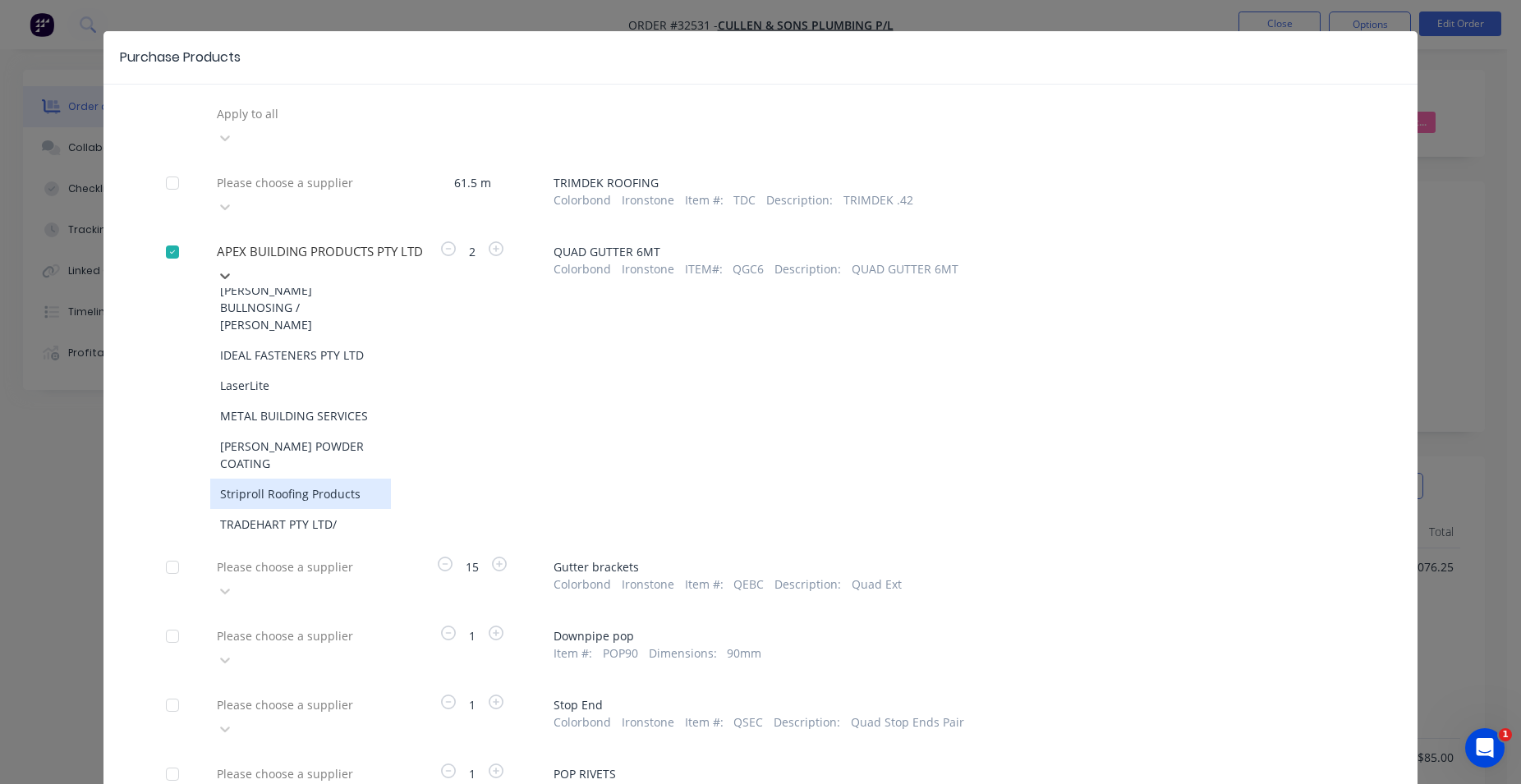
click at [312, 479] on div "Striproll Roofing Products" at bounding box center [300, 494] width 181 height 30
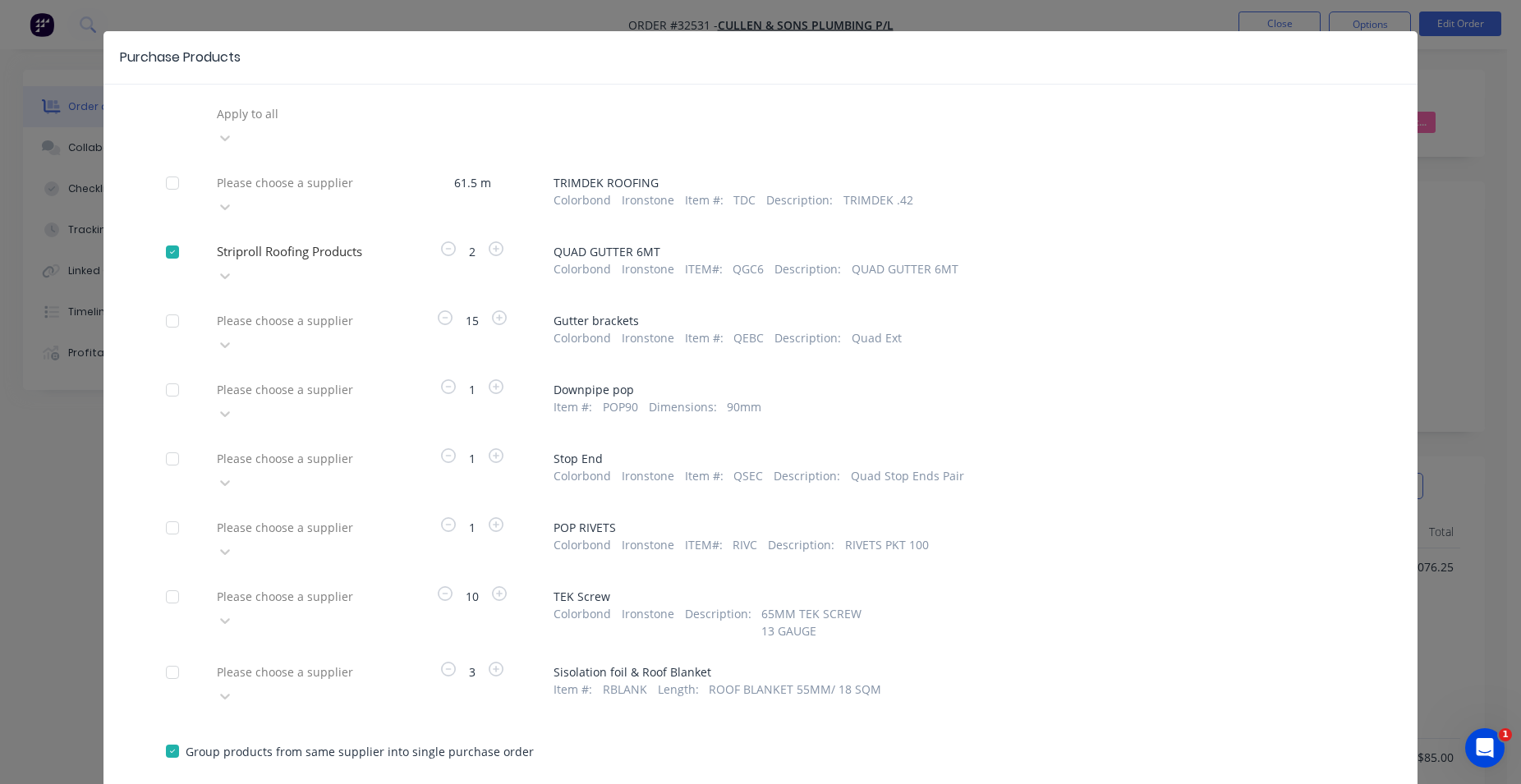
click at [233, 783] on button "Create purchase(s)" at bounding box center [218, 799] width 106 height 24
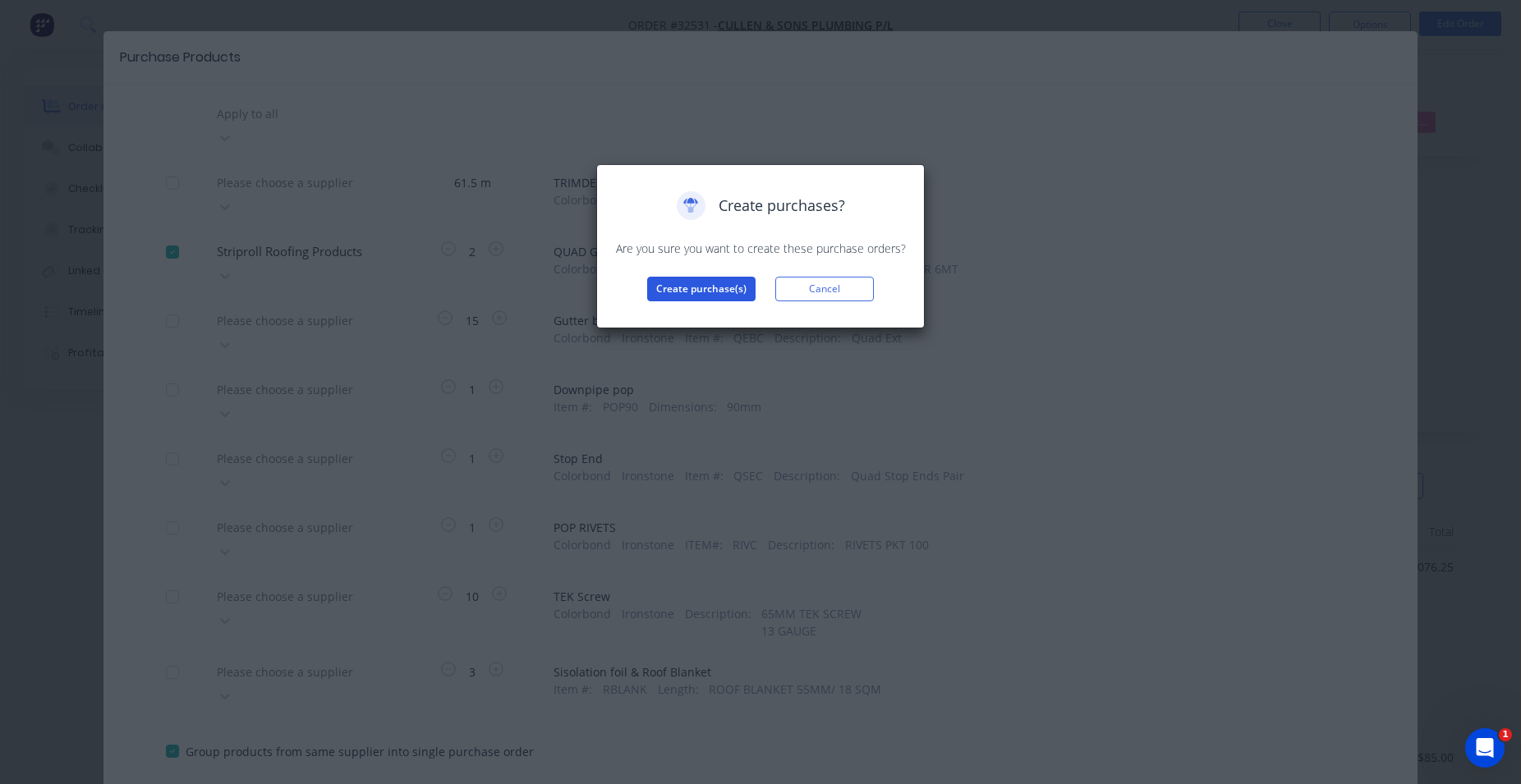
click at [699, 295] on button "Create purchase(s)" at bounding box center [701, 289] width 108 height 24
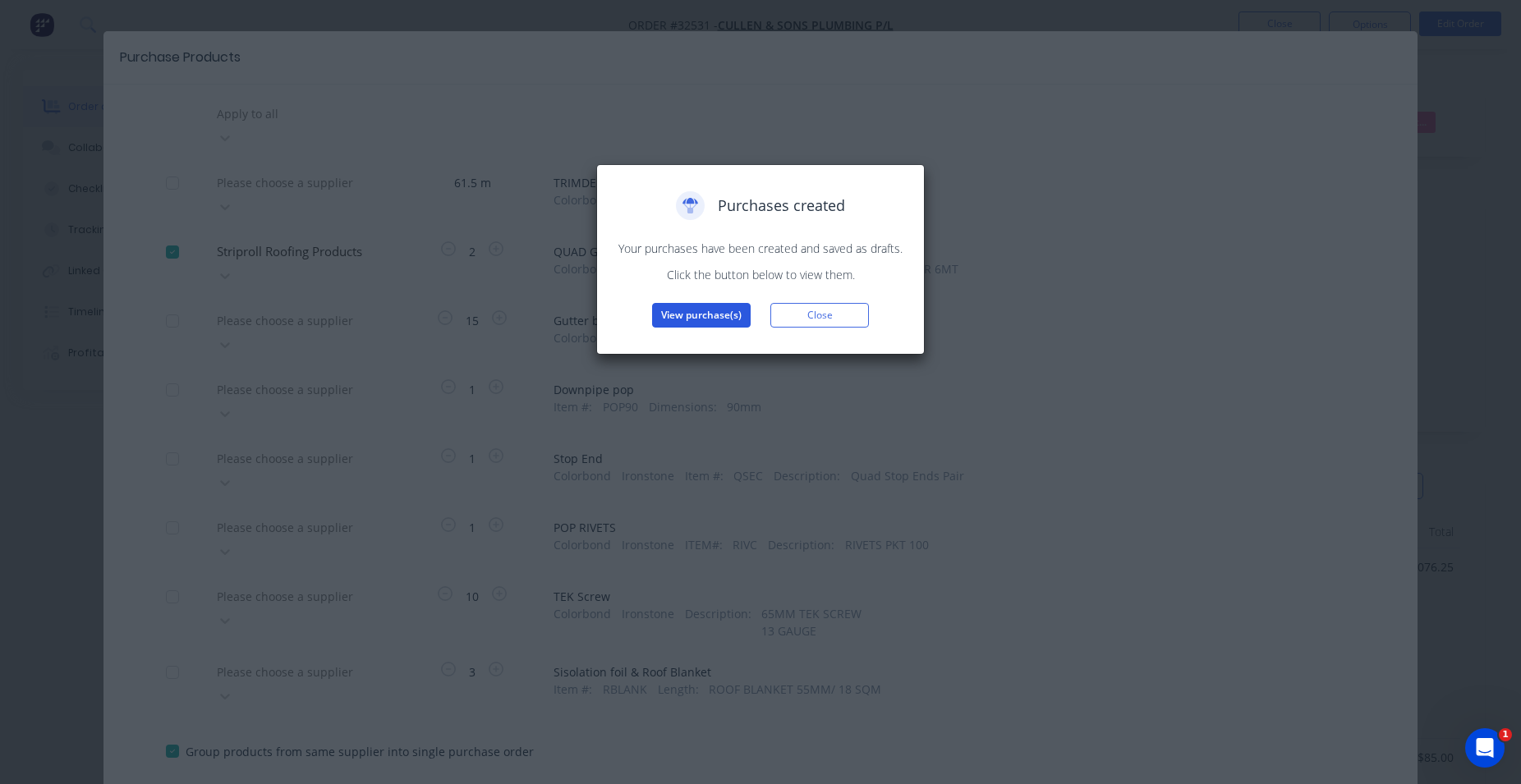
click at [725, 307] on button "View purchase(s)" at bounding box center [701, 315] width 99 height 24
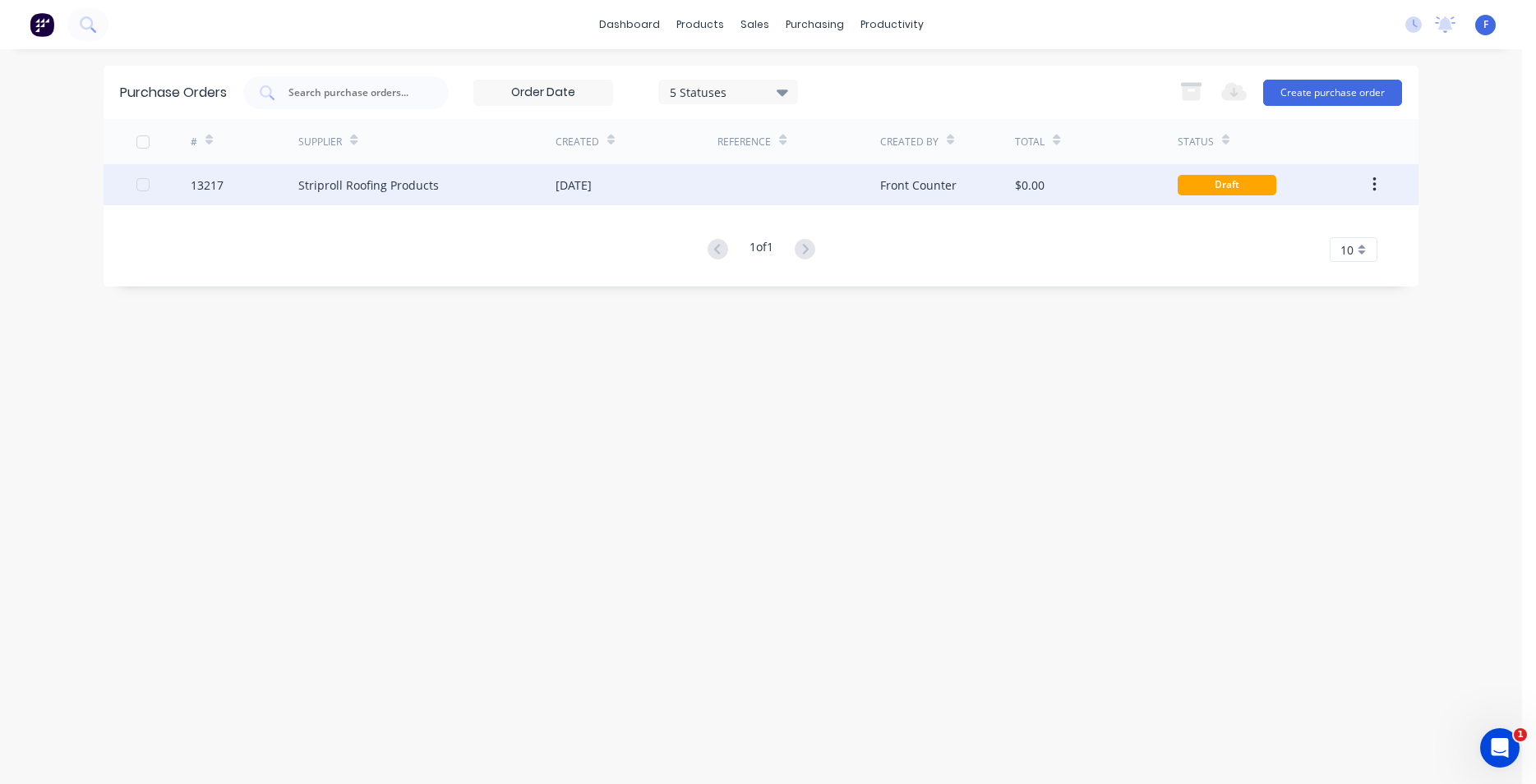
click at [543, 190] on div "Striproll Roofing Products" at bounding box center [427, 185] width 257 height 41
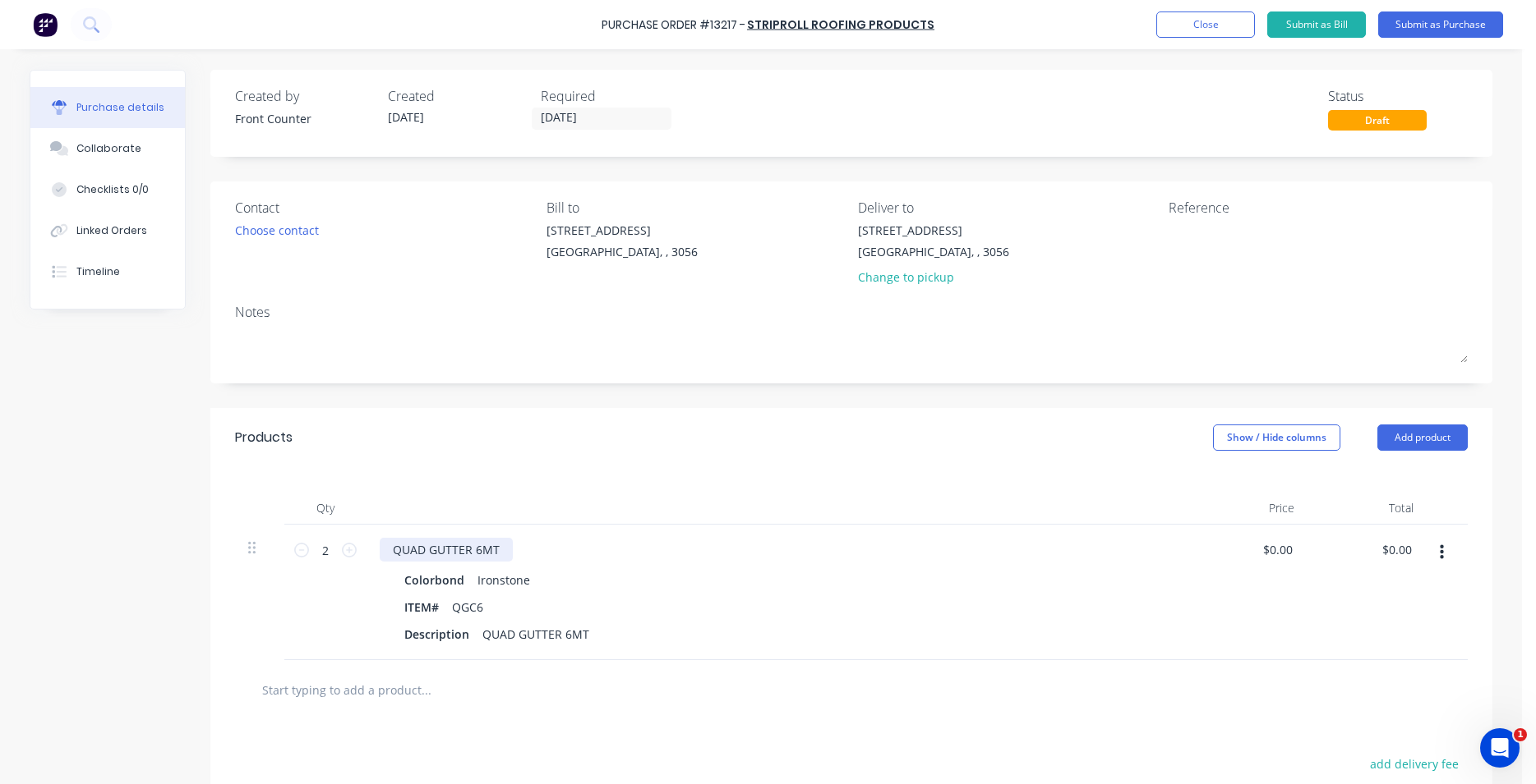
click at [500, 538] on div "QUAD GUTTER 6MT" at bounding box center [445, 550] width 133 height 24
drag, startPoint x: 286, startPoint y: 240, endPoint x: 258, endPoint y: 219, distance: 35.0
click at [283, 241] on div "Contact Choose contact" at bounding box center [385, 246] width 299 height 96
click at [267, 228] on div "Choose contact" at bounding box center [277, 231] width 84 height 17
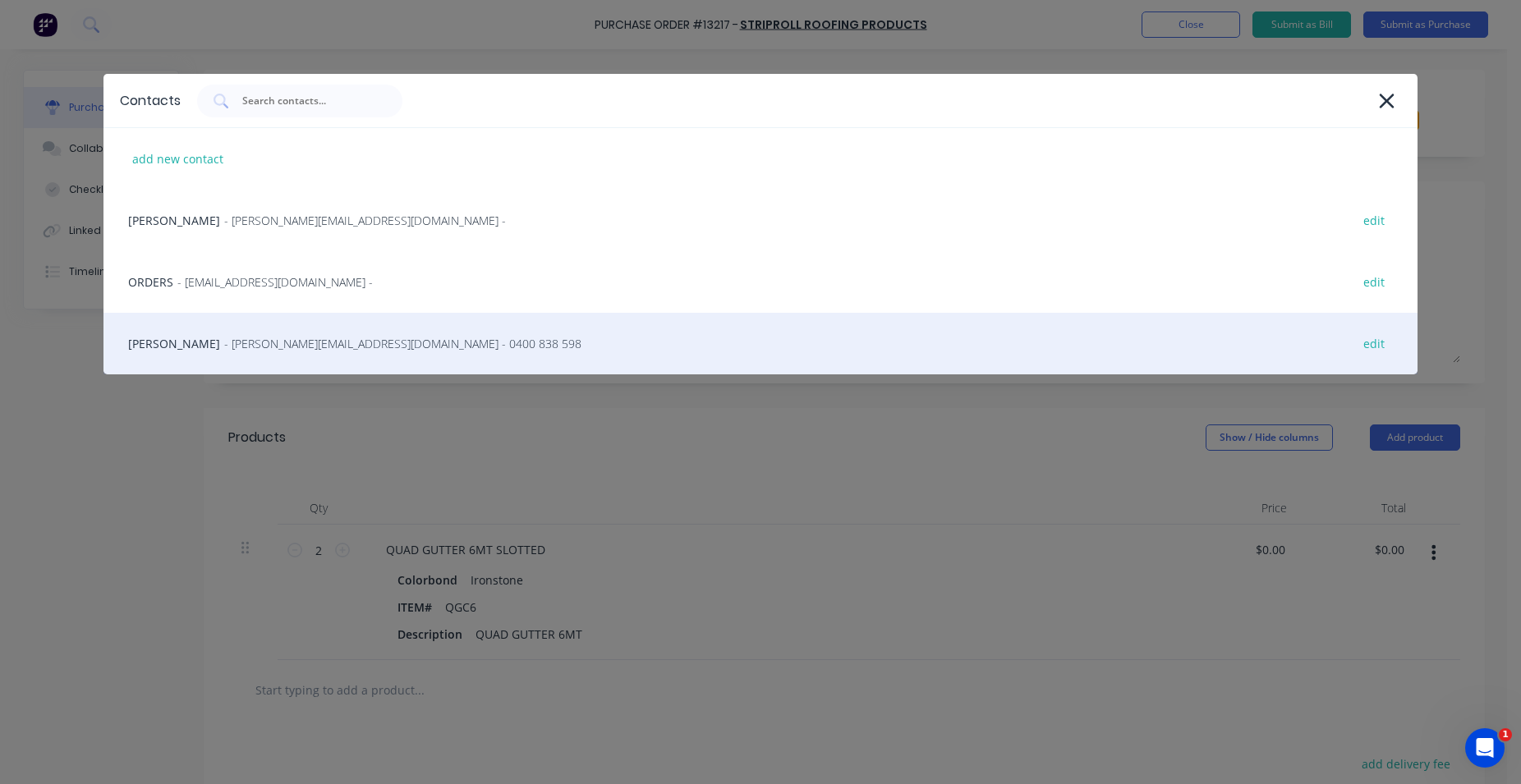
click at [224, 344] on span "- [PERSON_NAME][EMAIL_ADDRESS][DOMAIN_NAME] - 0400 838 598" at bounding box center [403, 344] width 358 height 17
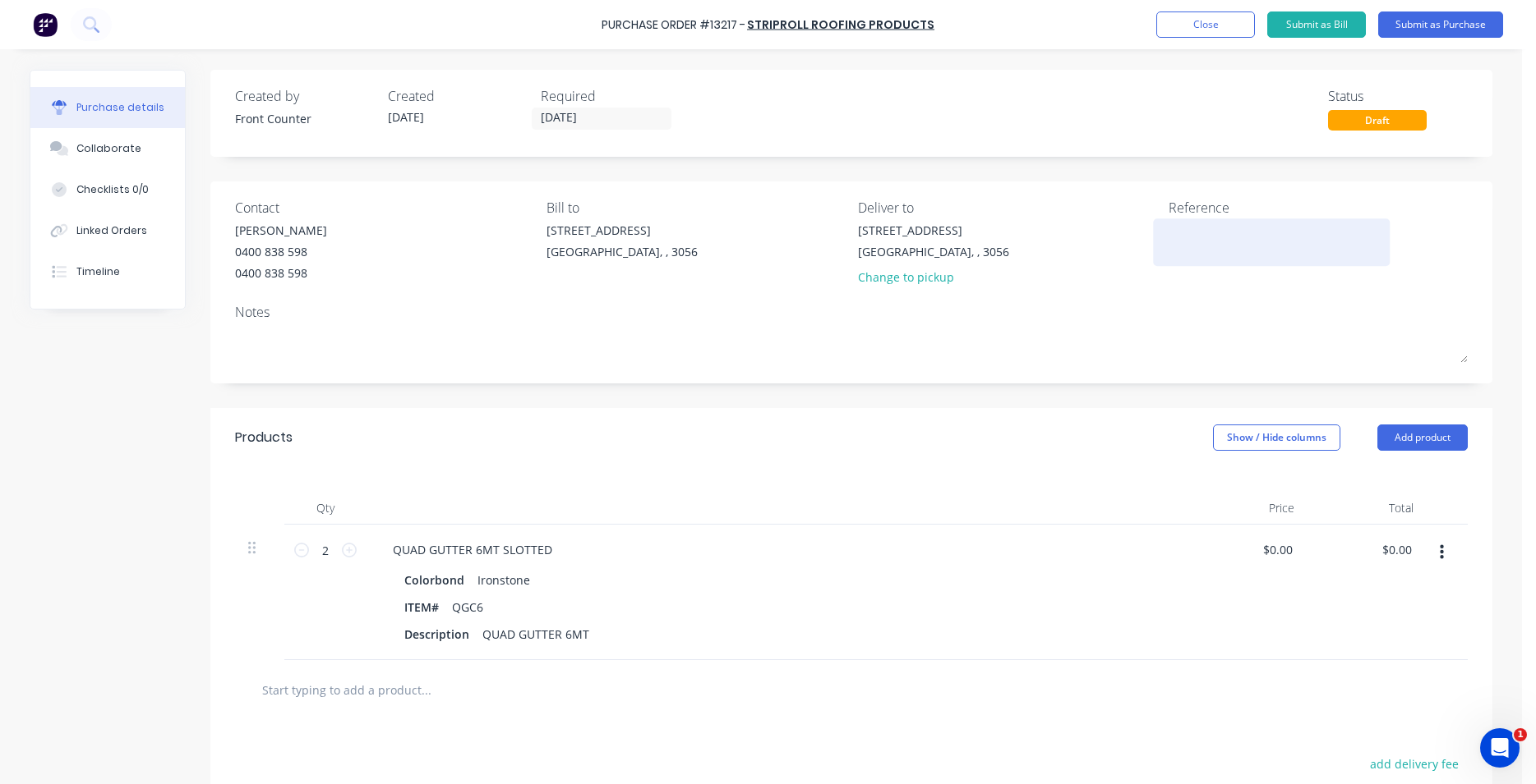
click at [1180, 245] on textarea at bounding box center [1271, 240] width 205 height 37
type textarea "28"
type textarea "x"
type textarea "280"
type textarea "x"
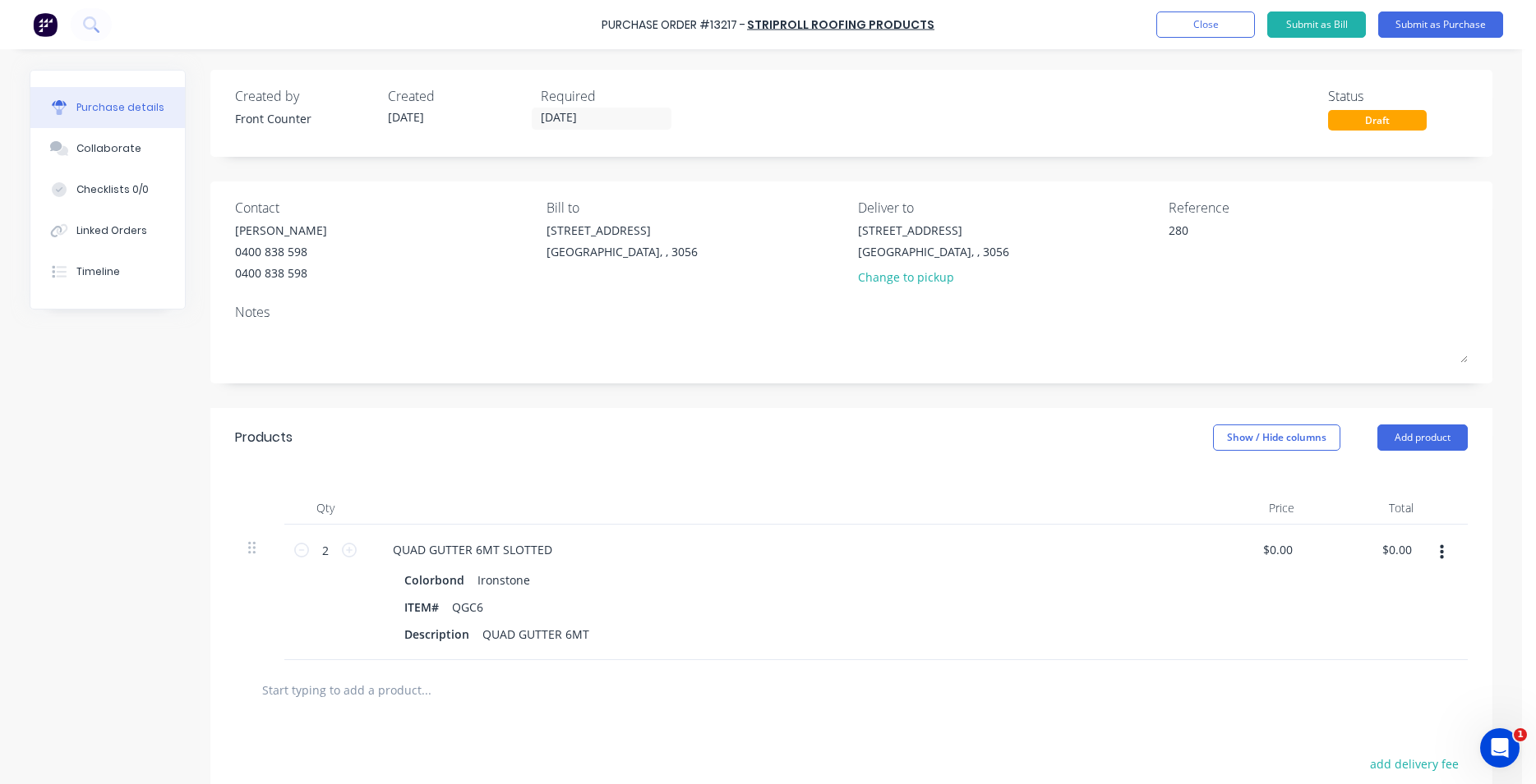
type textarea "2804"
type textarea "x"
type textarea "28046"
type textarea "x"
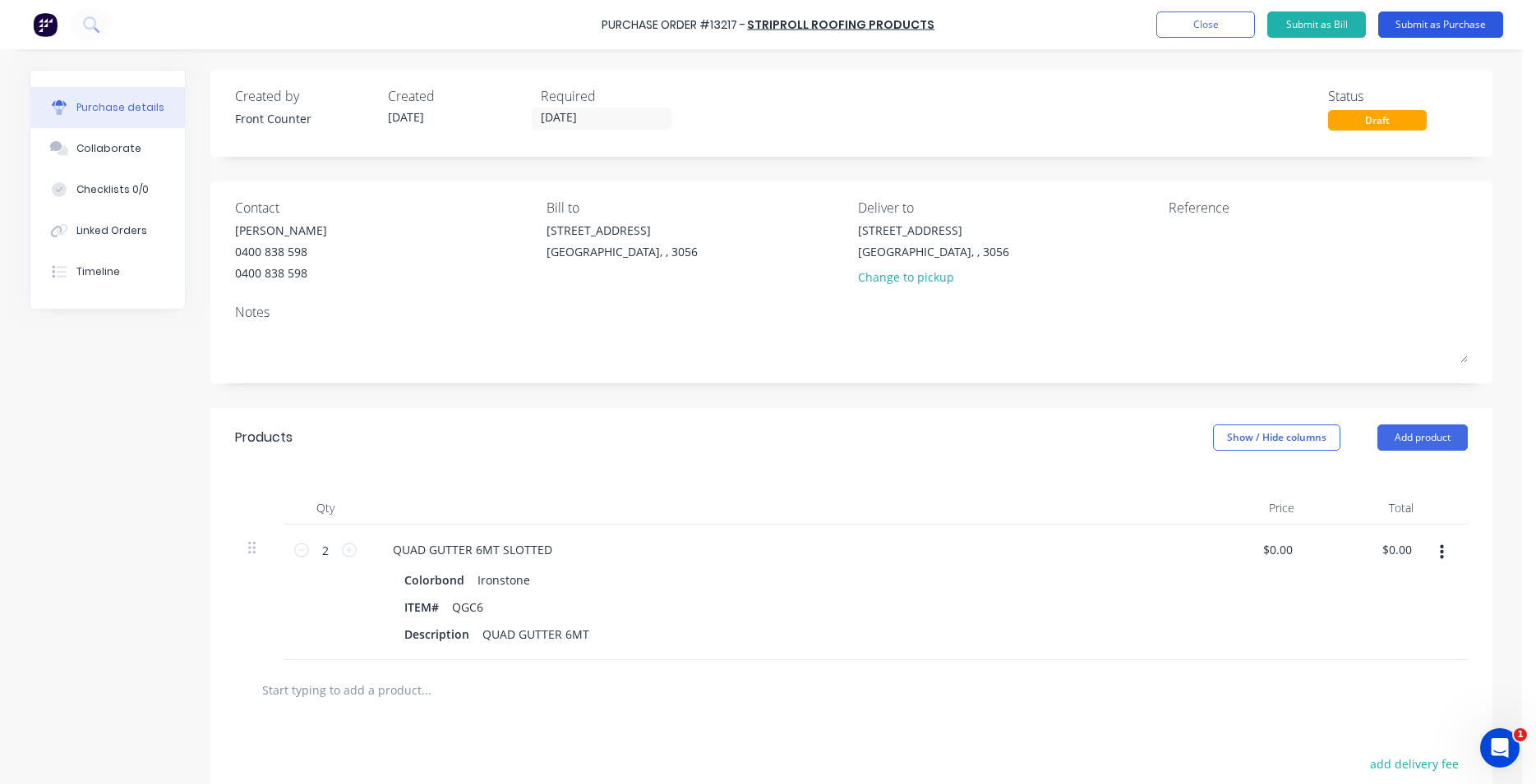
type textarea "28046"
click at [1452, 24] on button "Submit as Purchase" at bounding box center [1440, 24] width 125 height 26
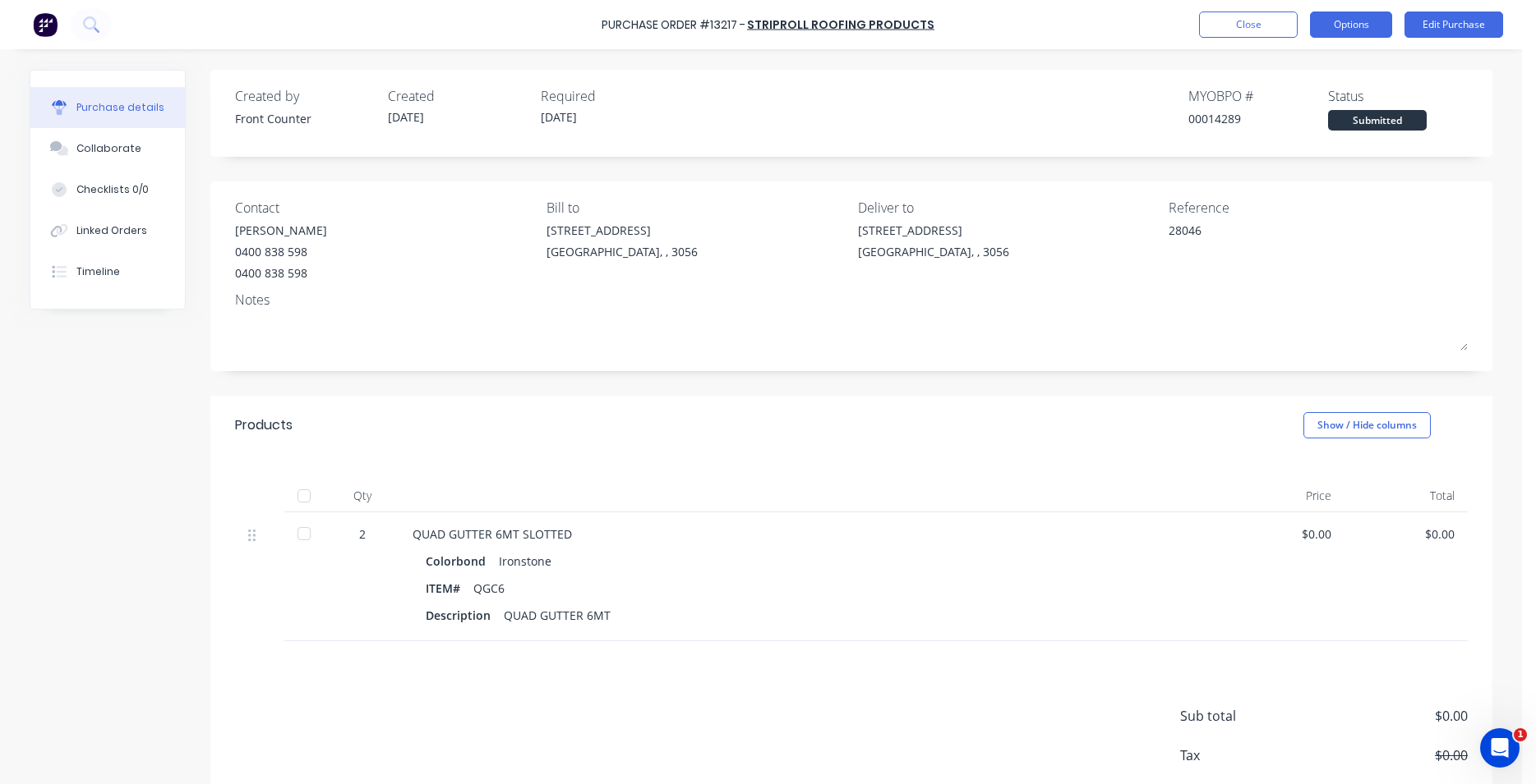
click at [1362, 29] on button "Options" at bounding box center [1350, 24] width 82 height 26
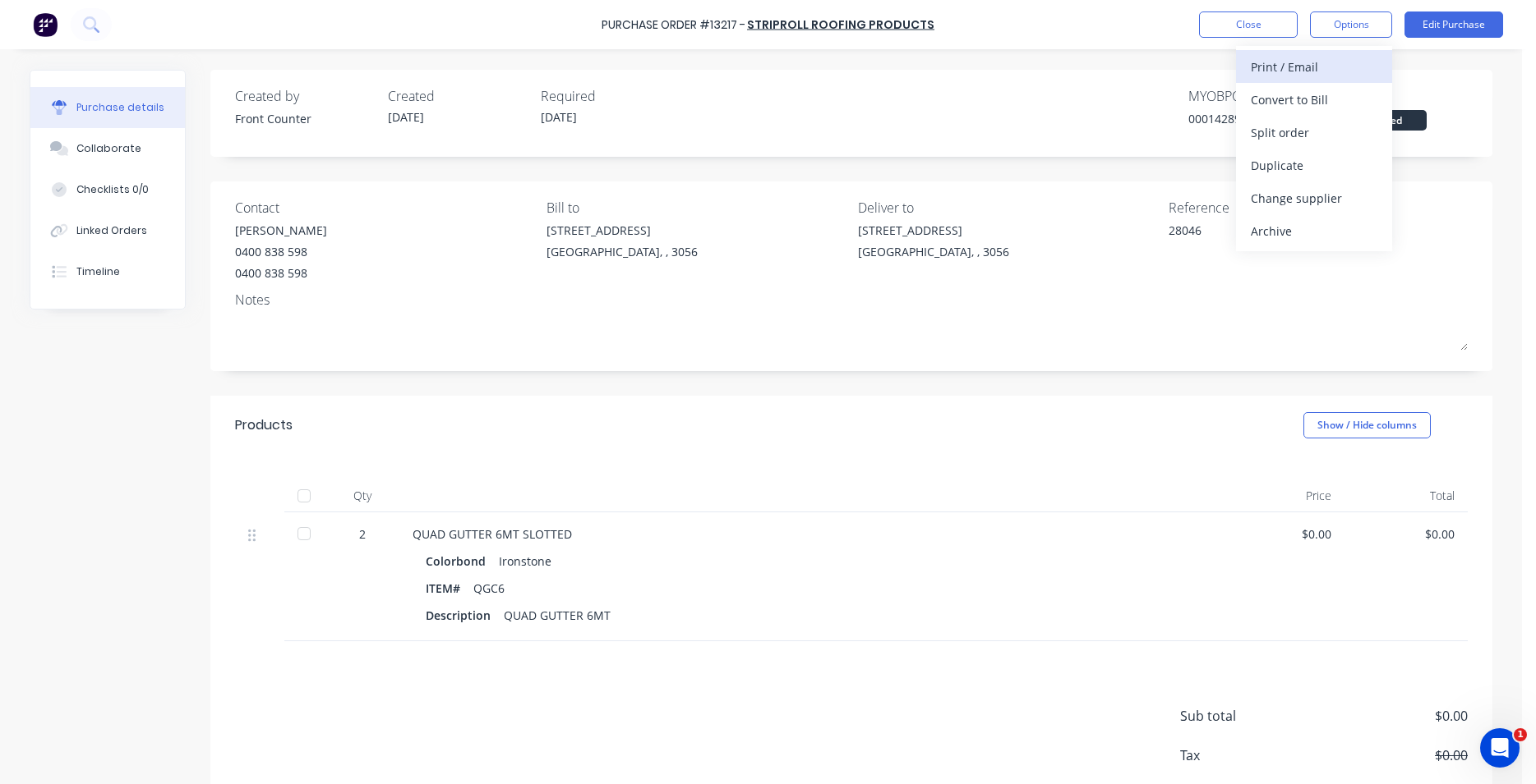
click at [1312, 69] on div "Print / Email" at bounding box center [1314, 66] width 126 height 24
click at [1301, 145] on button "Without pricing" at bounding box center [1314, 132] width 156 height 33
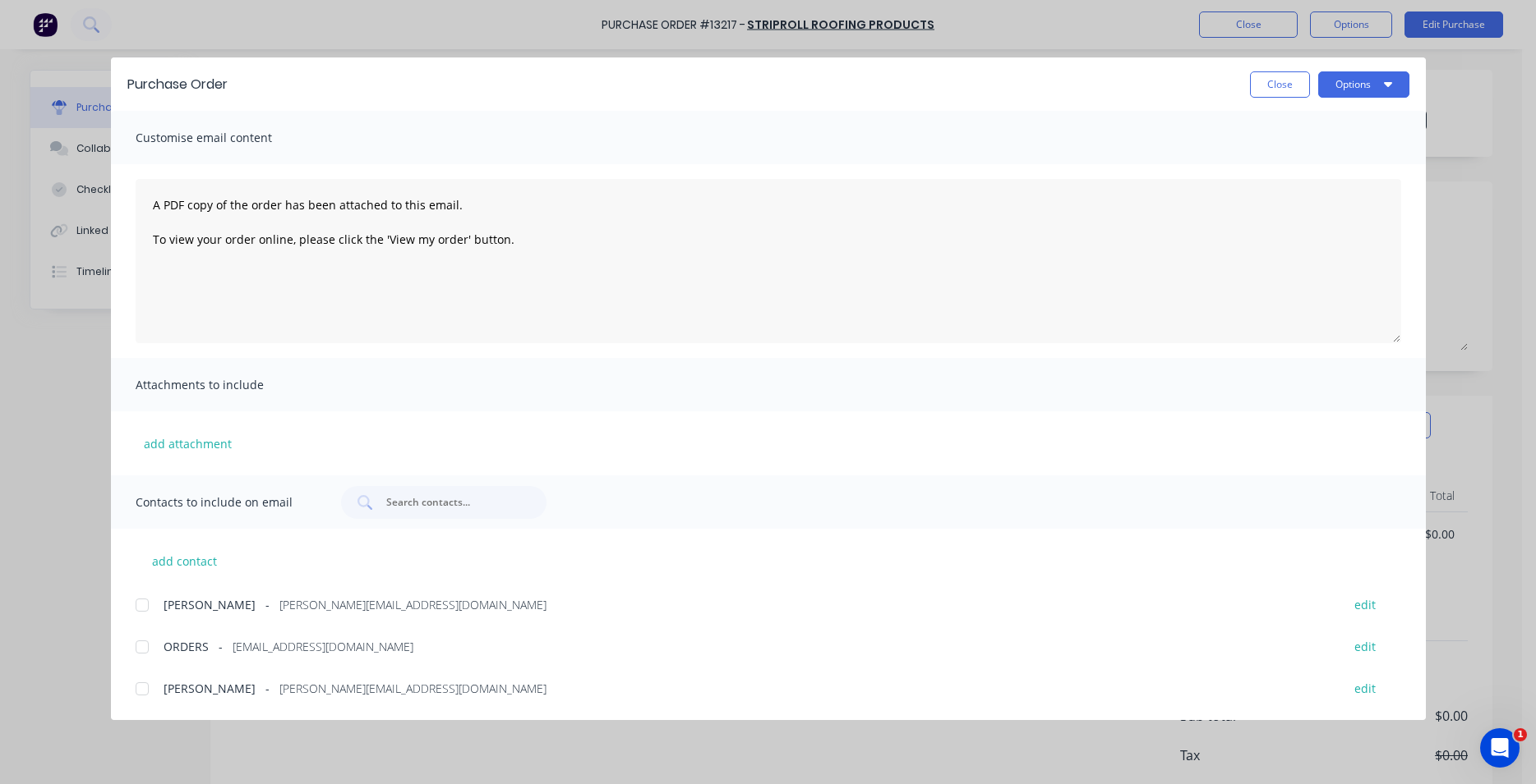
click at [138, 693] on div at bounding box center [142, 689] width 33 height 33
click at [1388, 88] on icon "button" at bounding box center [1387, 84] width 8 height 13
click at [1324, 199] on div "Email" at bounding box center [1331, 191] width 126 height 24
click at [1274, 82] on button "Close" at bounding box center [1280, 85] width 60 height 26
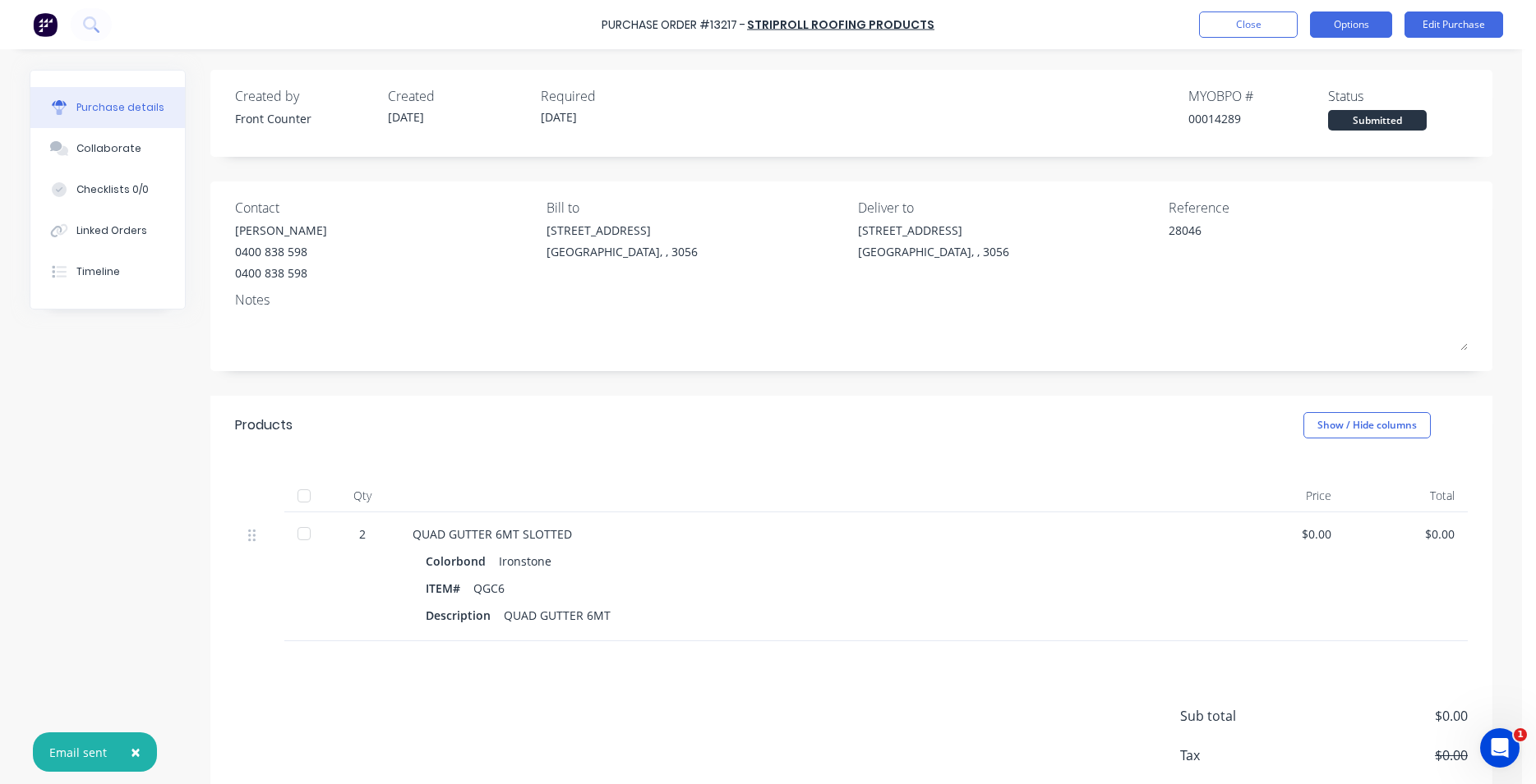
click at [1351, 30] on button "Options" at bounding box center [1350, 24] width 82 height 26
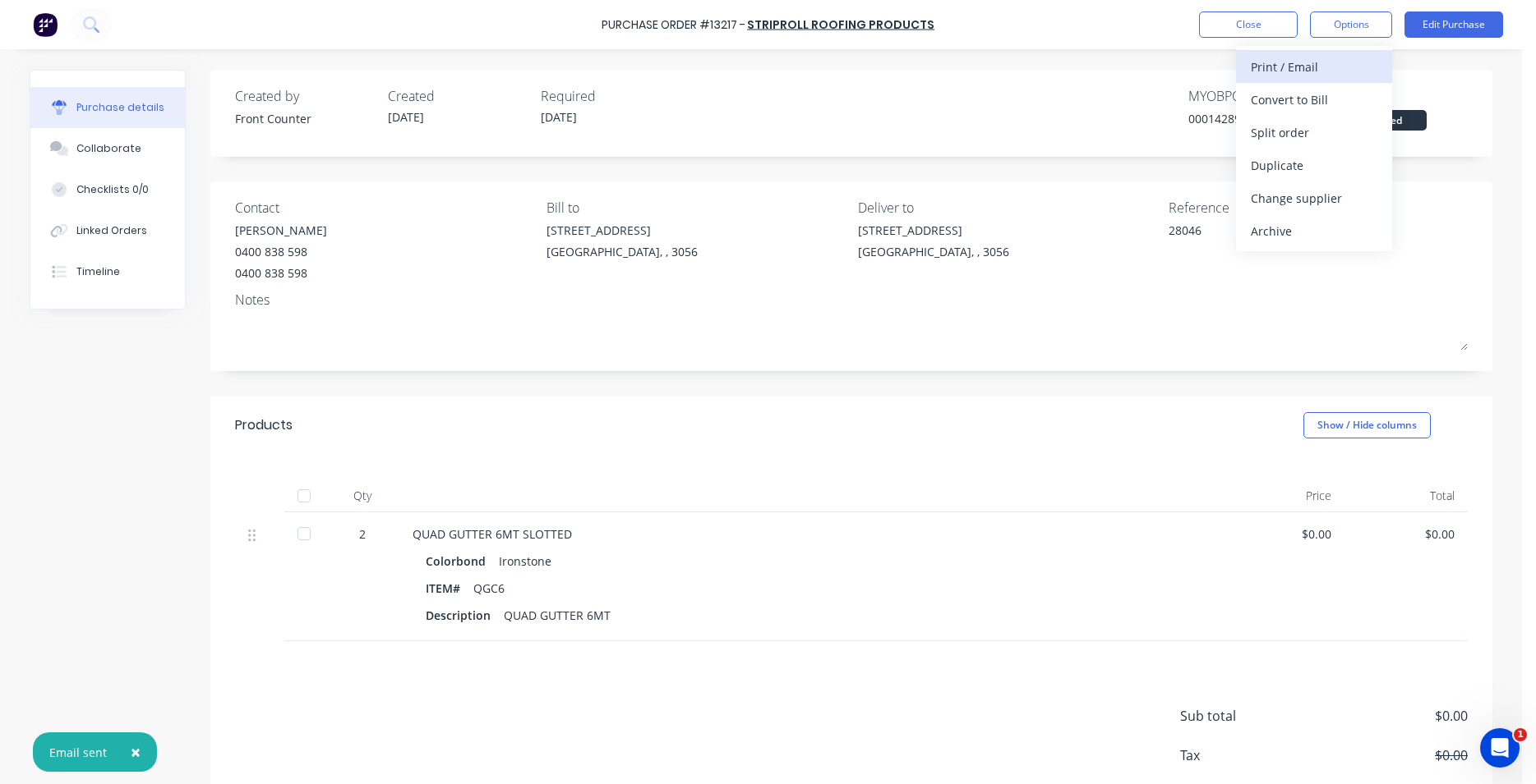
click at [1325, 64] on div "Print / Email" at bounding box center [1314, 66] width 126 height 24
click at [1308, 133] on div "Without pricing" at bounding box center [1314, 132] width 126 height 24
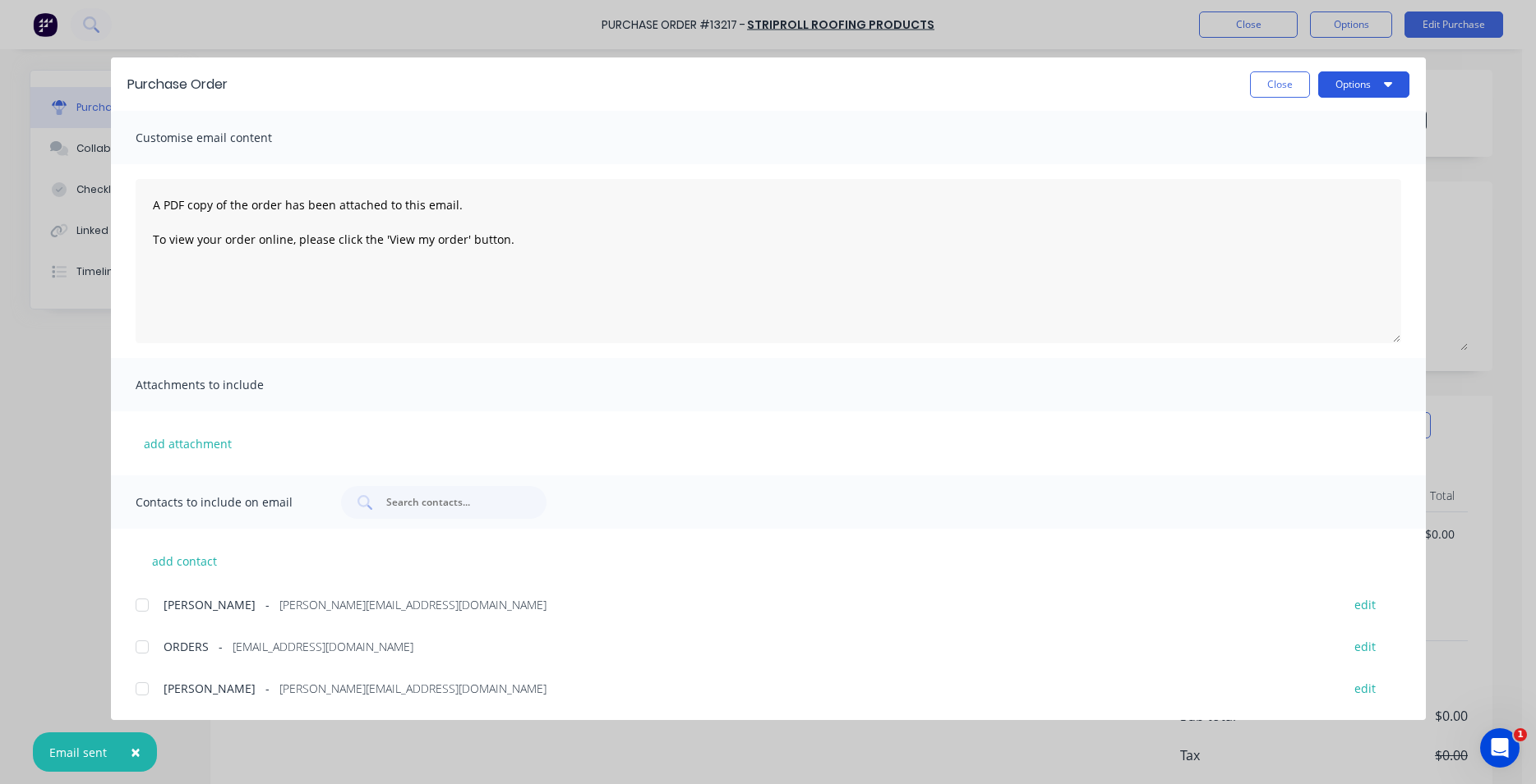
click at [1349, 88] on button "Options" at bounding box center [1364, 85] width 91 height 26
click at [1321, 157] on div "Print" at bounding box center [1331, 158] width 126 height 24
click at [1288, 88] on button "Close" at bounding box center [1280, 85] width 60 height 26
type textarea "x"
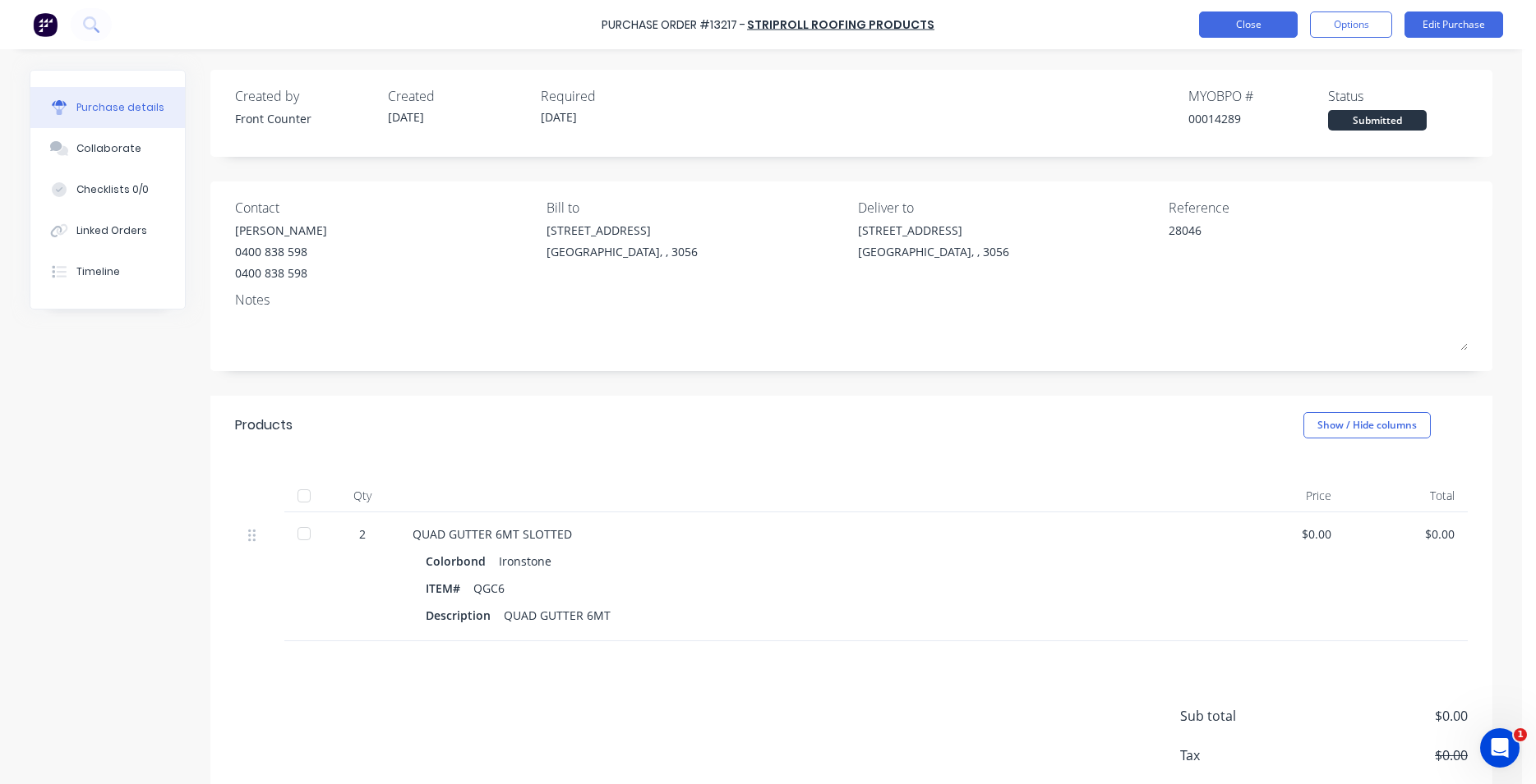
click at [1258, 30] on button "Close" at bounding box center [1248, 24] width 99 height 26
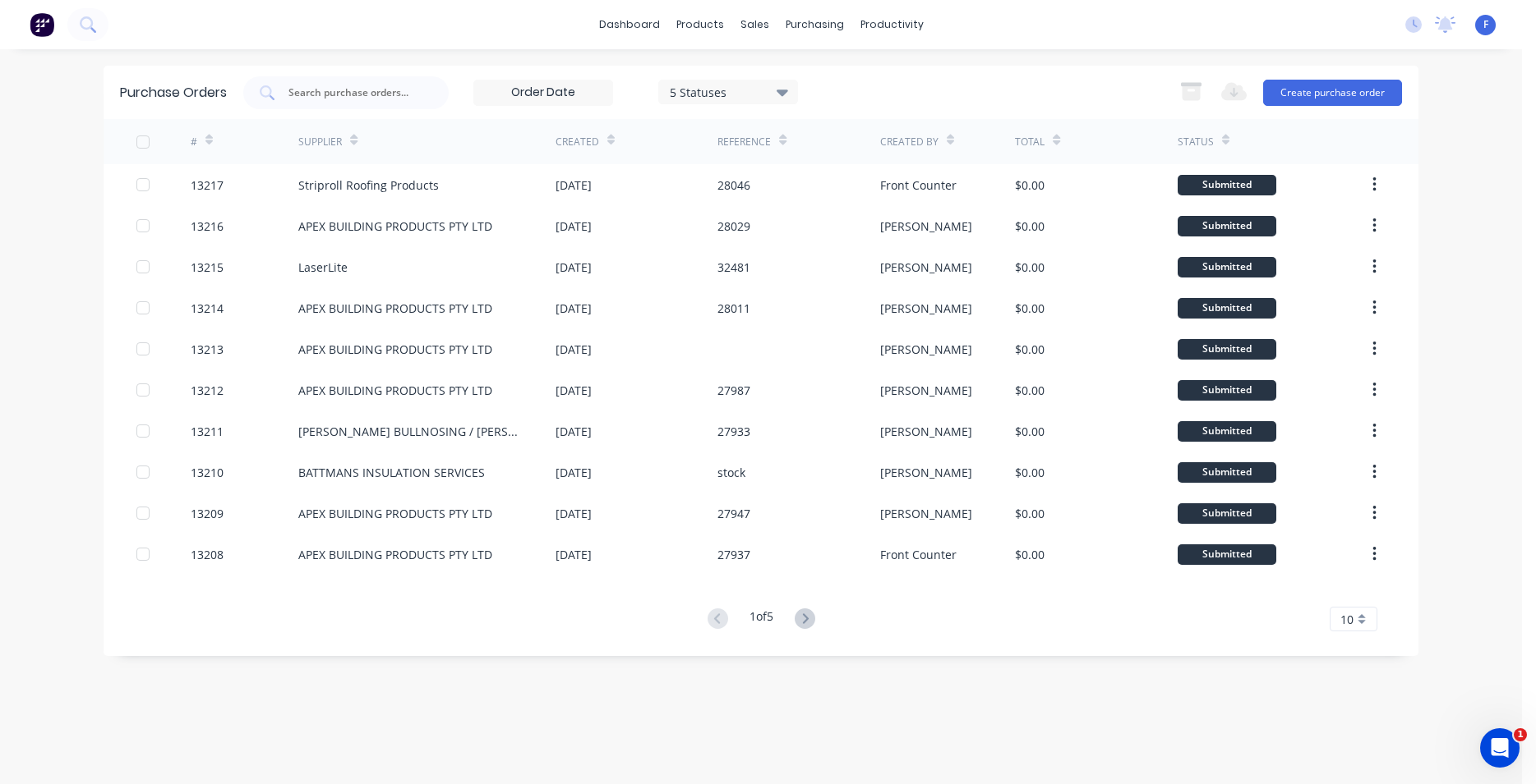
click at [40, 26] on img at bounding box center [41, 24] width 24 height 24
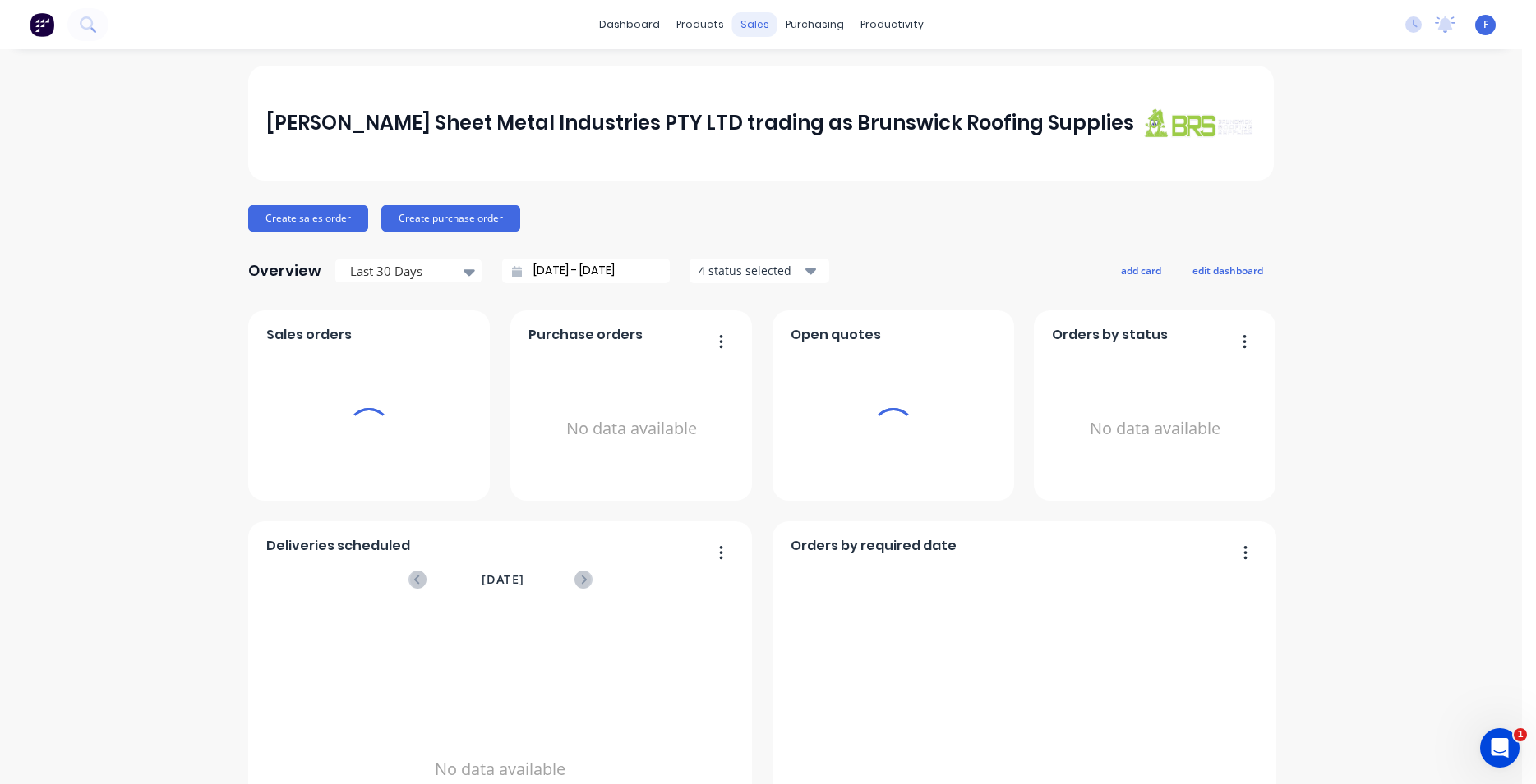
click at [747, 25] on div "sales" at bounding box center [754, 24] width 45 height 24
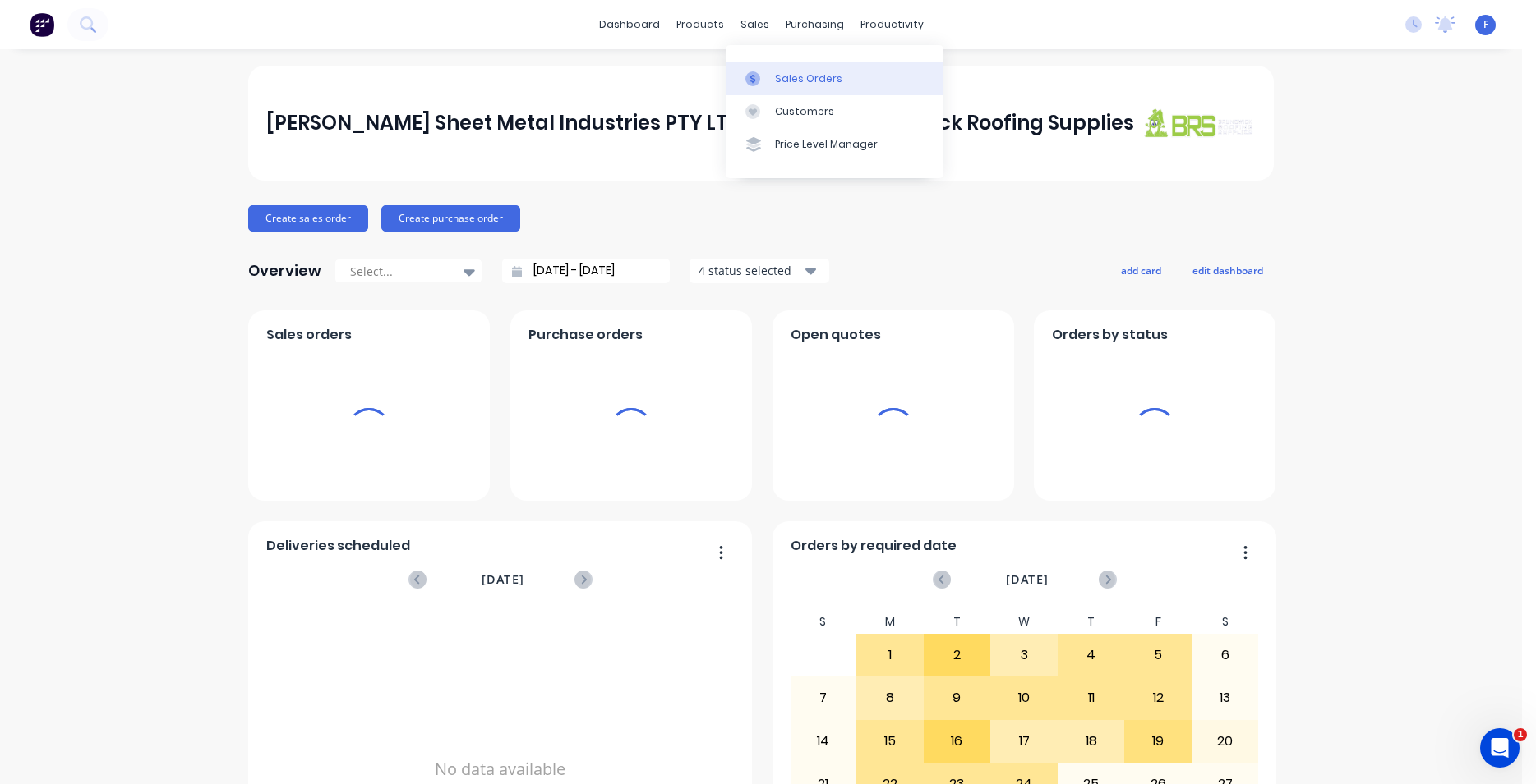
click at [809, 81] on div "Sales Orders" at bounding box center [809, 79] width 68 height 15
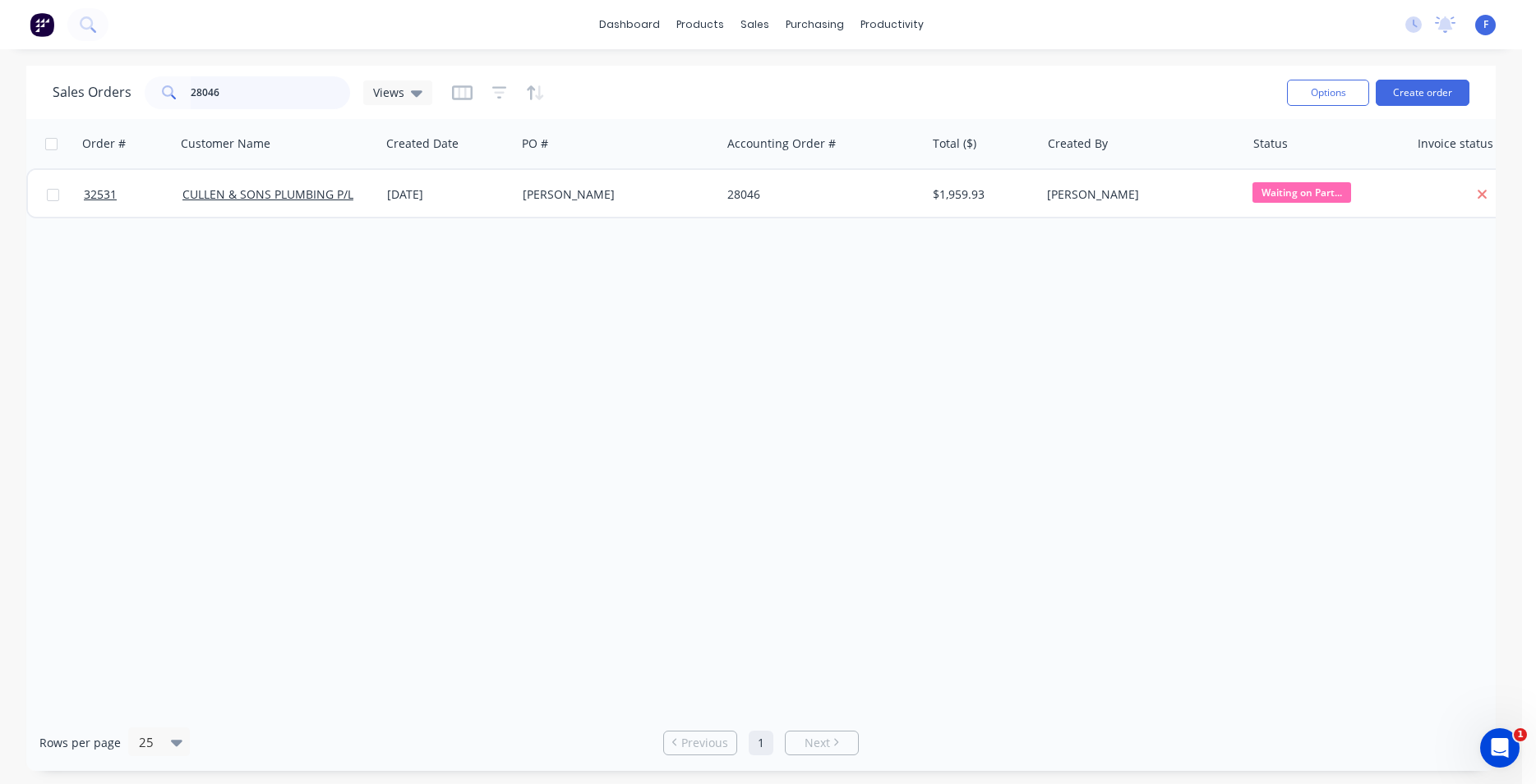
click at [249, 100] on input "28046" at bounding box center [270, 92] width 160 height 33
type input "2"
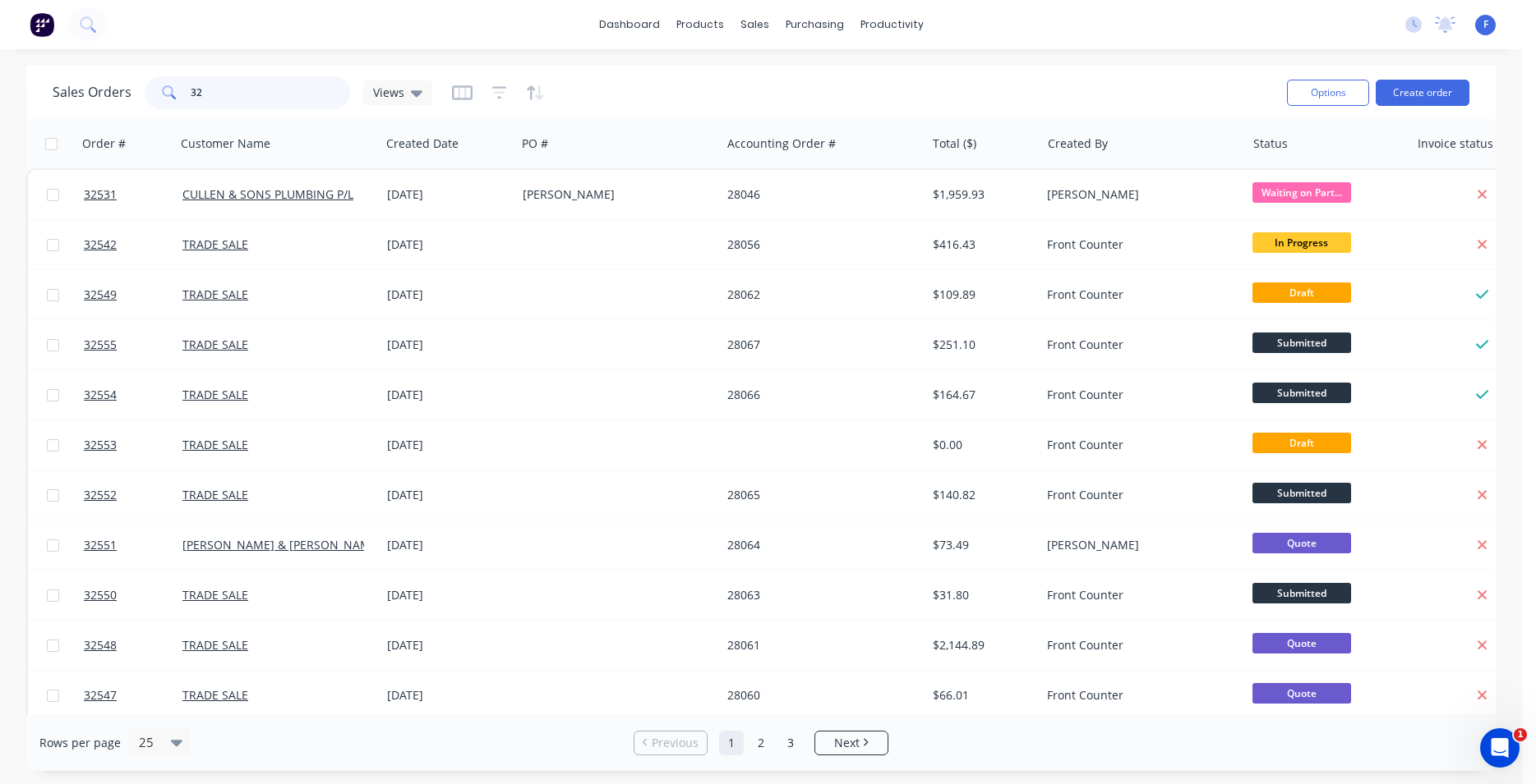
type input "3"
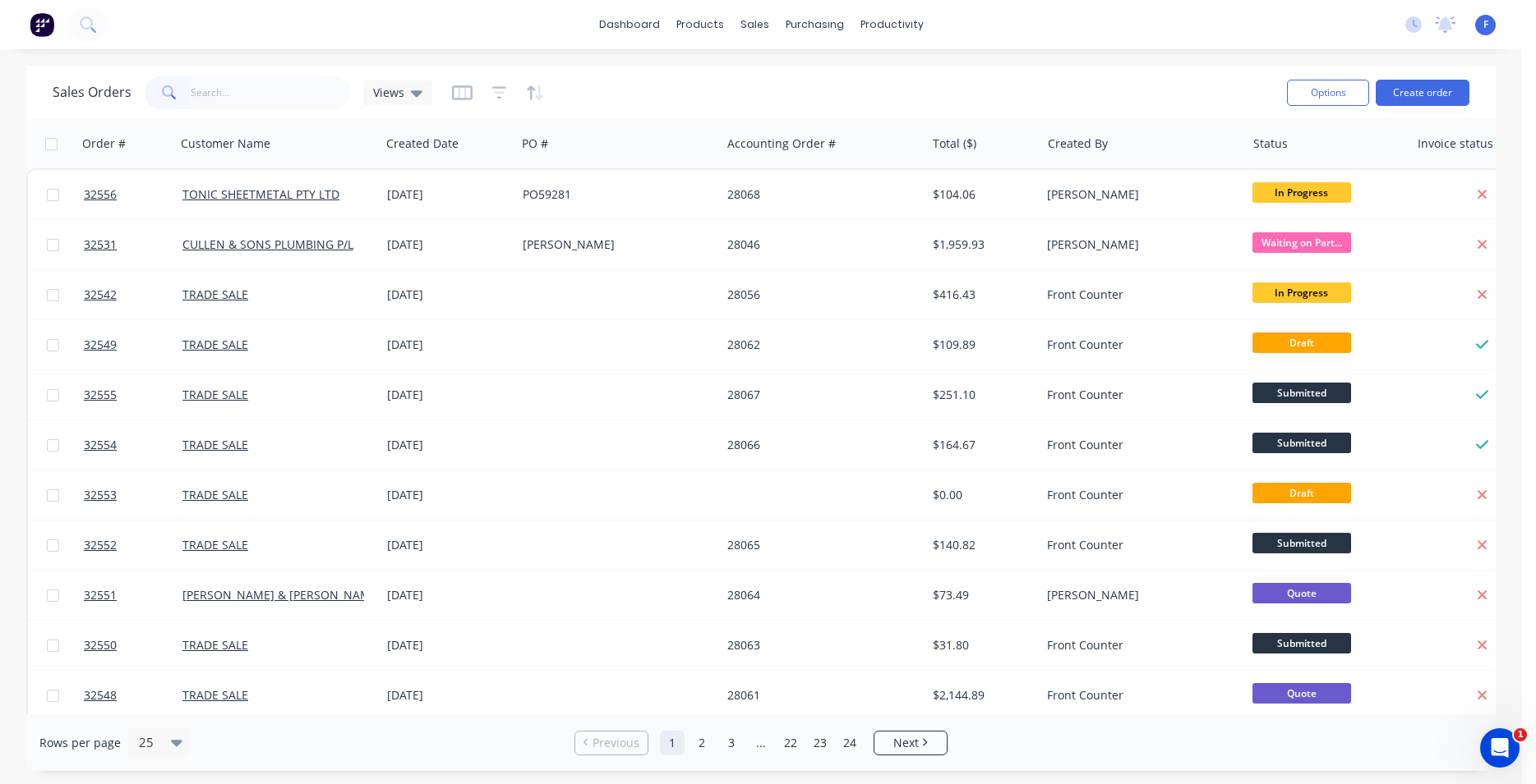
click at [50, 24] on img at bounding box center [41, 24] width 24 height 24
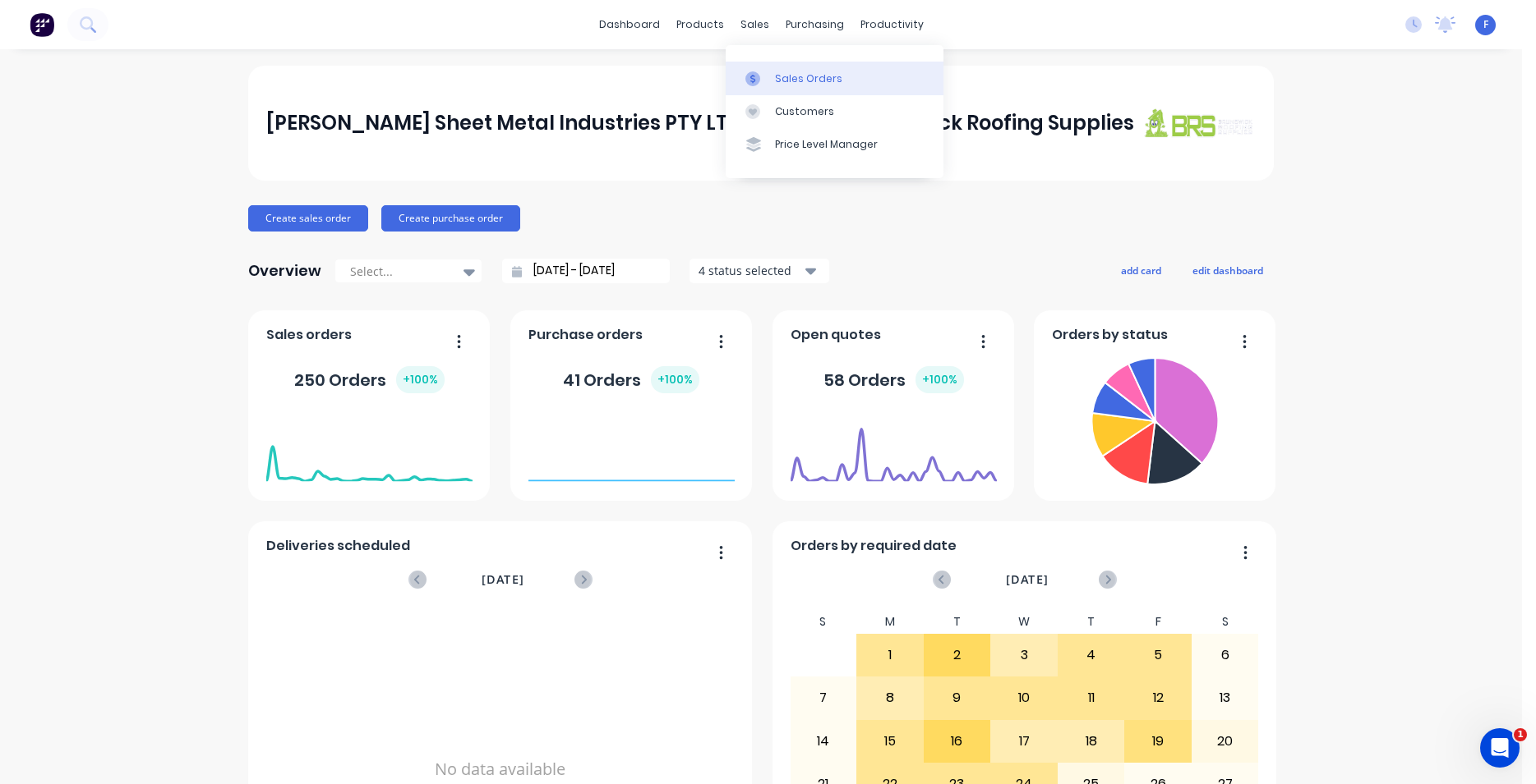
click at [804, 78] on div "Sales Orders" at bounding box center [809, 79] width 68 height 15
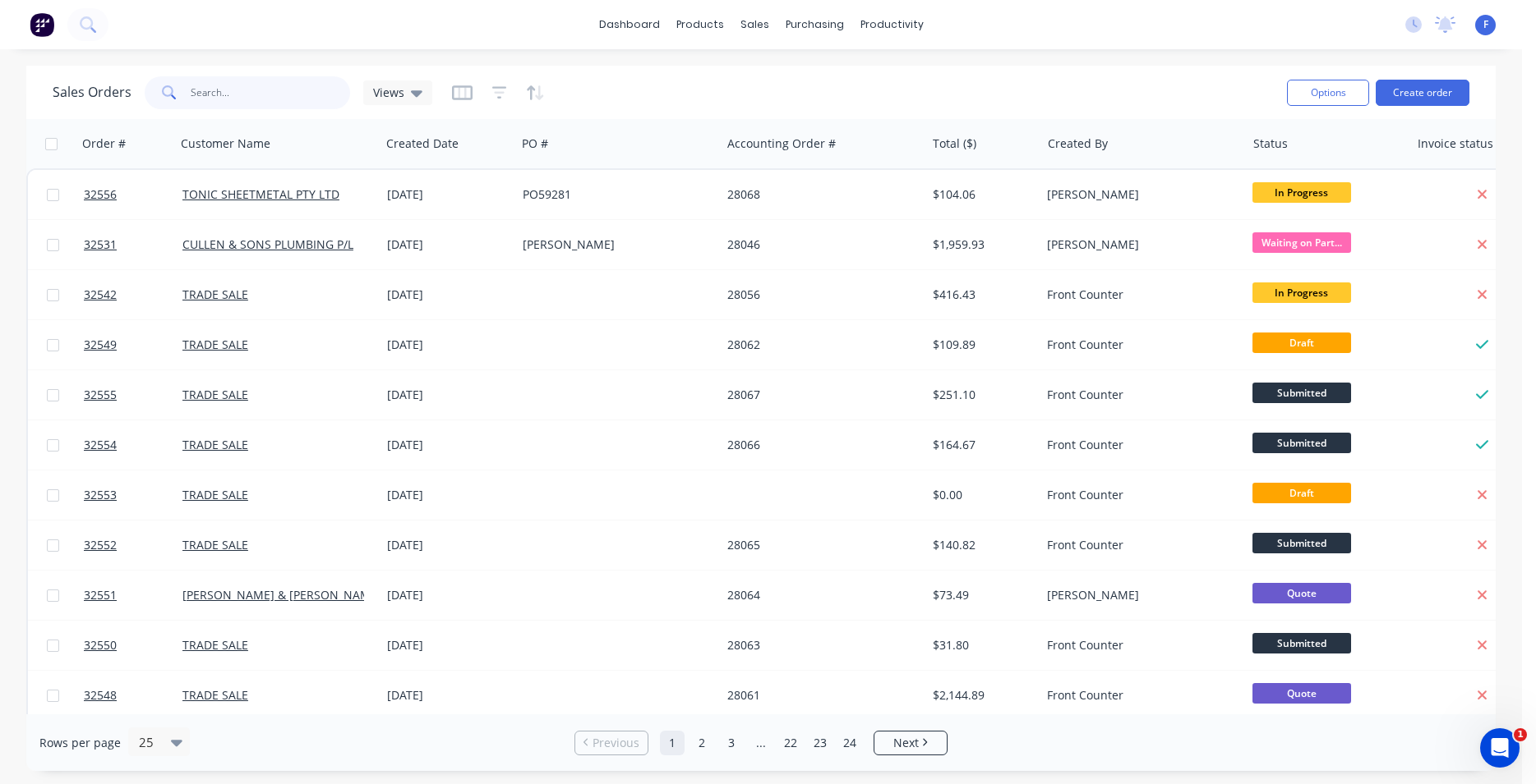
click at [221, 92] on input "text" at bounding box center [270, 92] width 160 height 33
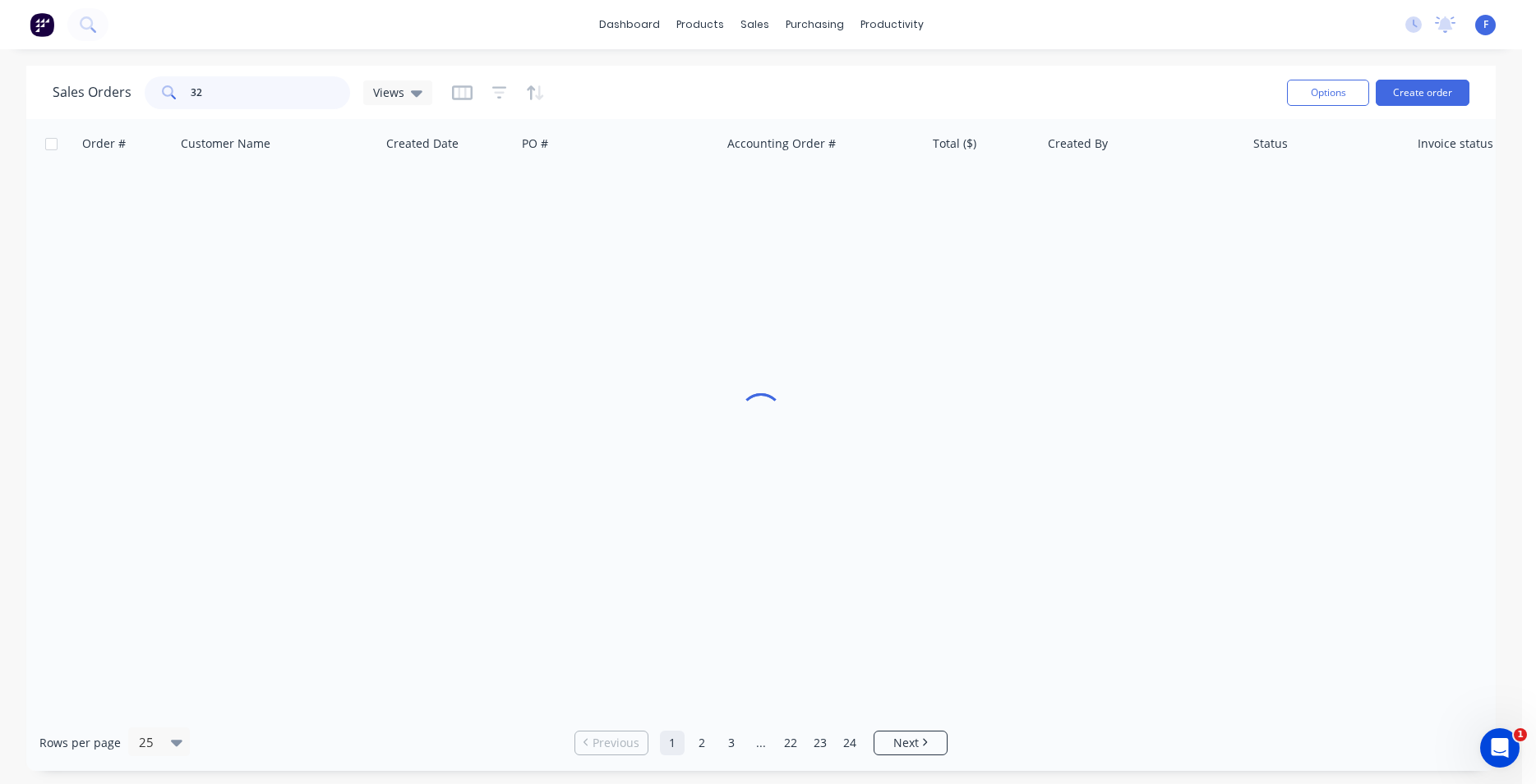
type input "3"
